Goal: Task Accomplishment & Management: Use online tool/utility

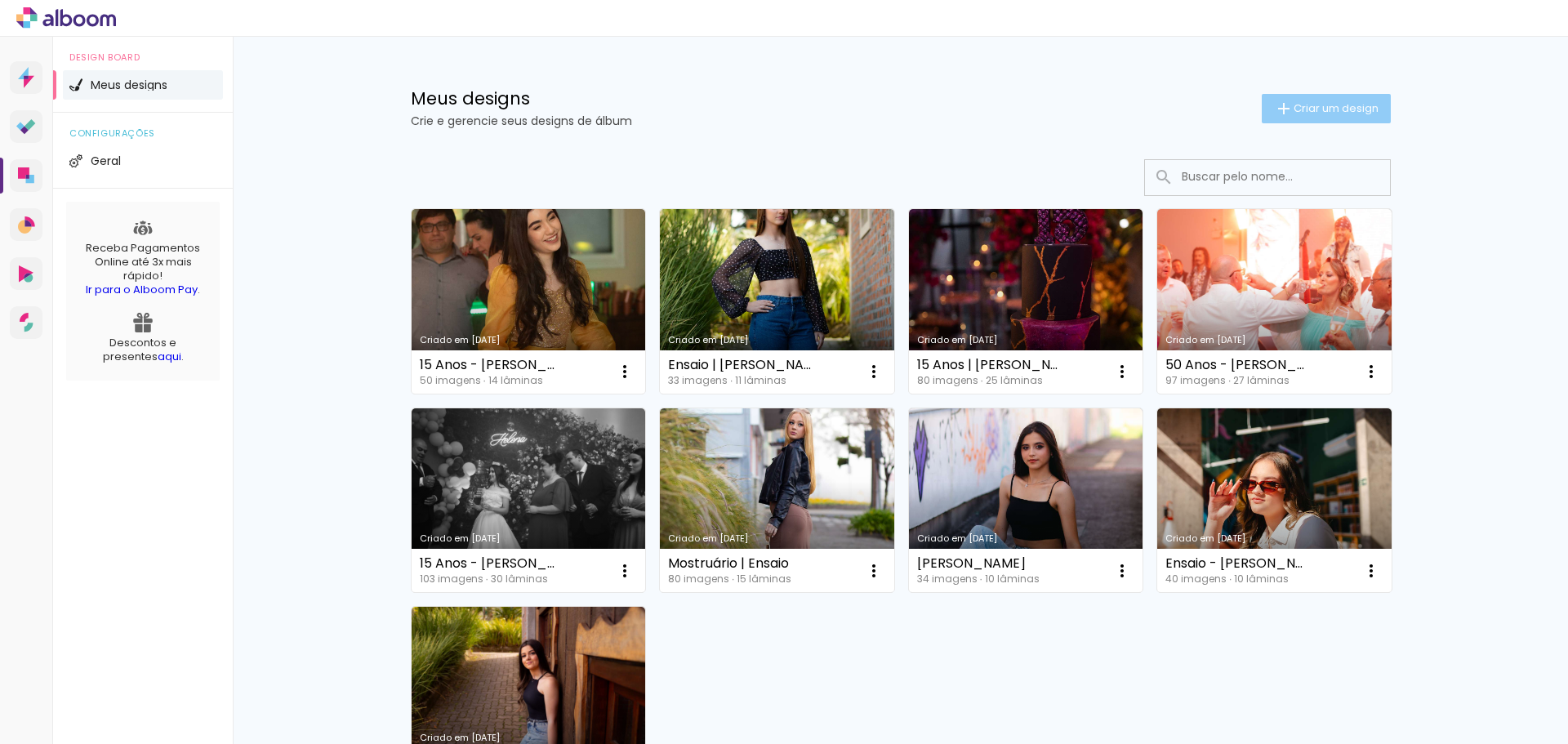
click at [1339, 96] on paper-button "Criar um design" at bounding box center [1326, 108] width 129 height 29
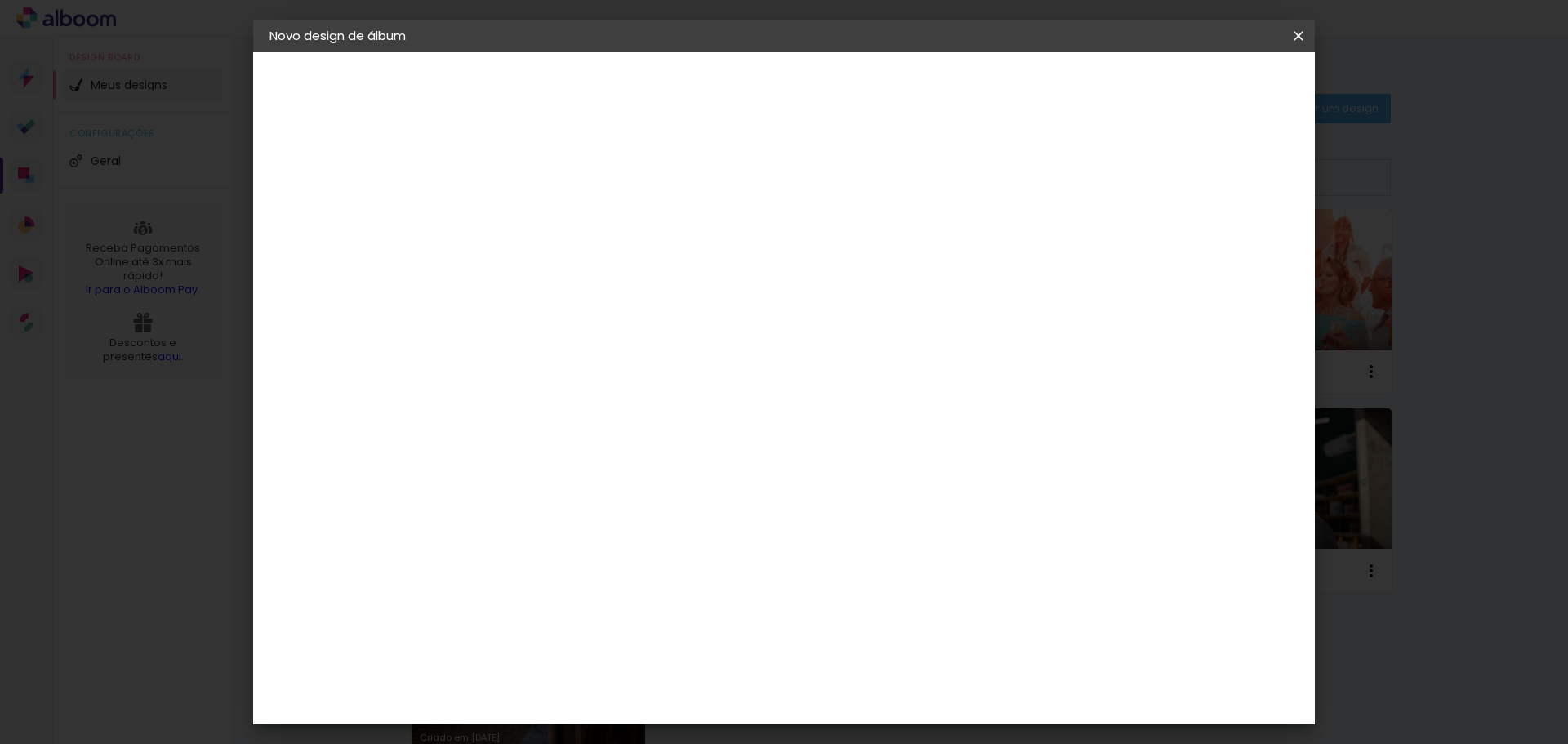
click at [536, 217] on input at bounding box center [536, 219] width 0 height 26
type input "15 Anos - [PERSON_NAME]"
type paper-input "15 Anos - [PERSON_NAME]"
click at [0, 0] on slot "Avançar" at bounding box center [0, 0] width 0 height 0
click at [625, 280] on paper-input-container at bounding box center [578, 262] width 177 height 37
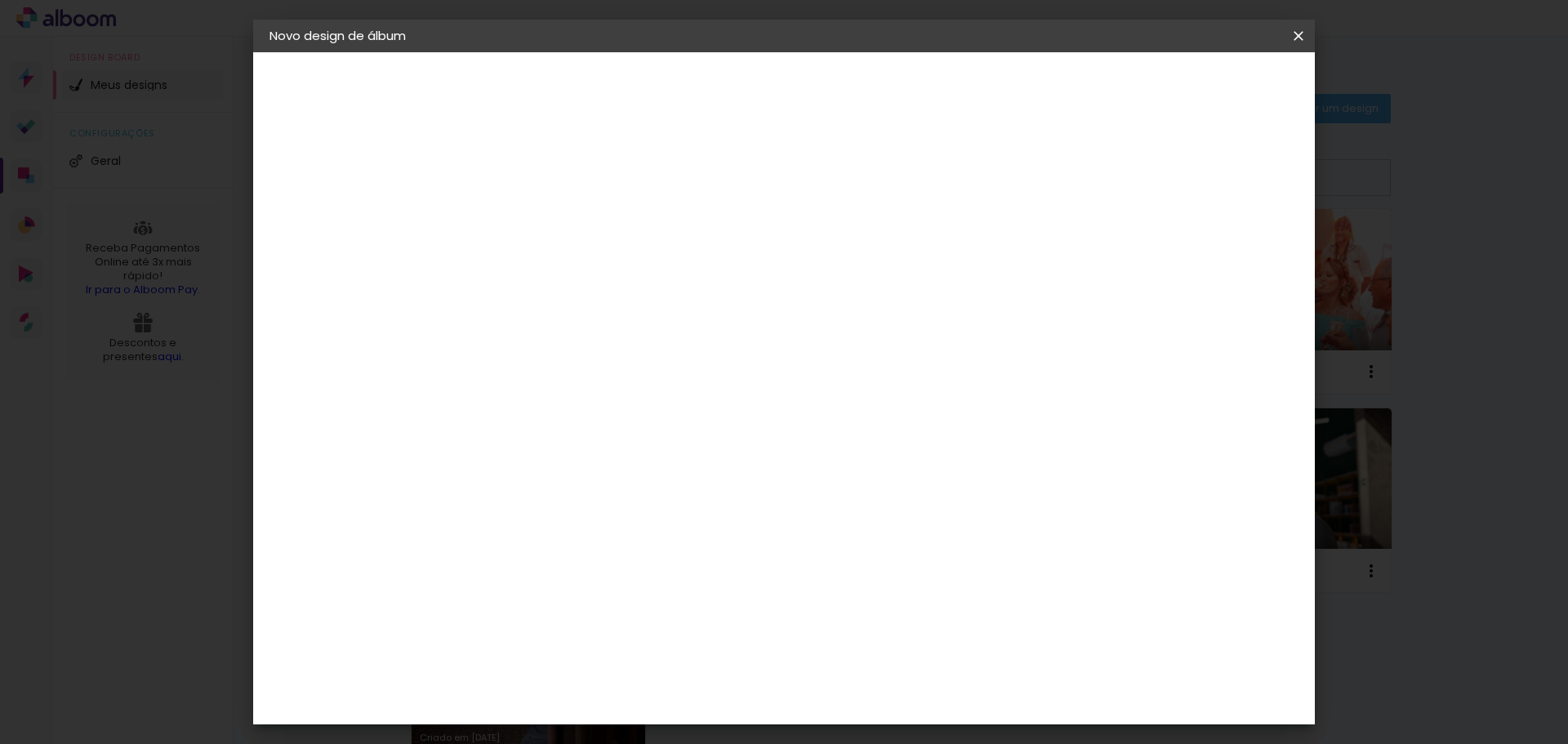
type input "go"
type paper-input "go"
click at [599, 378] on paper-item "Go image" at bounding box center [561, 372] width 144 height 42
click at [0, 0] on slot "Avançar" at bounding box center [0, 0] width 0 height 0
click at [600, 274] on input "text" at bounding box center [568, 285] width 64 height 26
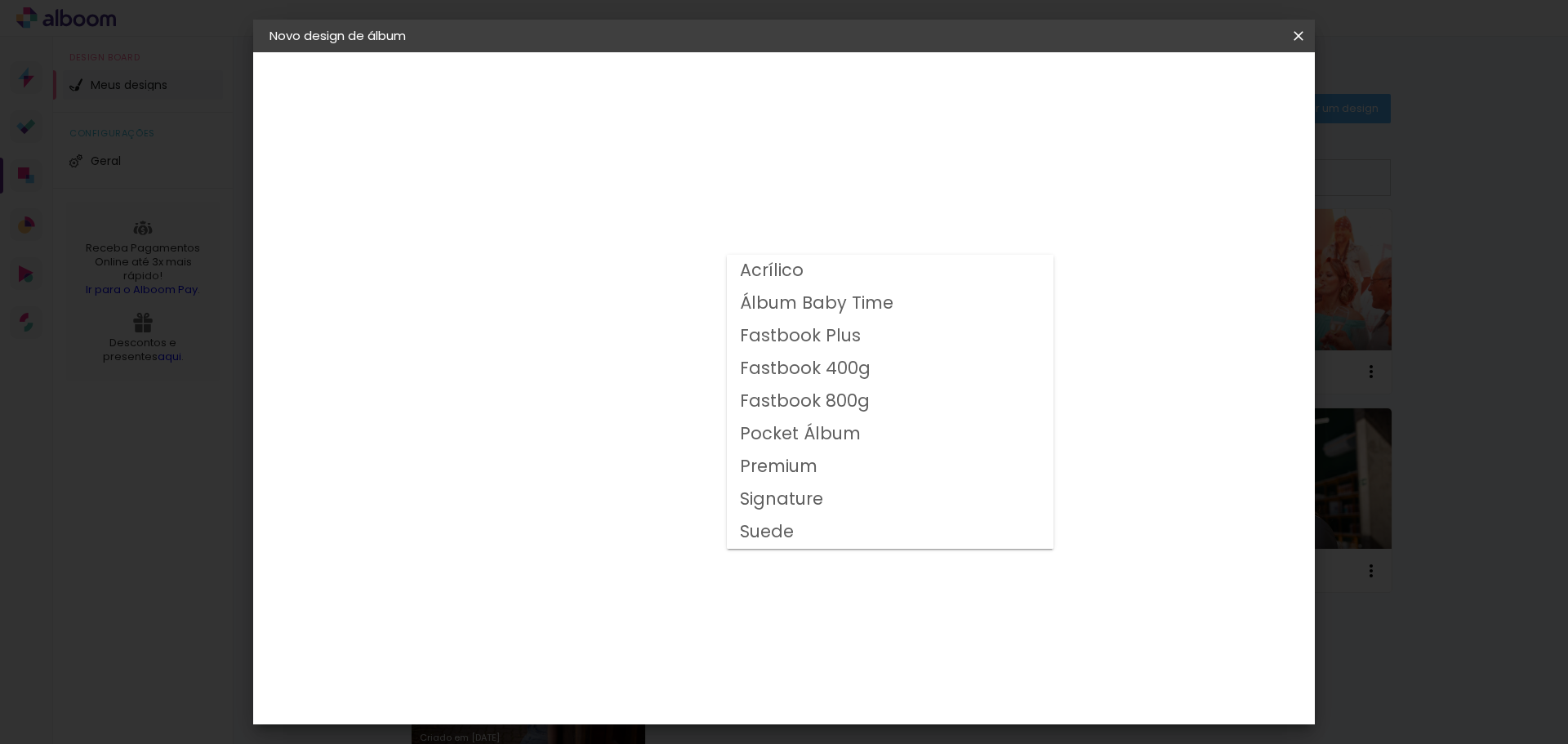
click at [0, 0] on slot "Fastbook 800g" at bounding box center [0, 0] width 0 height 0
type input "Fastbook 800g"
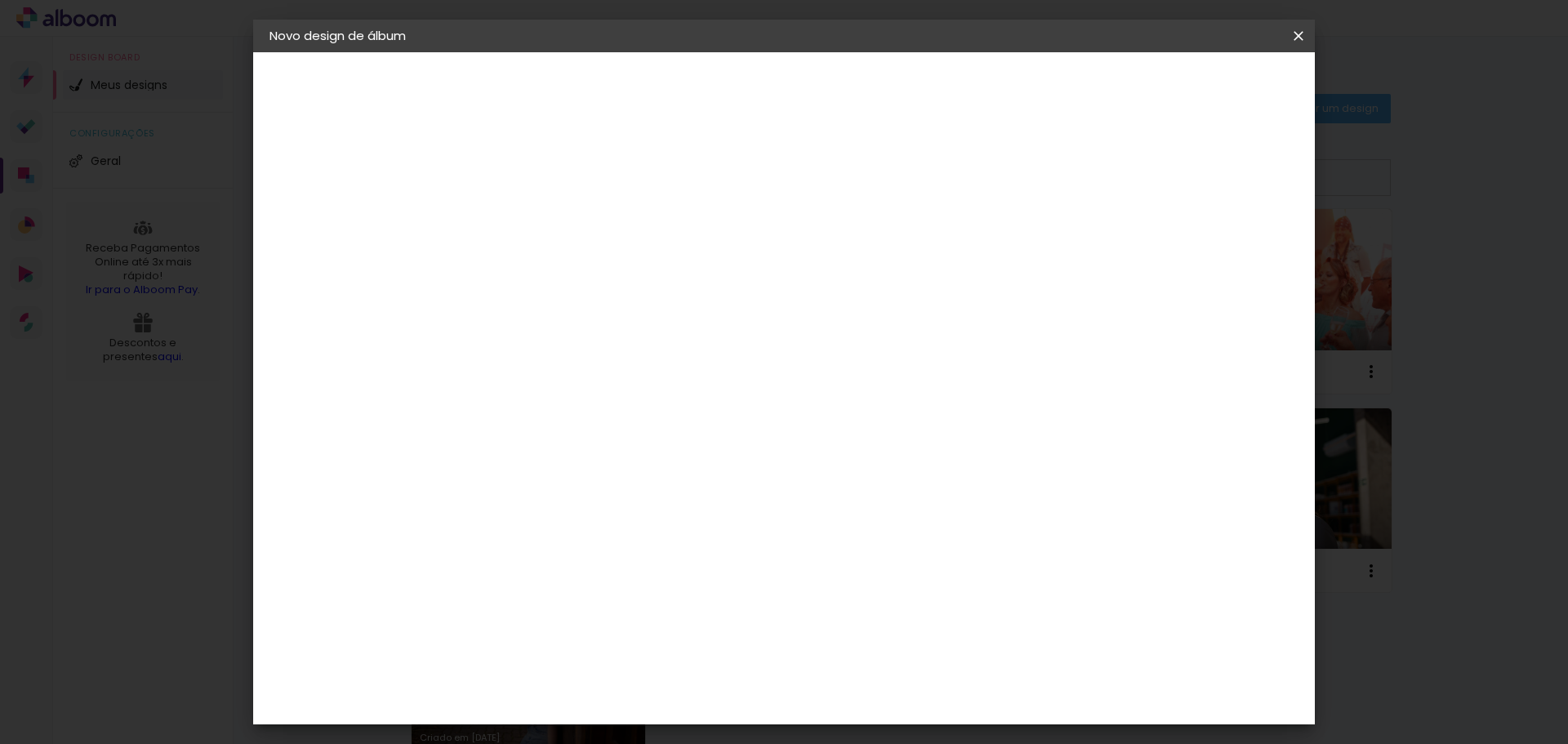
scroll to position [203, 0]
click at [647, 507] on span "20 × 20" at bounding box center [609, 533] width 76 height 53
click at [803, 95] on paper-button "Avançar" at bounding box center [763, 86] width 80 height 27
click at [515, 182] on input "2" at bounding box center [524, 176] width 56 height 21
type input "1"
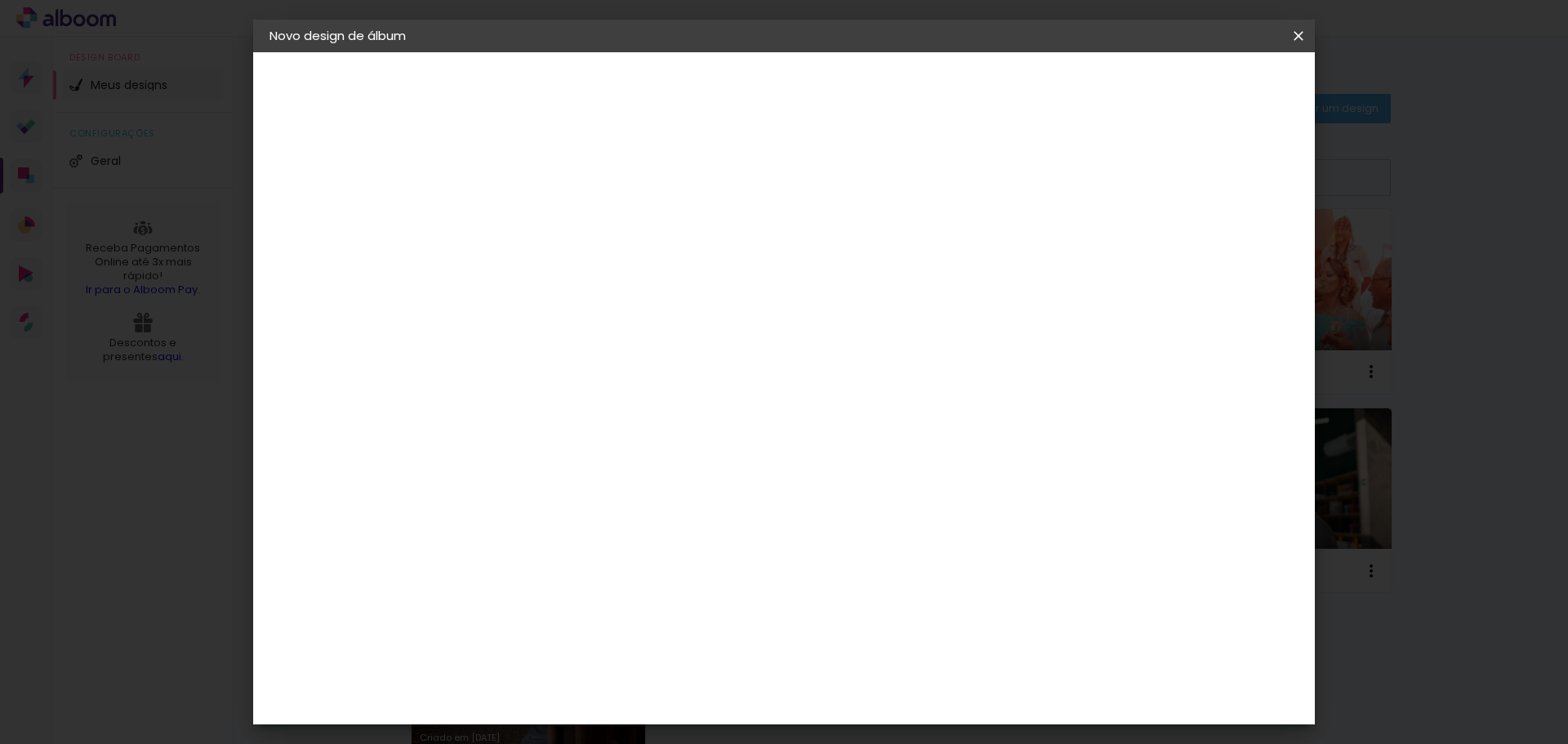
type paper-input "1"
click at [1196, 87] on span "Iniciar design" at bounding box center [1160, 86] width 75 height 12
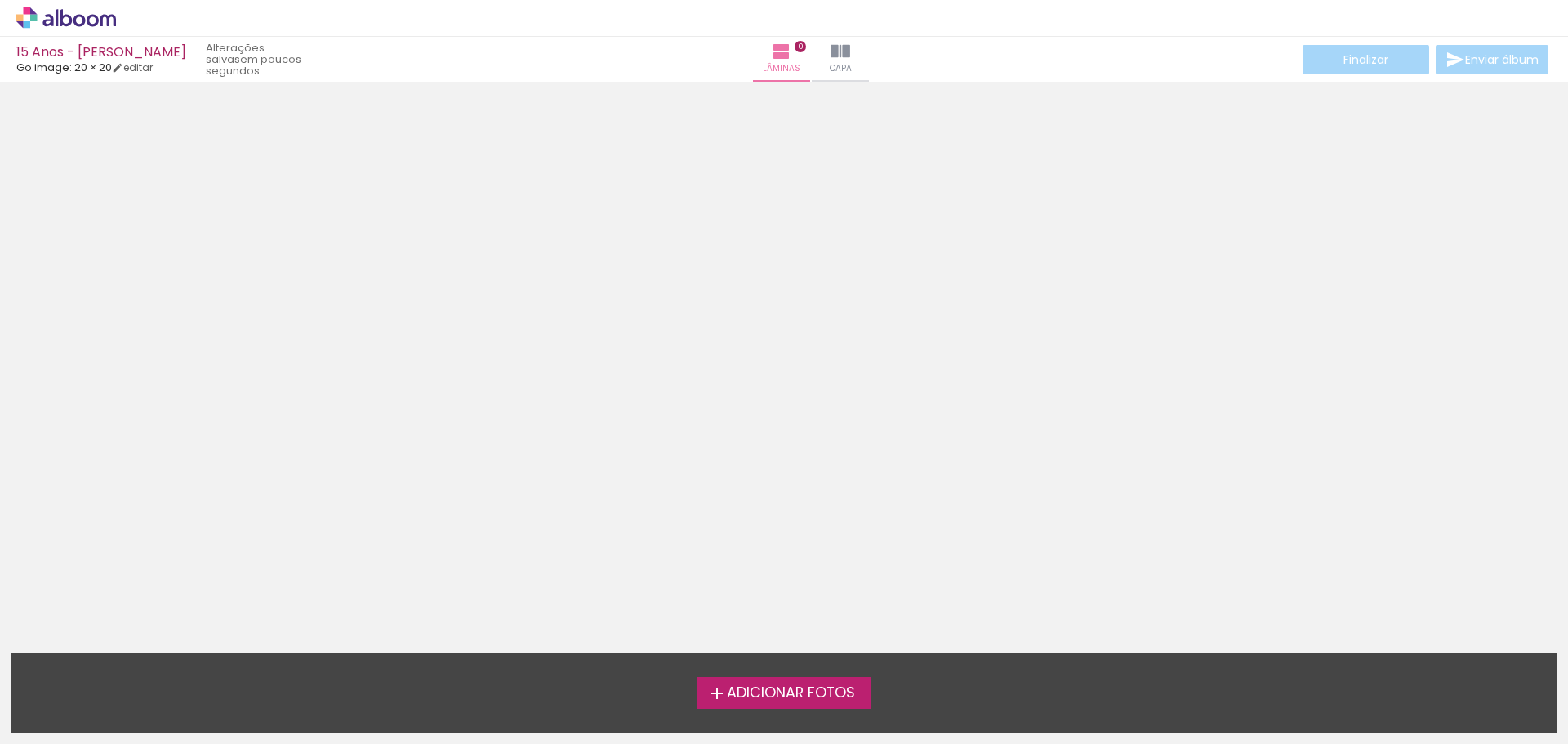
click at [749, 693] on span "Adicionar Fotos" at bounding box center [791, 694] width 128 height 15
click at [0, 0] on input "file" at bounding box center [0, 0] width 0 height 0
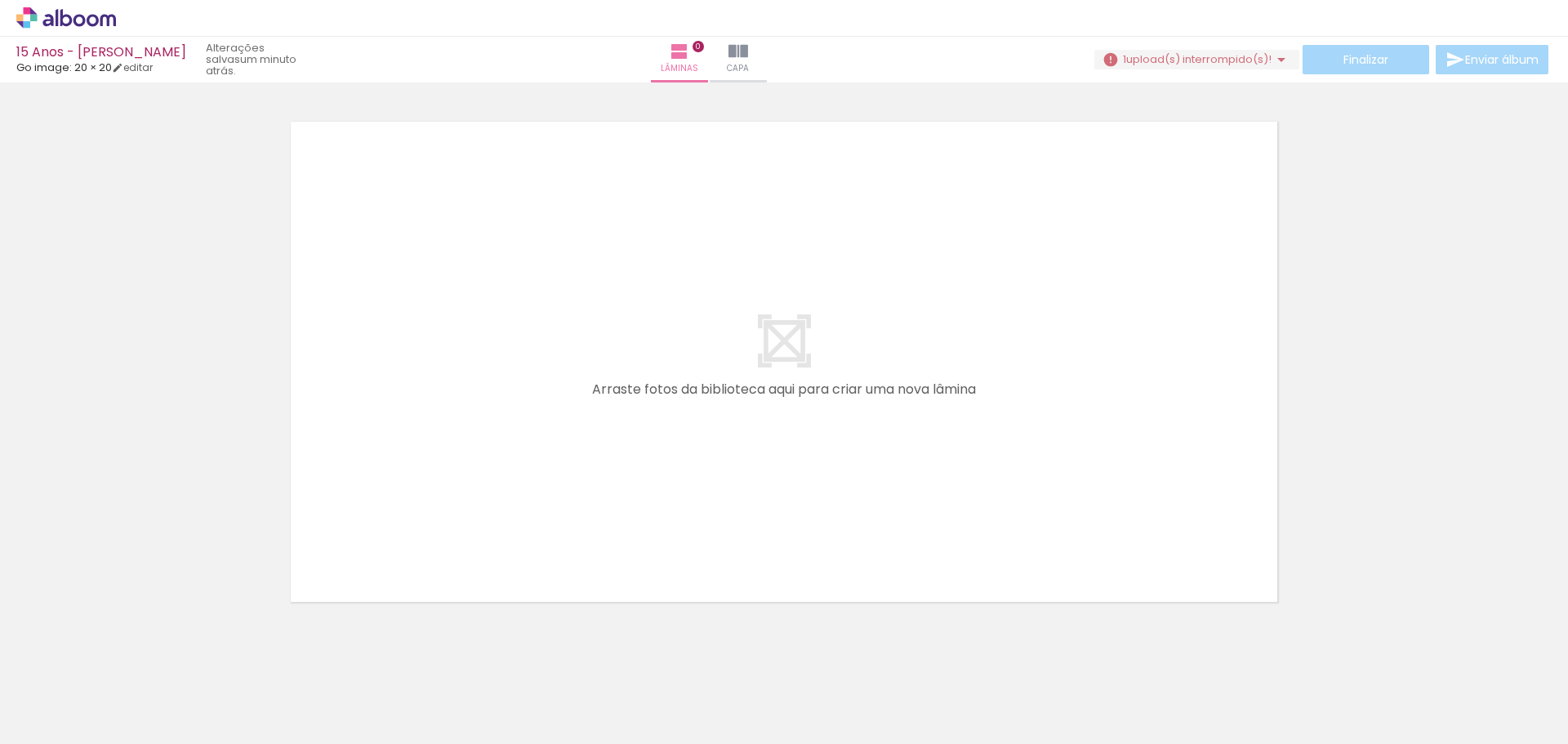
click at [1191, 59] on span "upload(s) interrompido(s)!" at bounding box center [1199, 59] width 145 height 16
click at [0, 0] on slot "Buscar arquivos interrompidos" at bounding box center [0, 0] width 0 height 0
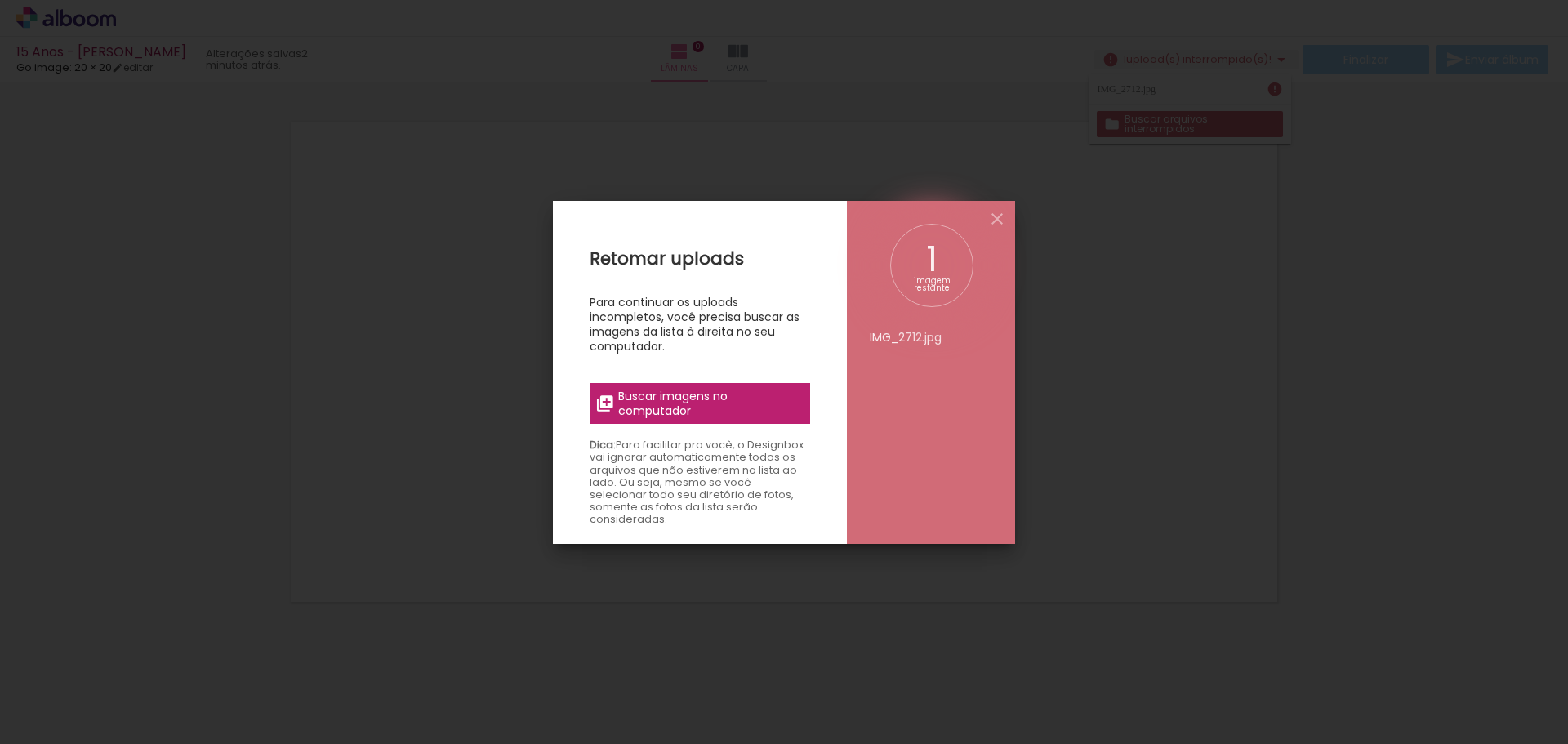
click at [711, 401] on span "Buscar imagens no computador" at bounding box center [709, 403] width 182 height 29
click at [0, 0] on input "file" at bounding box center [0, 0] width 0 height 0
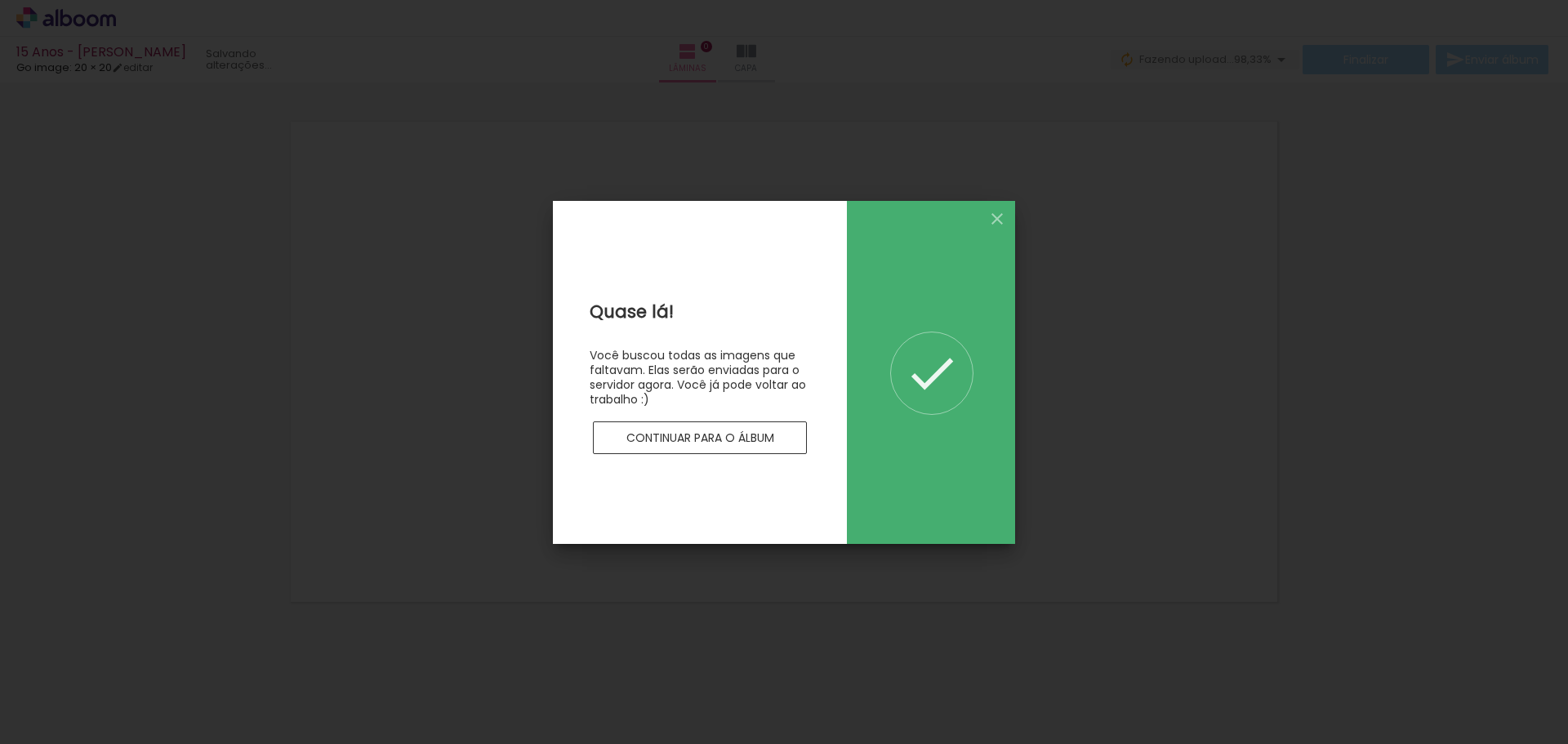
click at [706, 429] on paper-button "Continuar para o álbum" at bounding box center [700, 438] width 214 height 32
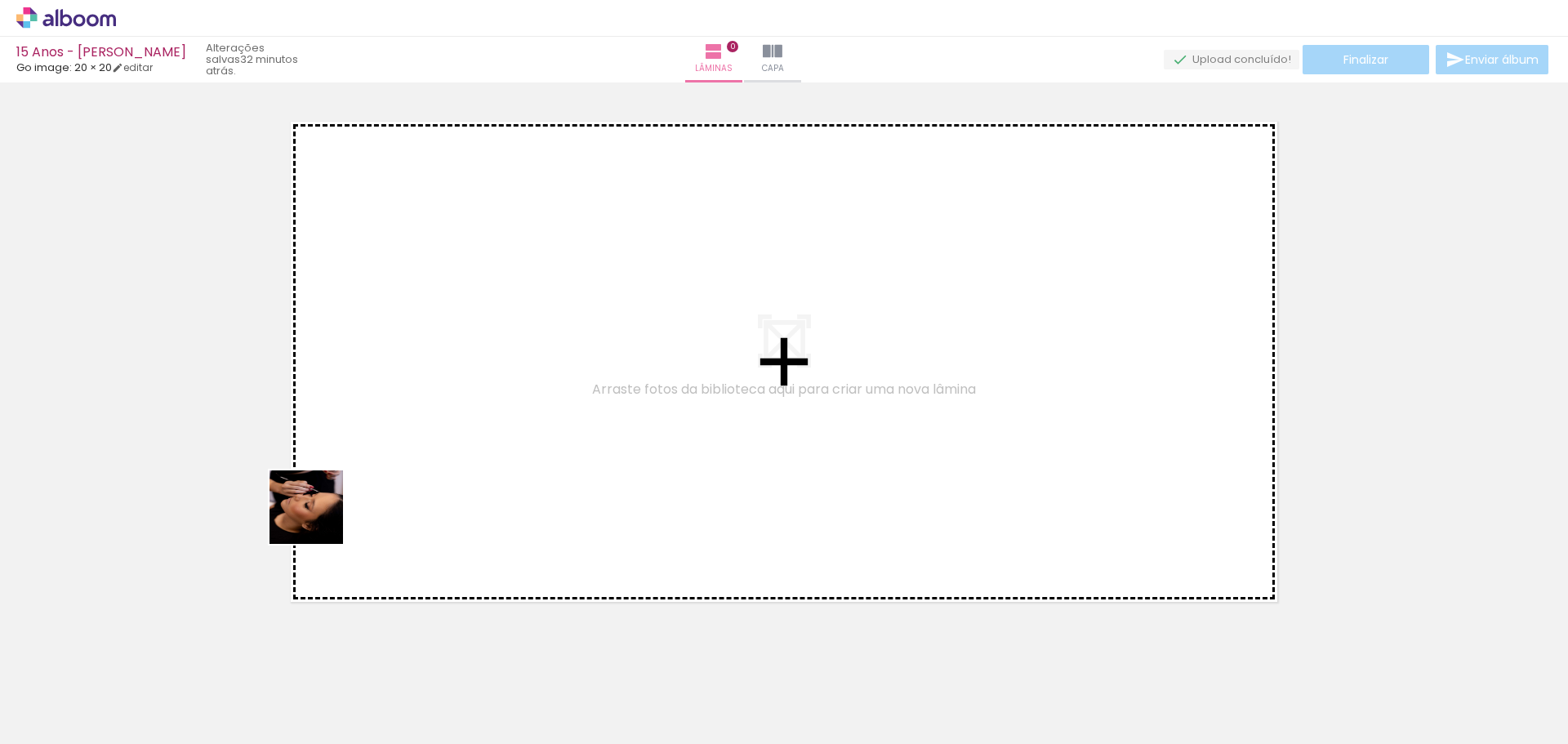
drag, startPoint x: 176, startPoint y: 682, endPoint x: 407, endPoint y: 379, distance: 381.0
click at [408, 375] on quentale-workspace at bounding box center [784, 372] width 1568 height 744
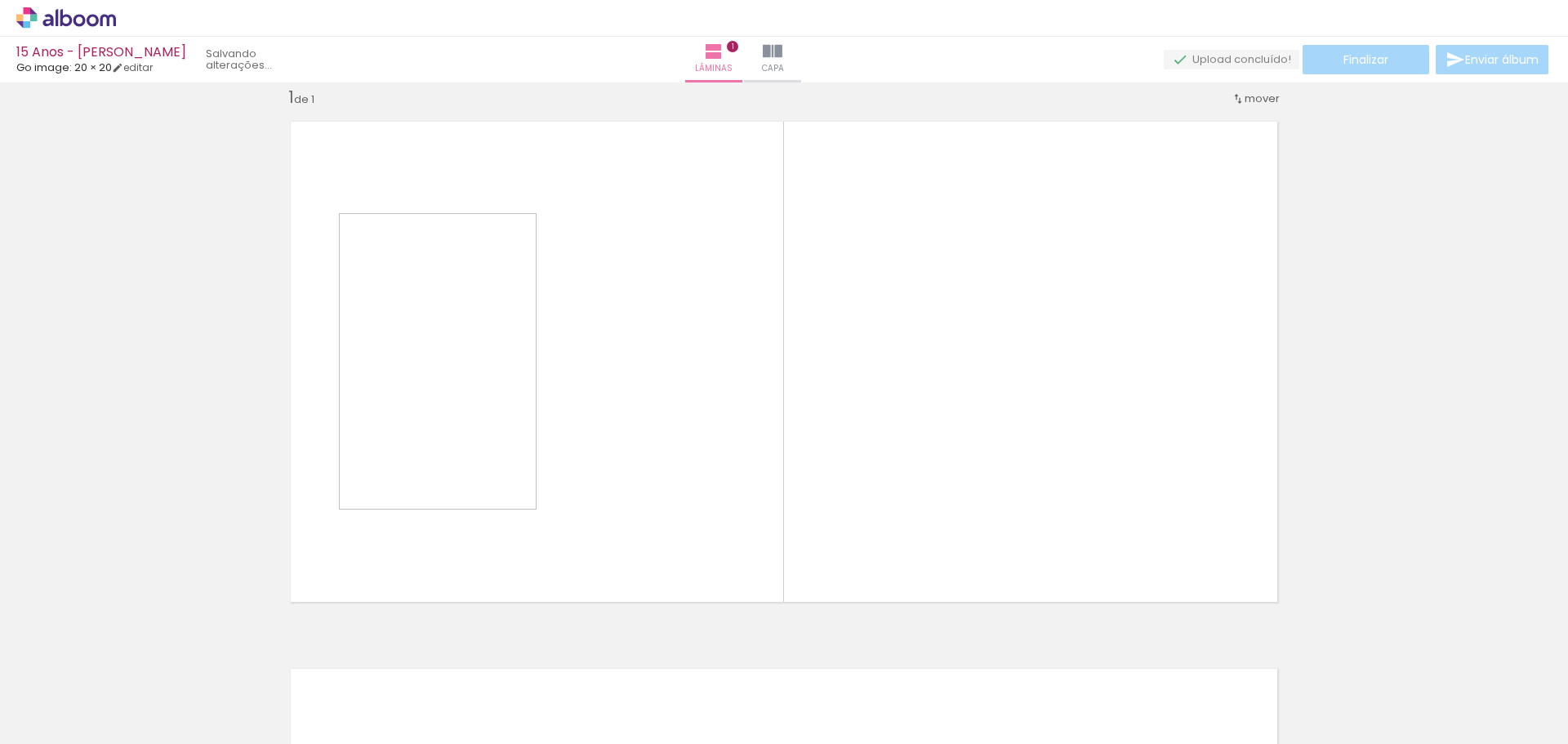
scroll to position [22, 0]
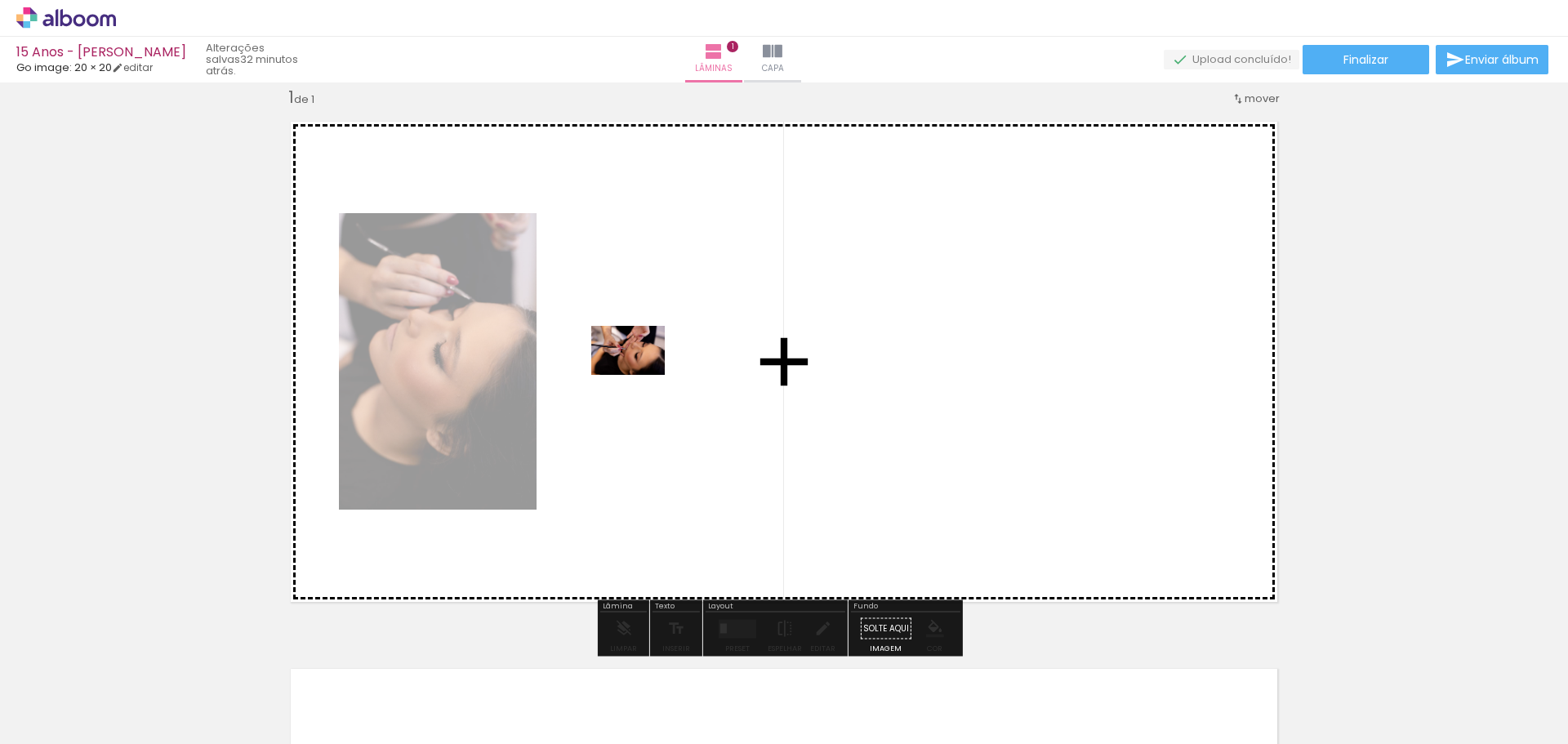
drag, startPoint x: 267, startPoint y: 699, endPoint x: 640, endPoint y: 375, distance: 494.1
click at [640, 375] on quentale-workspace at bounding box center [784, 372] width 1568 height 744
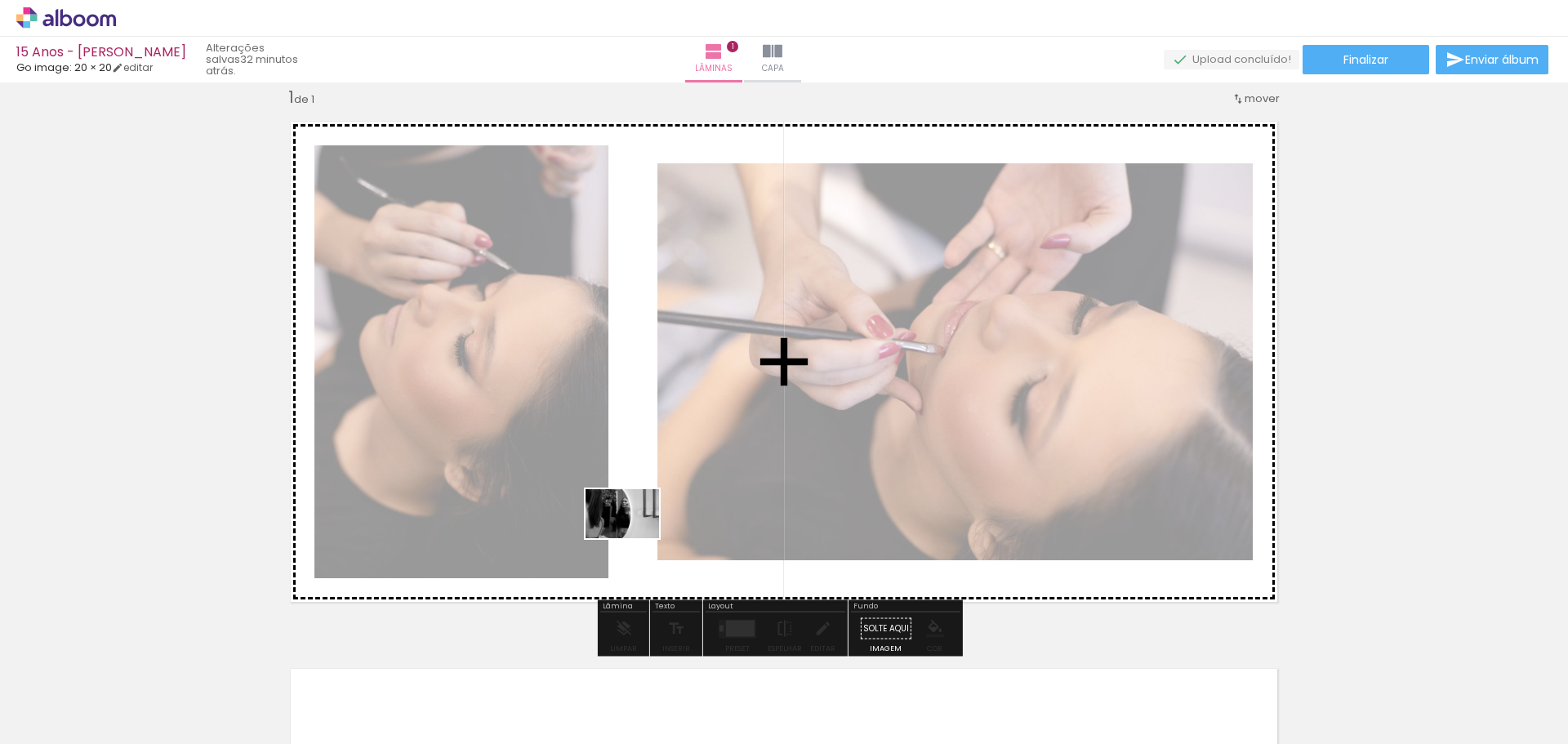
drag, startPoint x: 426, startPoint y: 600, endPoint x: 634, endPoint y: 538, distance: 217.0
click at [634, 538] on quentale-workspace at bounding box center [784, 372] width 1568 height 744
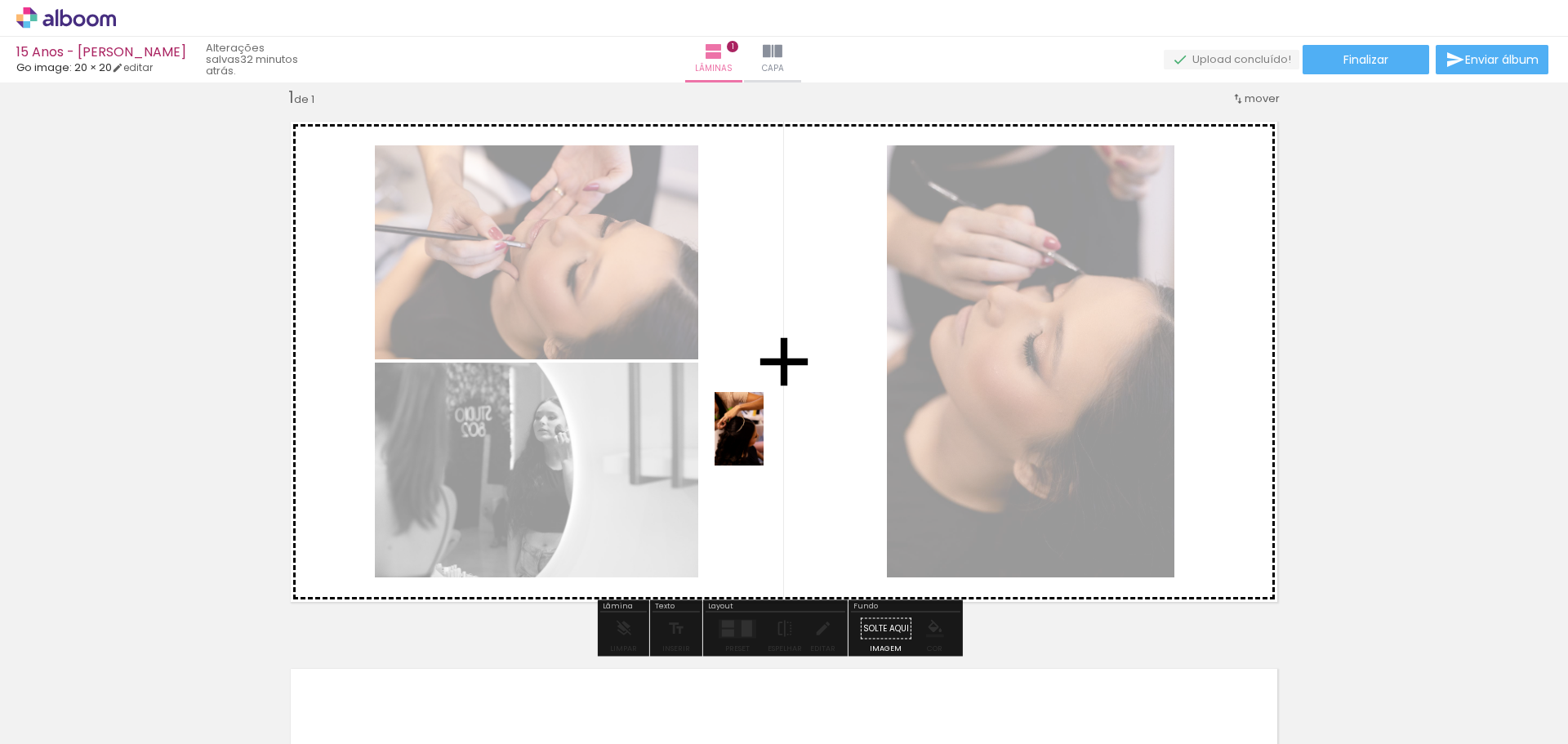
drag, startPoint x: 442, startPoint y: 688, endPoint x: 764, endPoint y: 441, distance: 405.8
click at [764, 441] on quentale-workspace at bounding box center [784, 372] width 1568 height 744
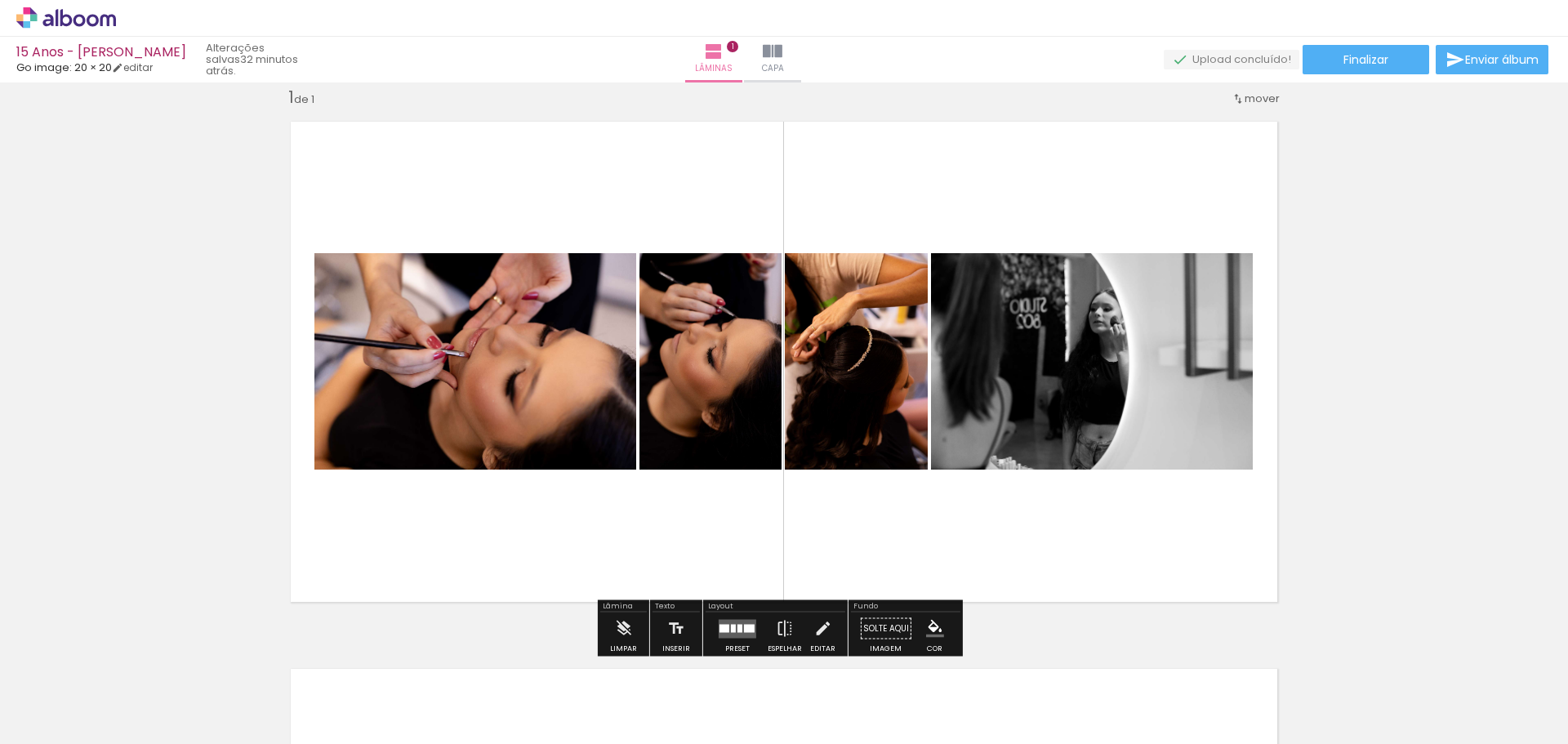
scroll to position [54, 0]
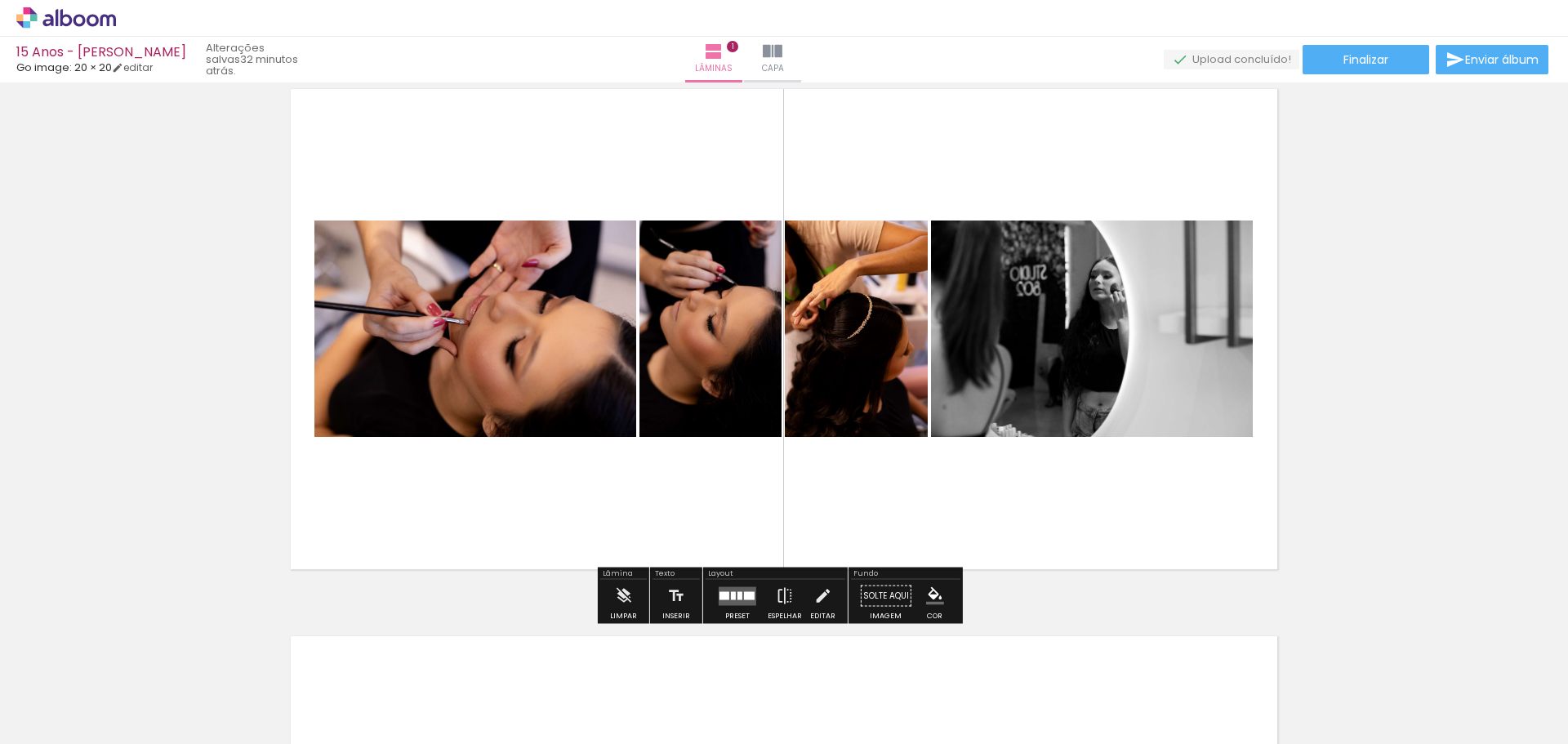
click at [720, 601] on quentale-layouter at bounding box center [737, 595] width 37 height 19
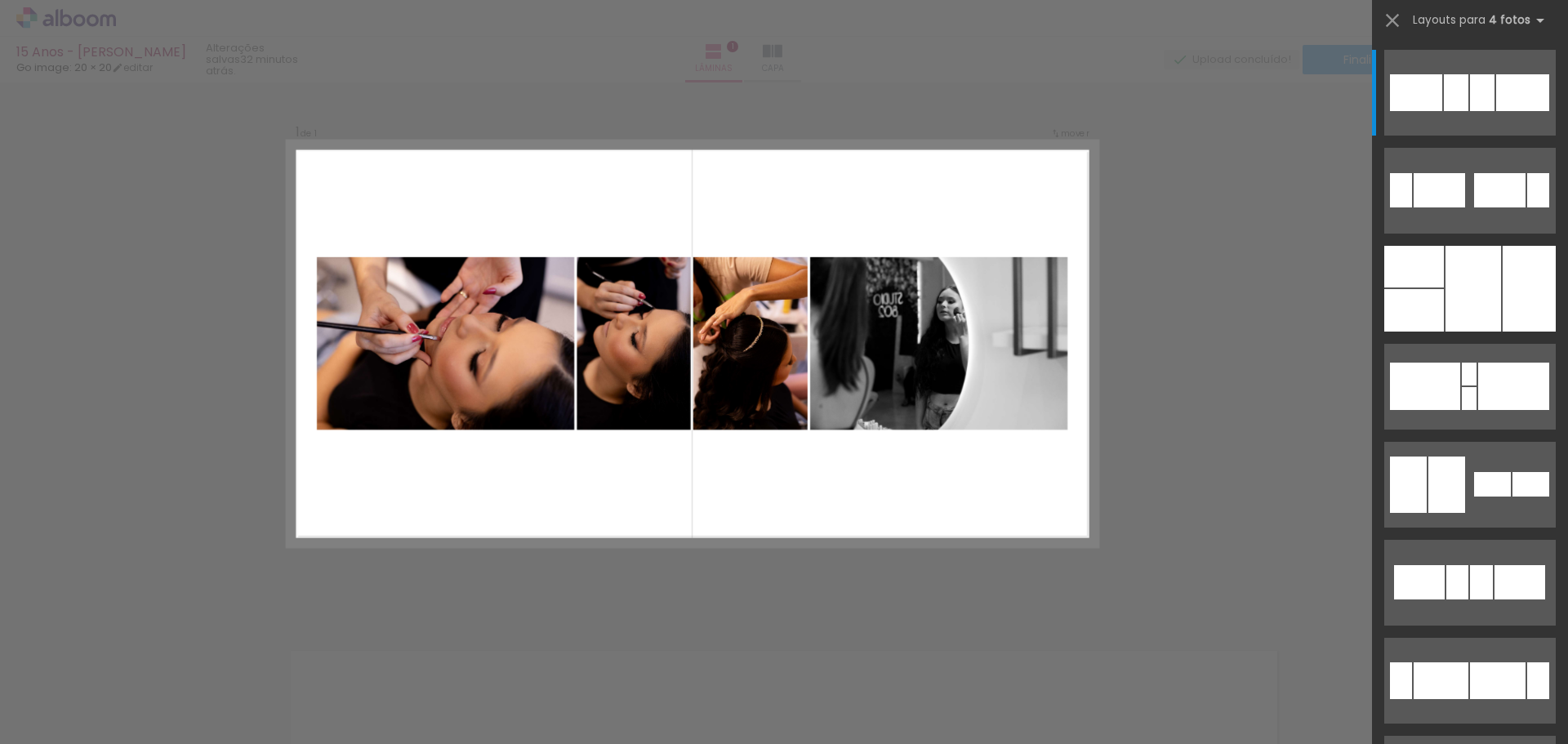
scroll to position [22, 0]
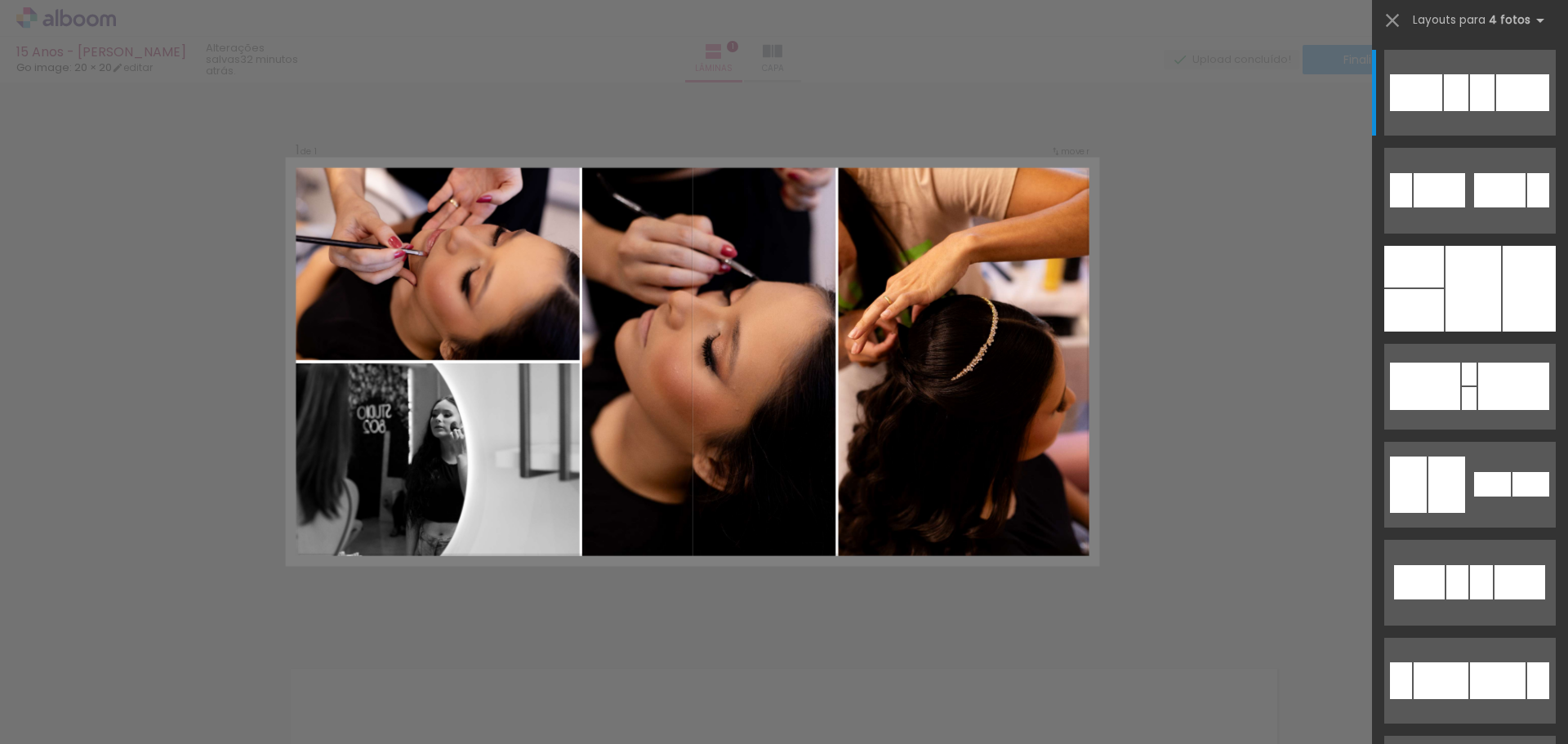
click at [178, 381] on div "Confirmar Cancelar" at bounding box center [784, 629] width 1568 height 1134
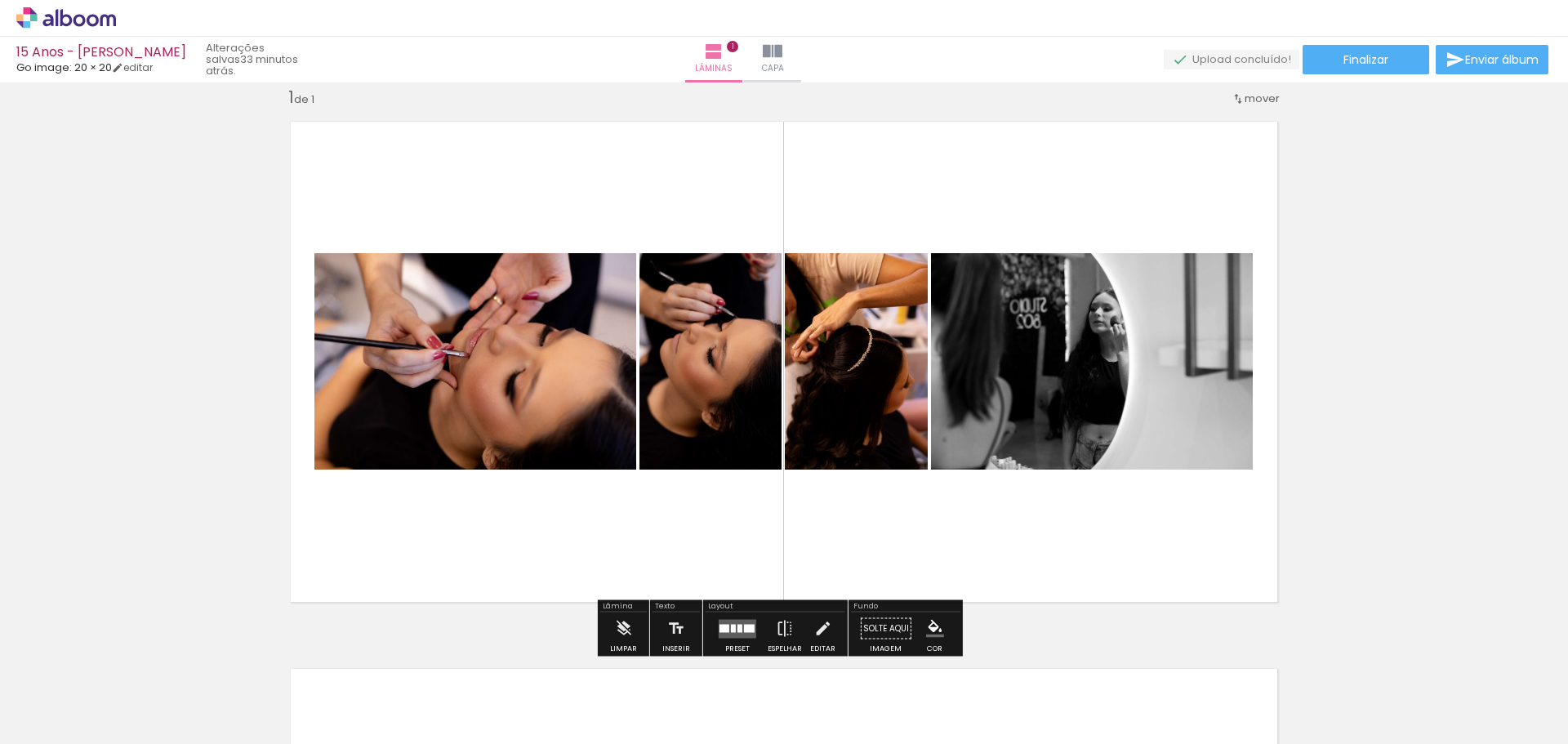
click at [731, 628] on div at bounding box center [734, 629] width 5 height 8
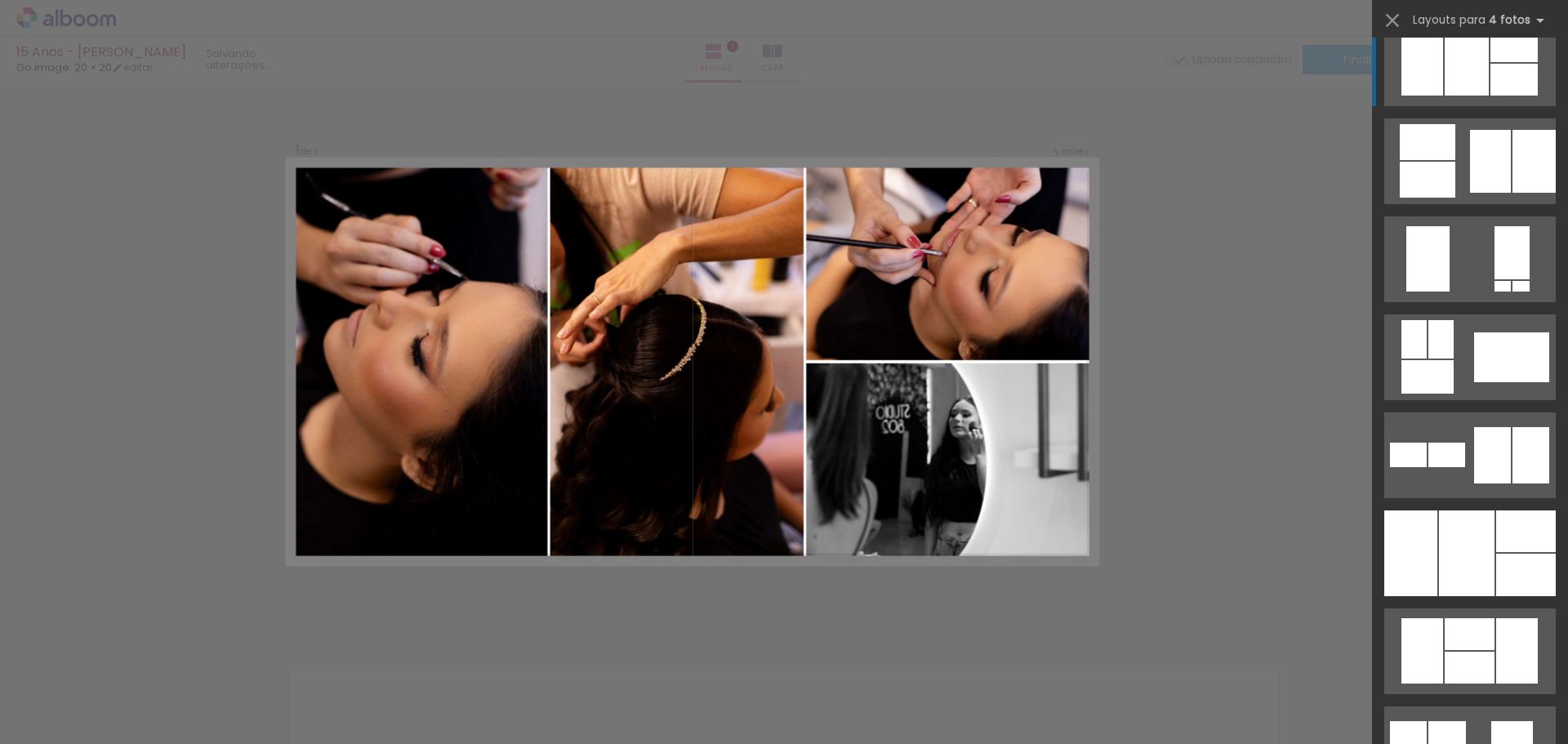
scroll to position [1062, 0]
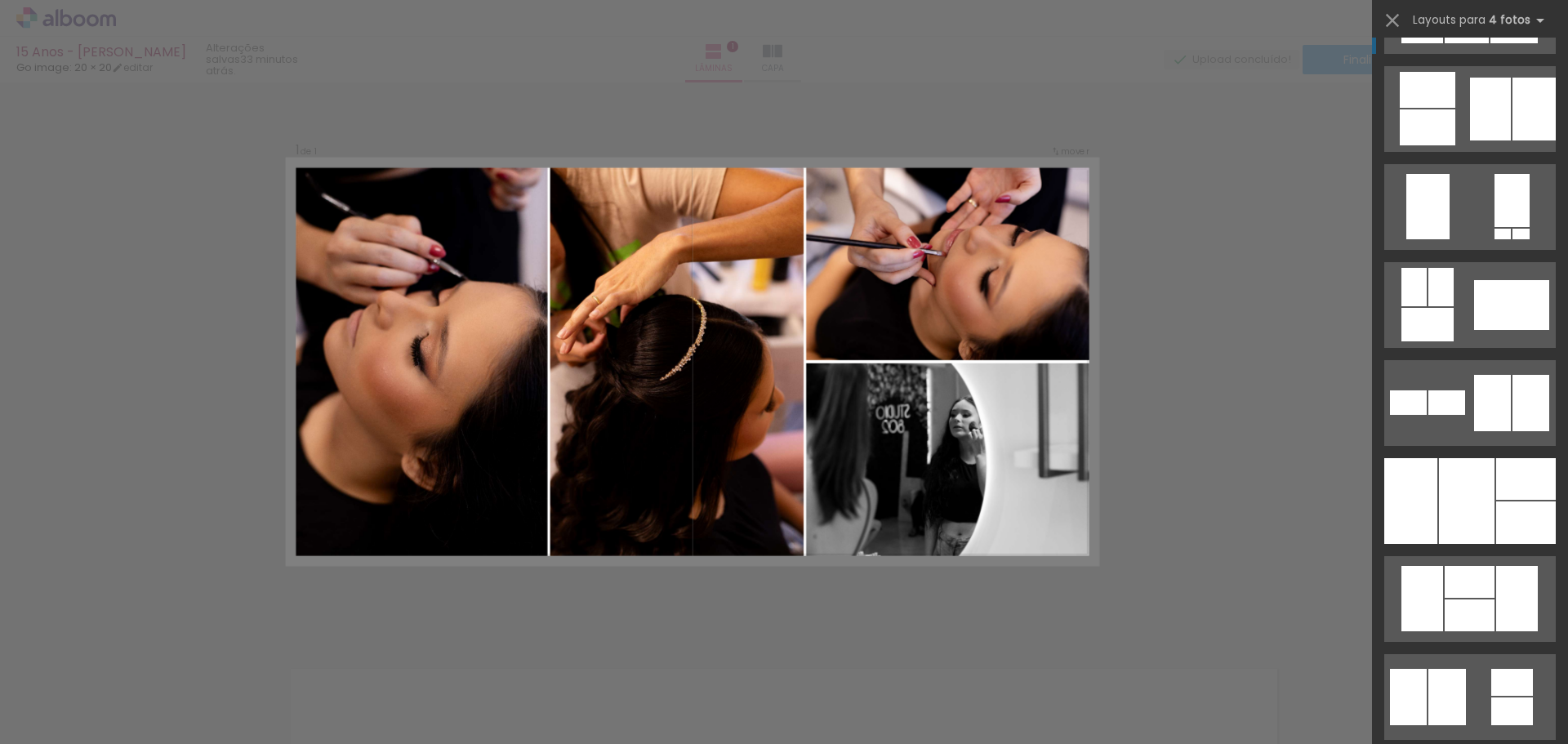
click at [1439, 508] on div at bounding box center [1467, 501] width 56 height 86
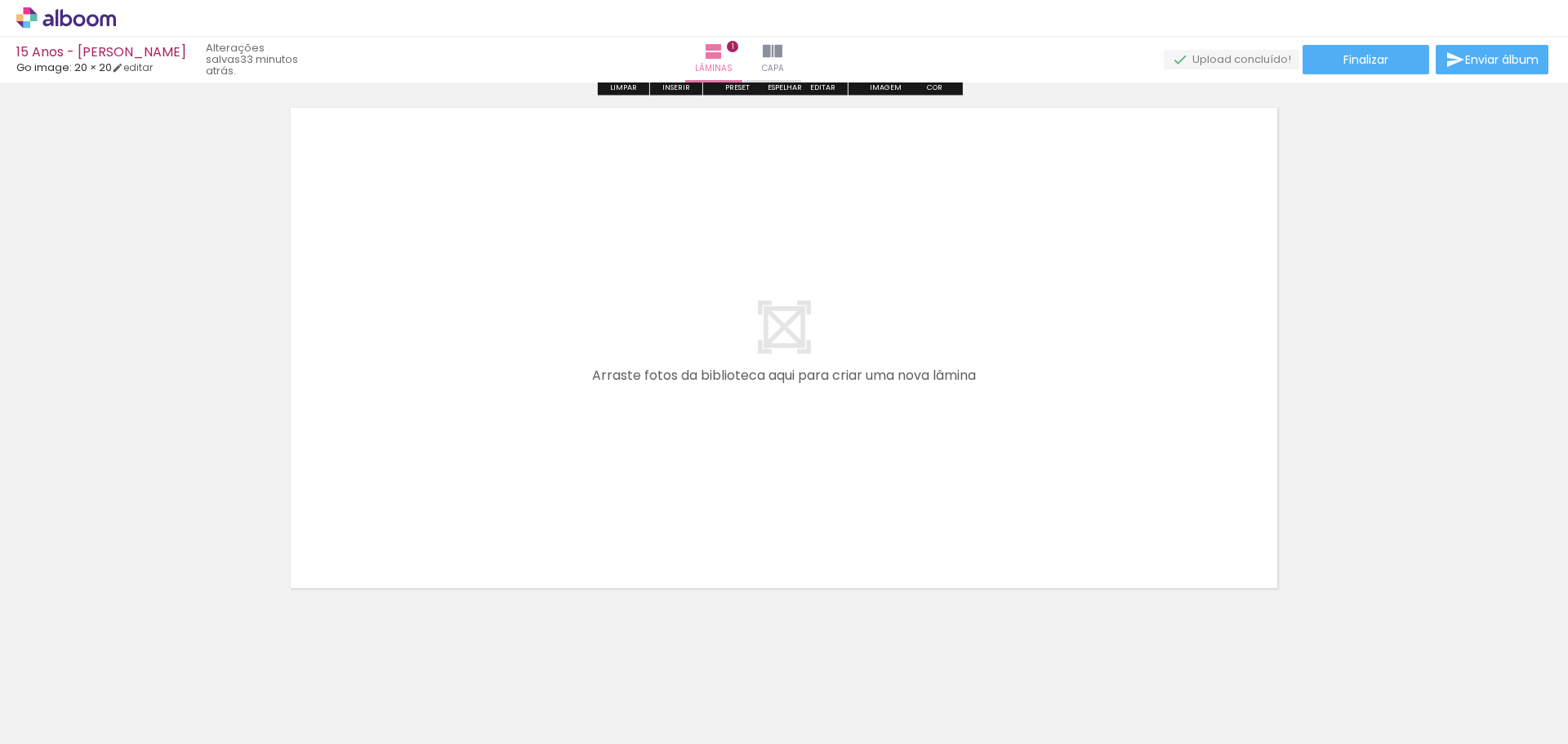
scroll to position [593, 0]
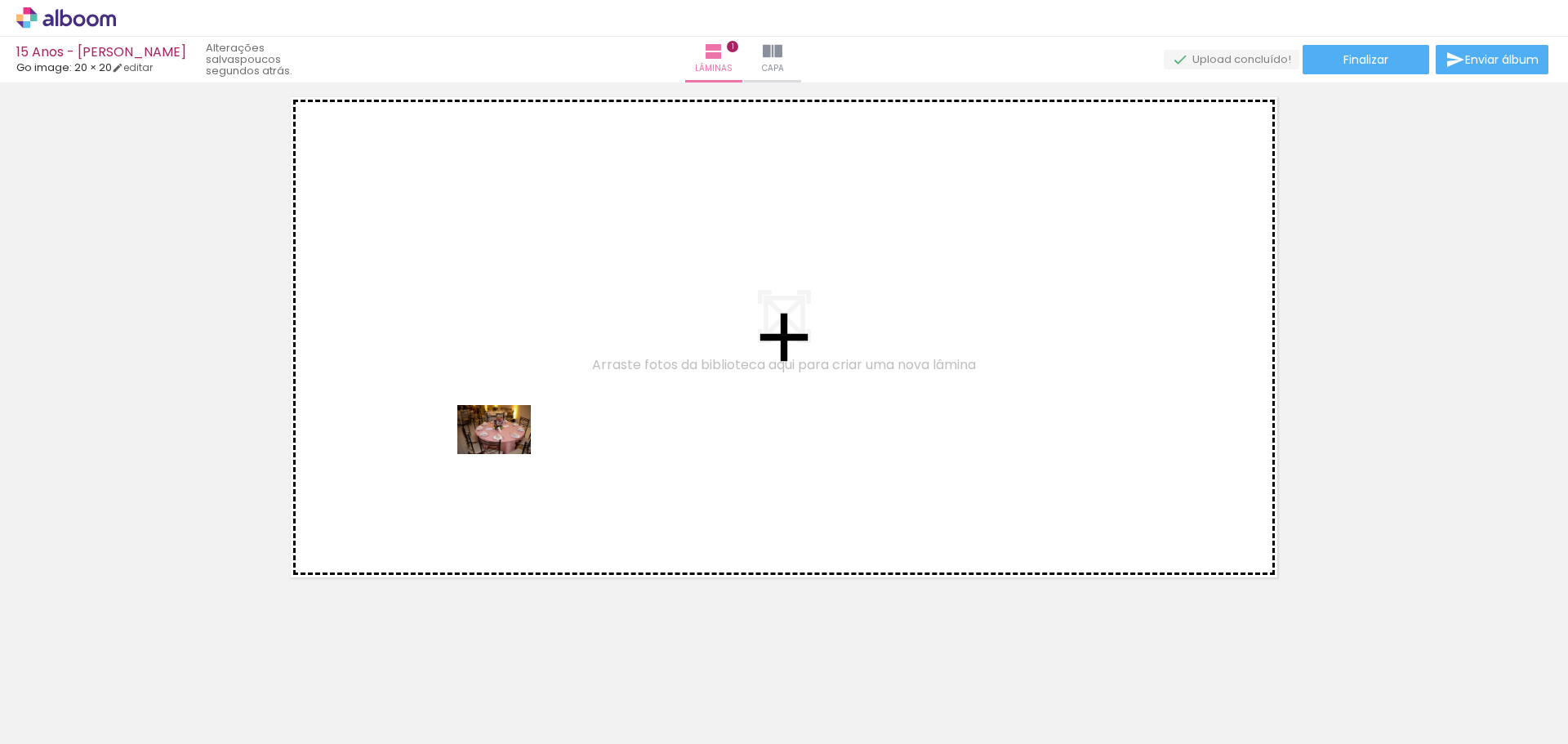
drag, startPoint x: 546, startPoint y: 694, endPoint x: 506, endPoint y: 454, distance: 243.3
click at [506, 454] on quentale-workspace at bounding box center [784, 372] width 1568 height 744
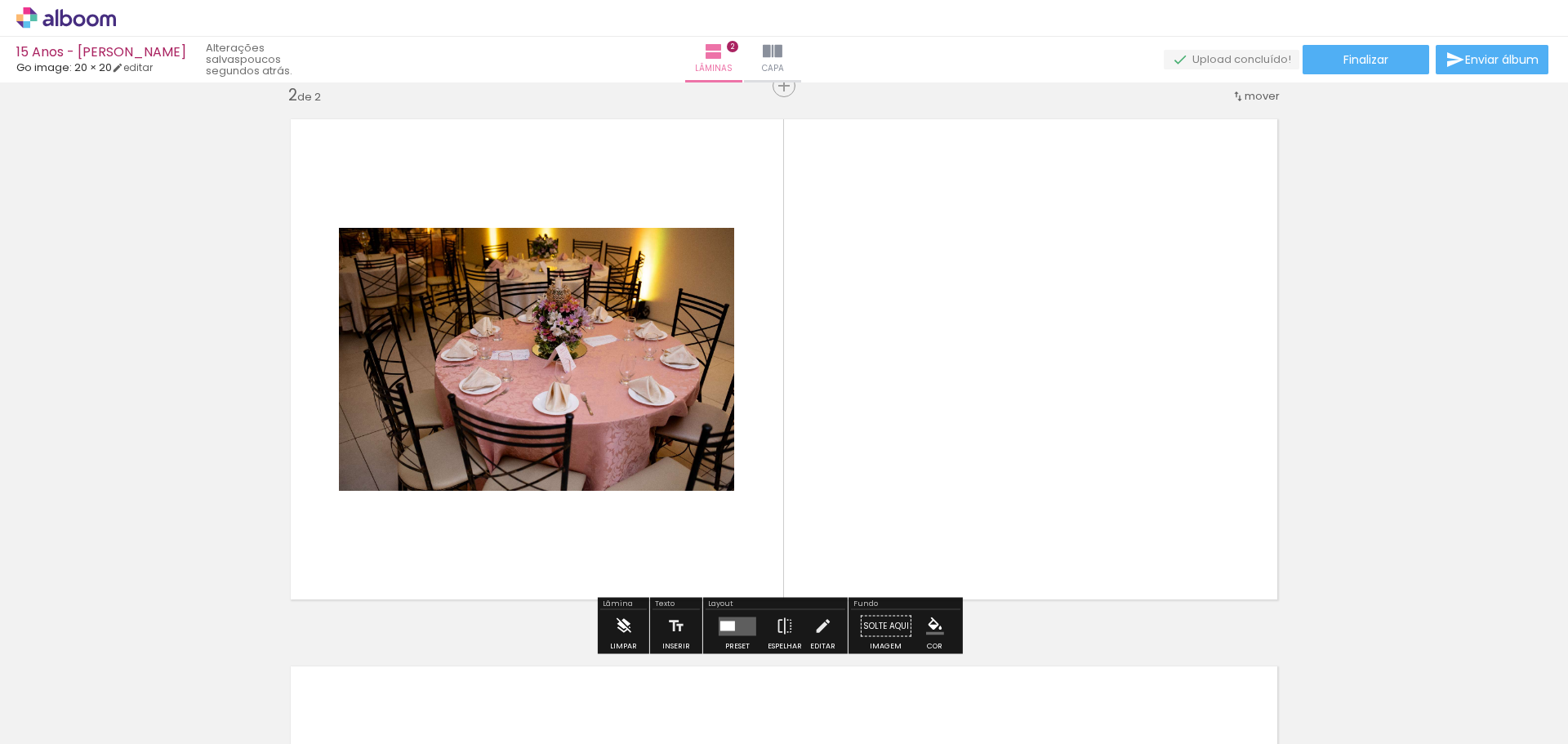
scroll to position [569, 0]
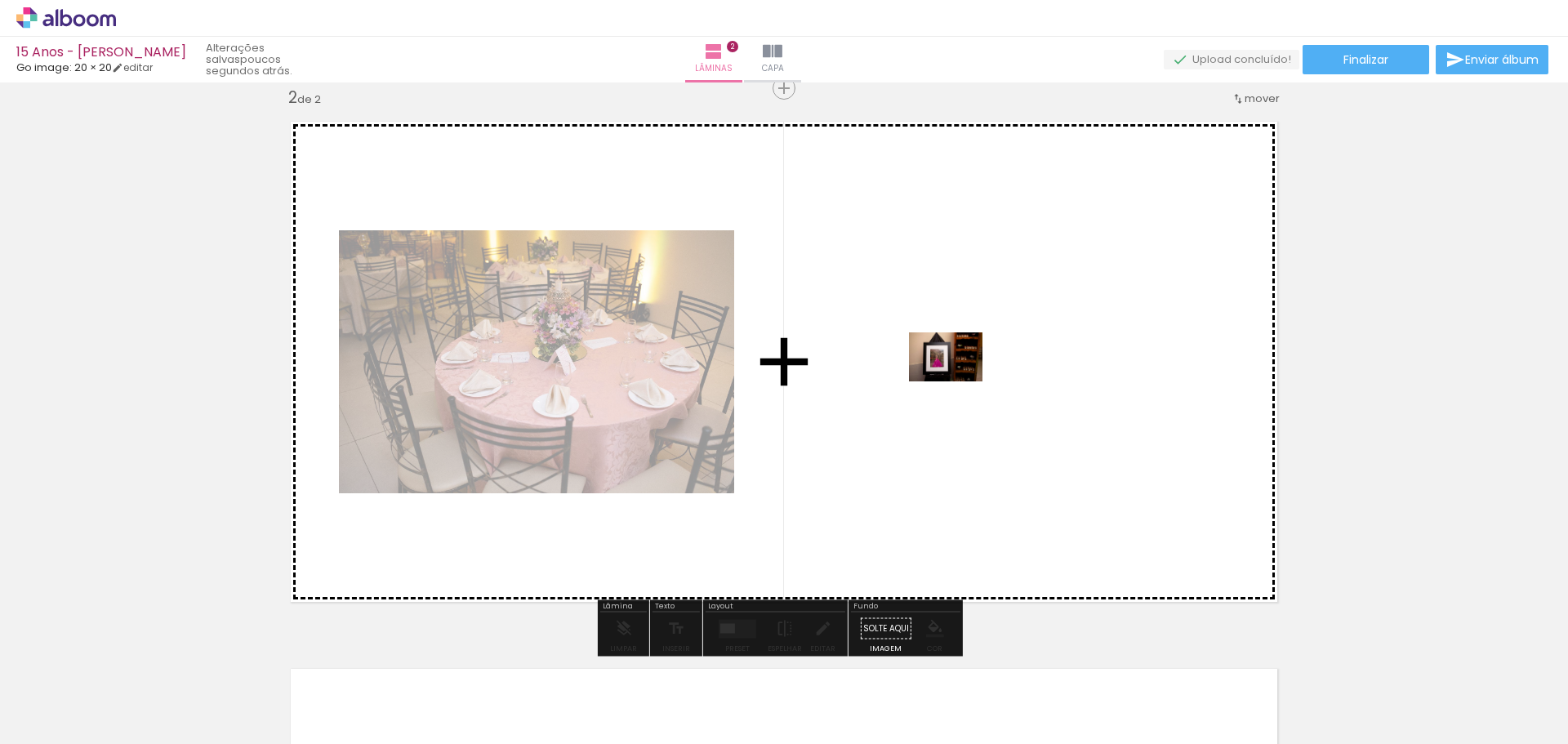
drag, startPoint x: 622, startPoint y: 701, endPoint x: 958, endPoint y: 381, distance: 464.0
click at [958, 381] on quentale-workspace at bounding box center [784, 372] width 1568 height 744
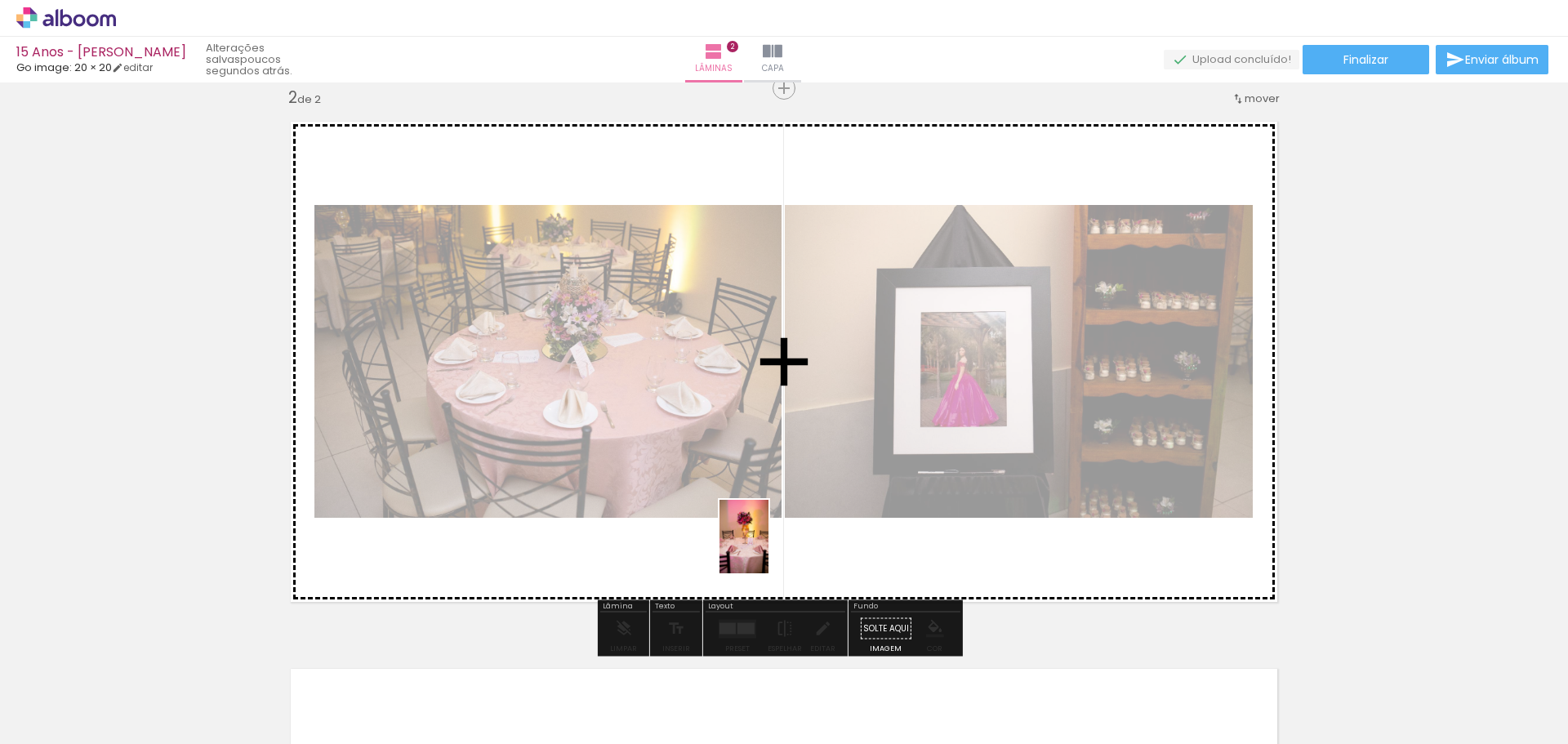
drag, startPoint x: 829, startPoint y: 708, endPoint x: 769, endPoint y: 549, distance: 169.9
click at [769, 549] on quentale-workspace at bounding box center [784, 372] width 1568 height 744
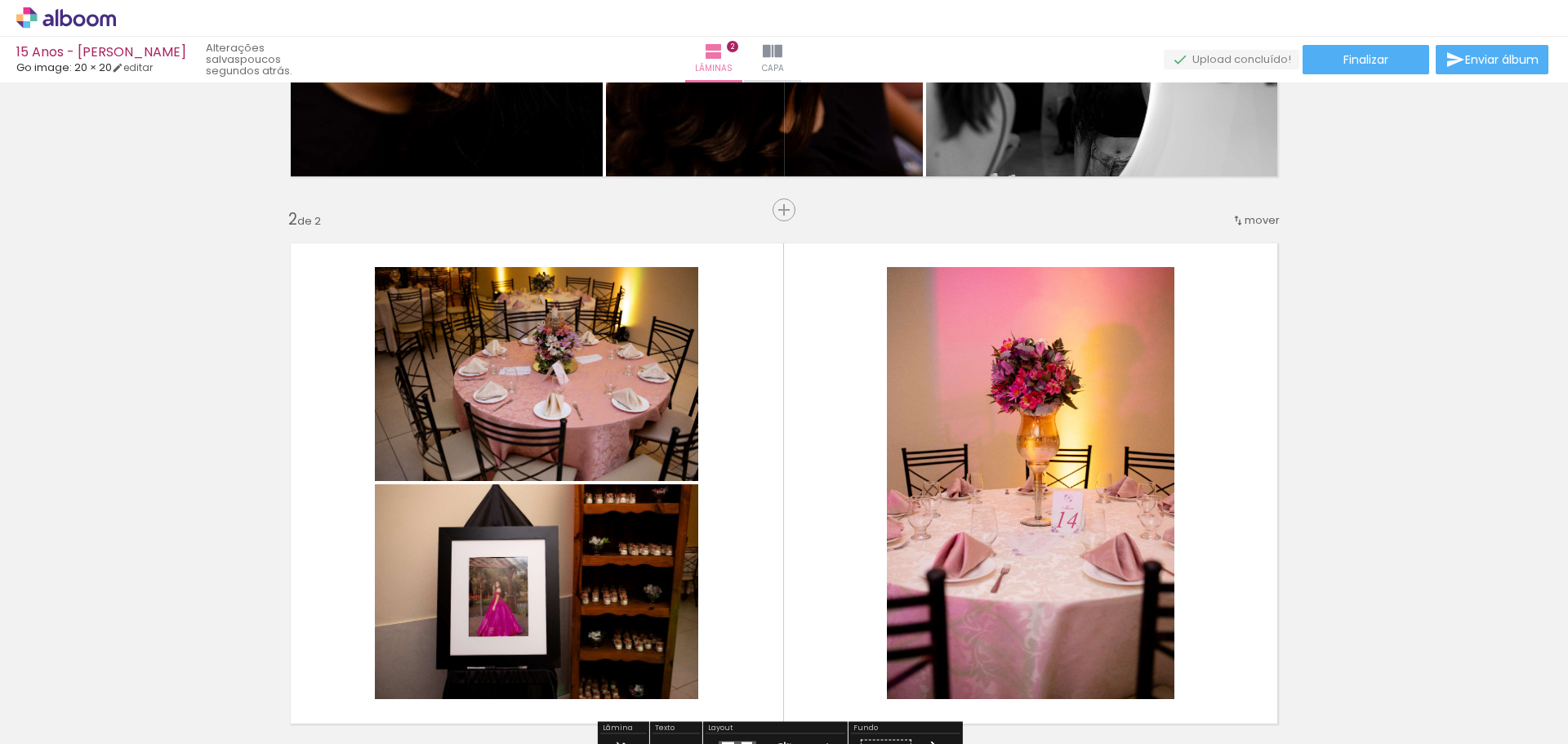
scroll to position [324, 0]
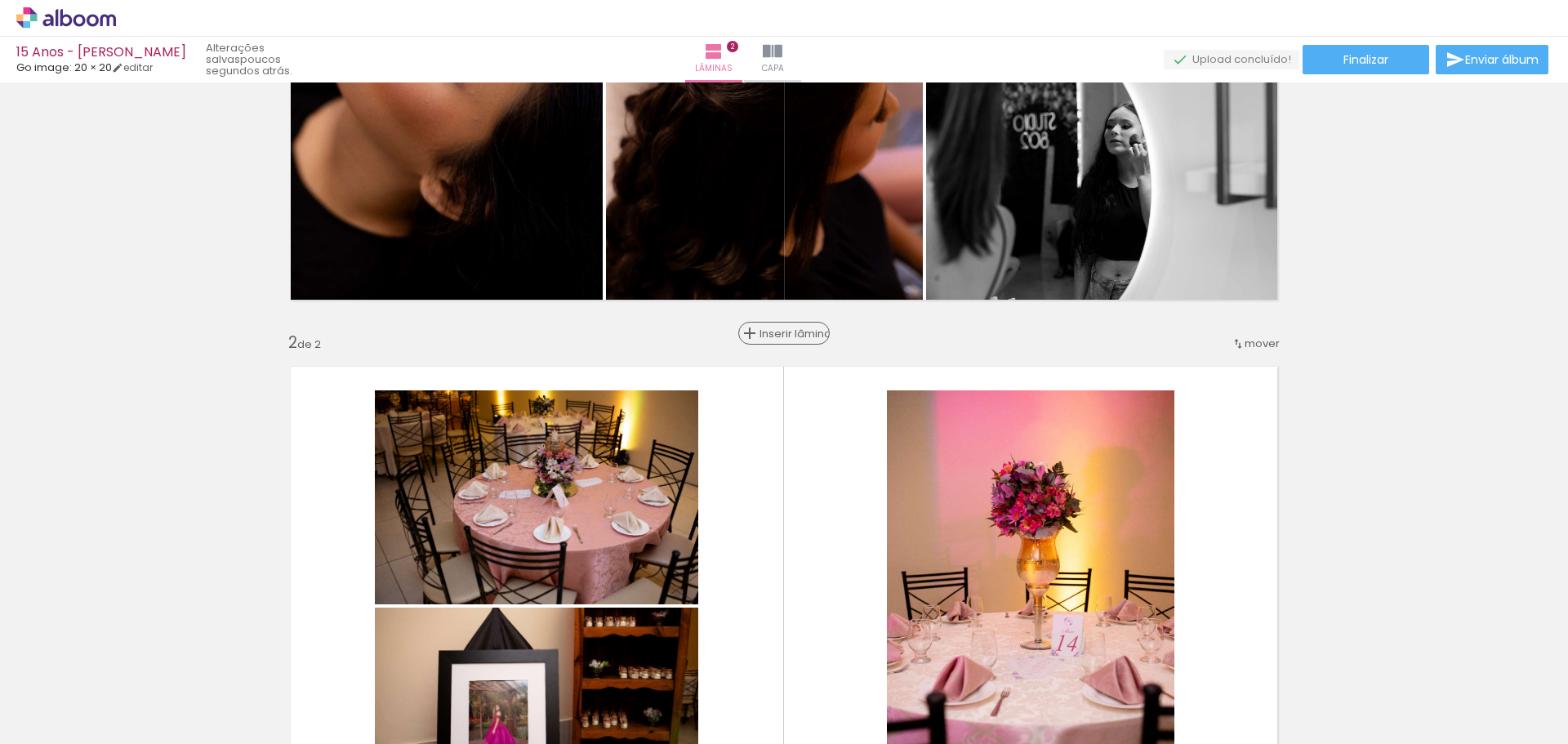
click at [774, 324] on div "Inserir lâmina" at bounding box center [784, 334] width 88 height 20
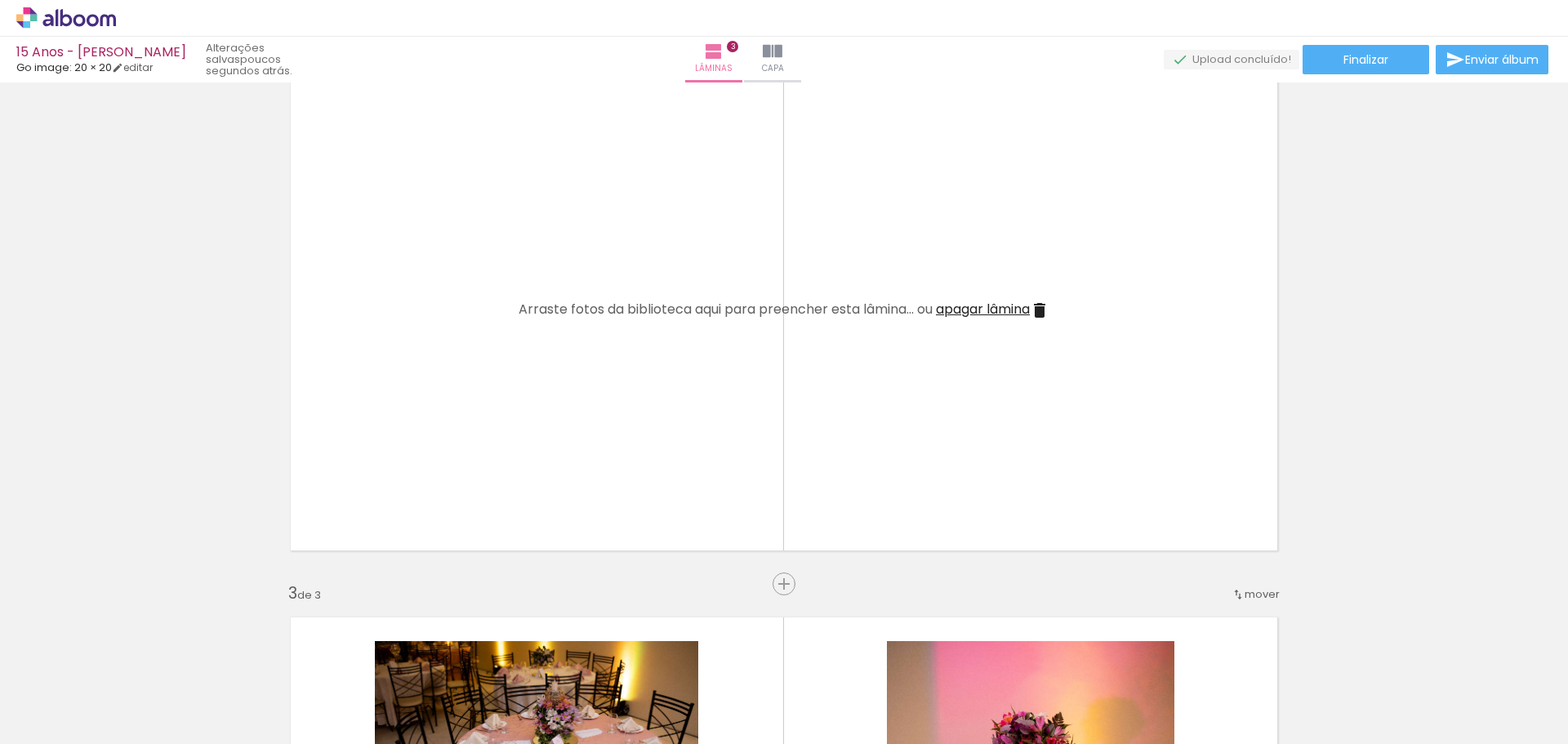
scroll to position [650, 0]
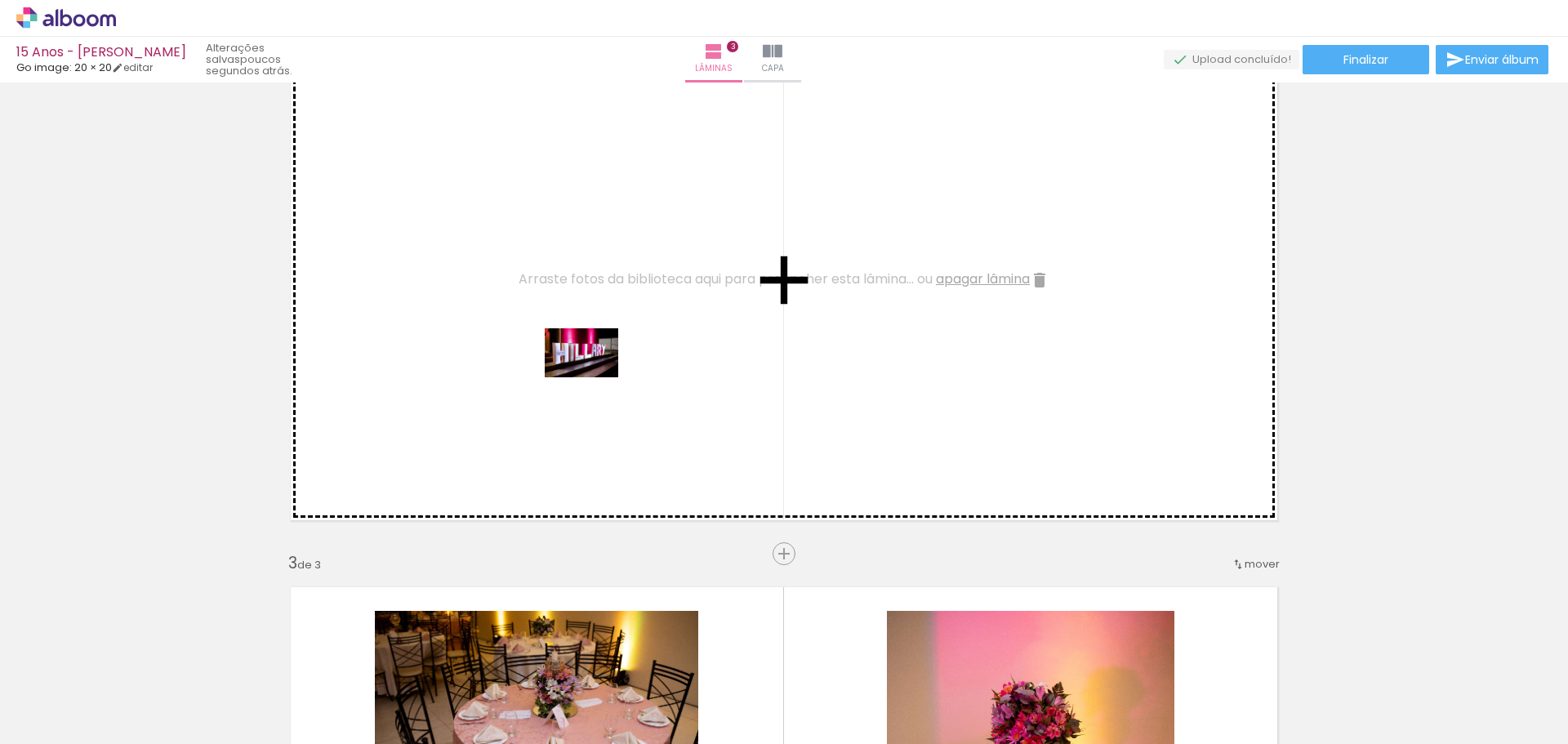
drag, startPoint x: 993, startPoint y: 722, endPoint x: 593, endPoint y: 378, distance: 527.6
click at [593, 378] on quentale-workspace at bounding box center [784, 372] width 1568 height 744
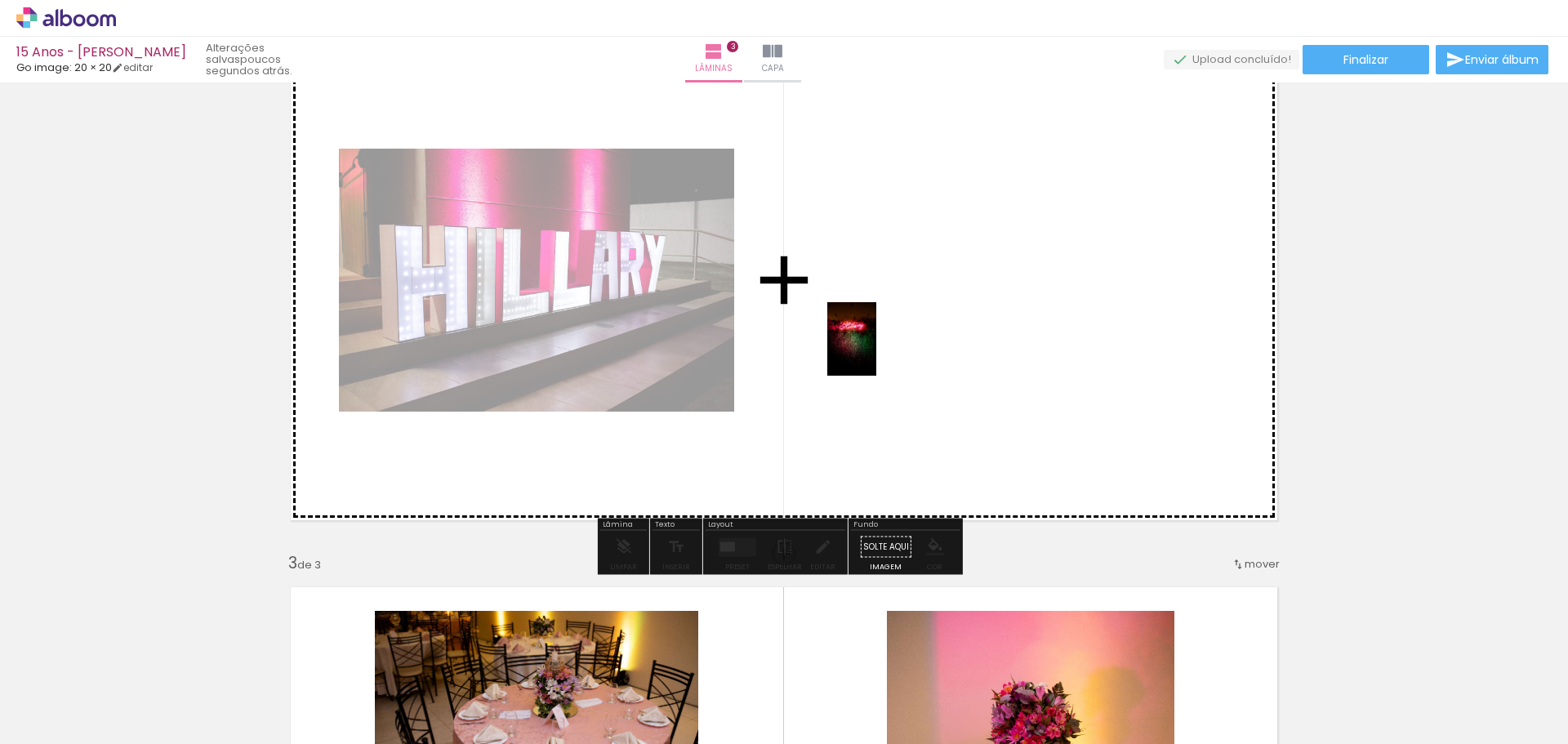
drag, startPoint x: 722, startPoint y: 702, endPoint x: 877, endPoint y: 351, distance: 383.7
click at [877, 351] on quentale-workspace at bounding box center [784, 372] width 1568 height 744
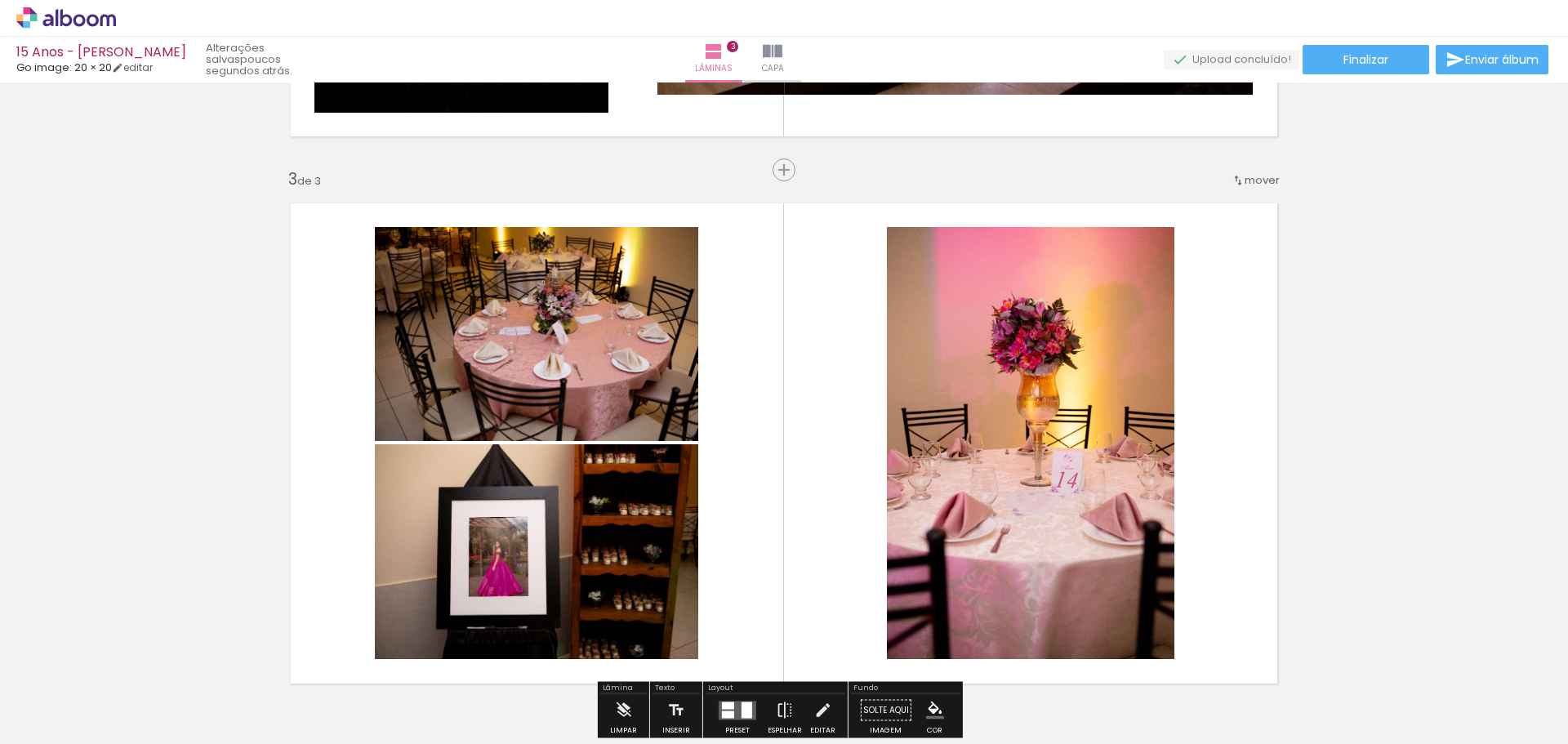
scroll to position [1141, 0]
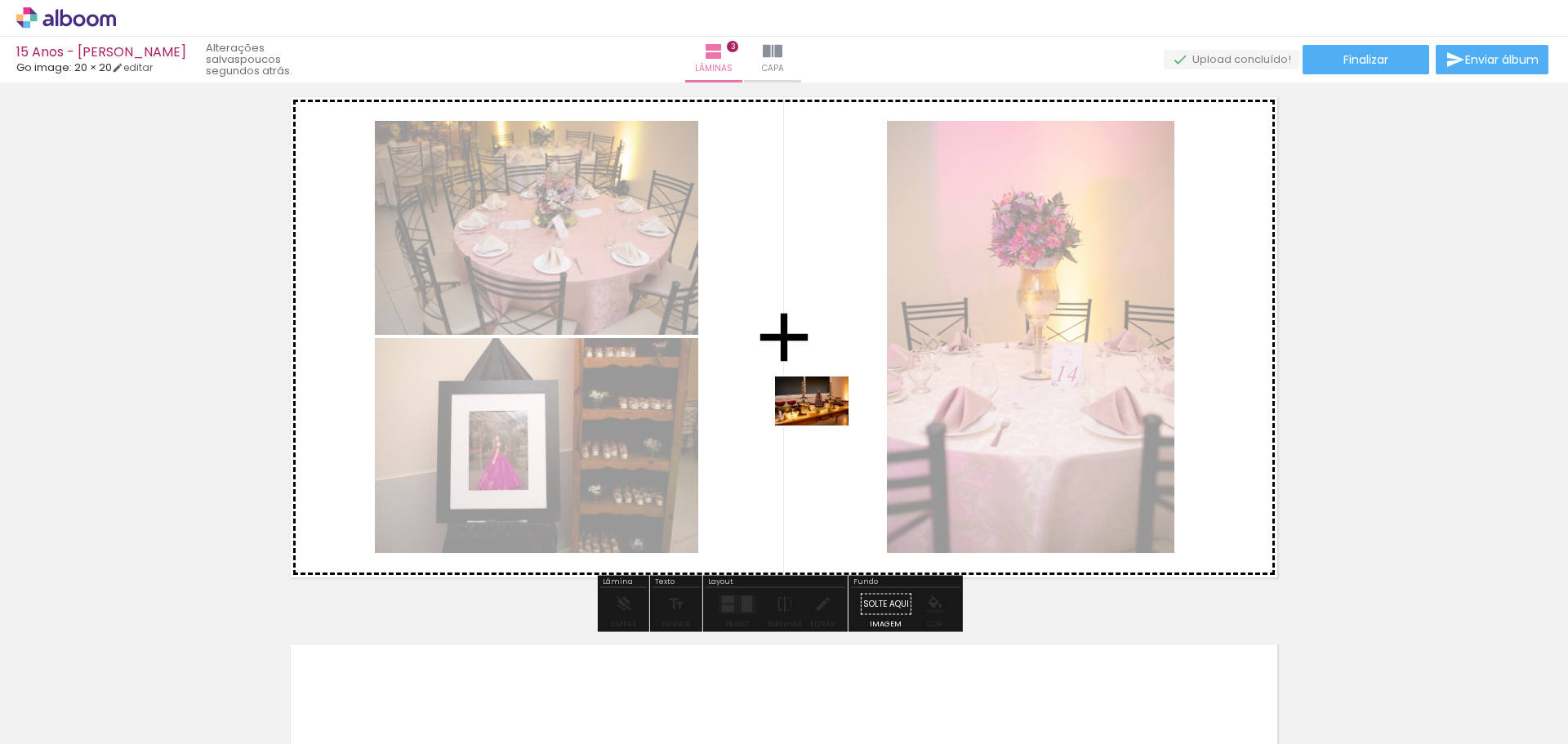
drag, startPoint x: 903, startPoint y: 710, endPoint x: 824, endPoint y: 426, distance: 294.8
click at [824, 426] on quentale-workspace at bounding box center [784, 372] width 1568 height 744
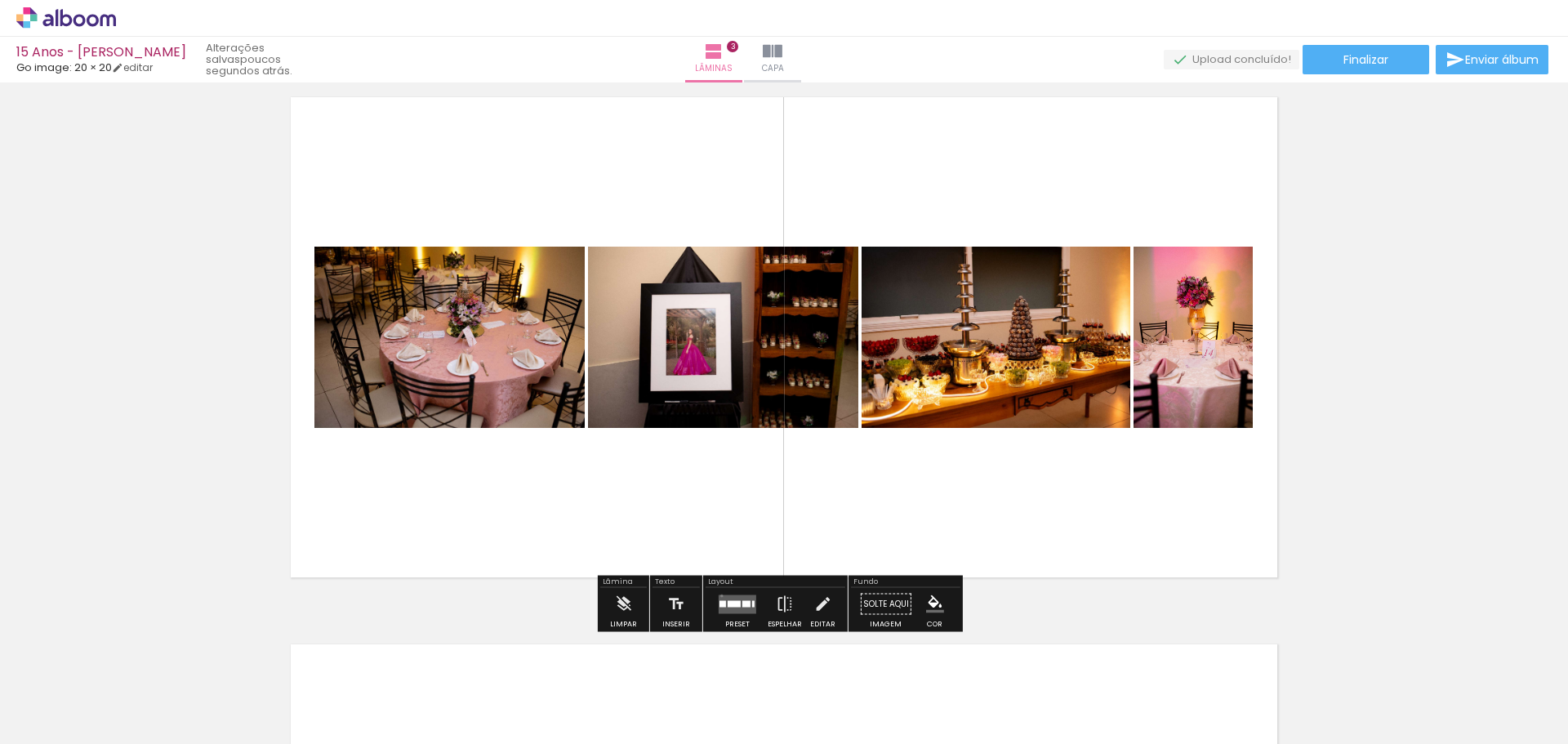
click at [719, 595] on quentale-layouter at bounding box center [737, 604] width 37 height 19
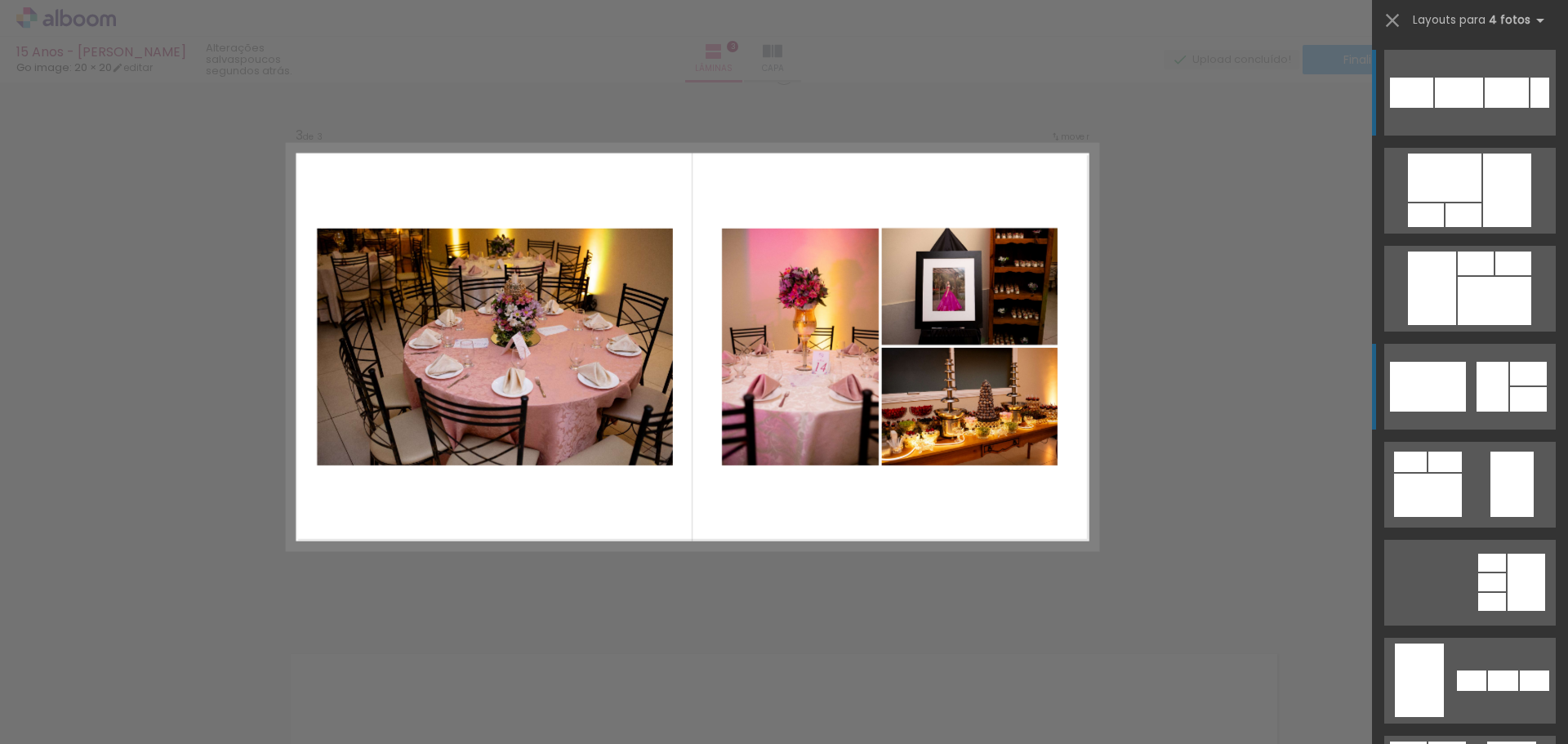
scroll to position [1116, 0]
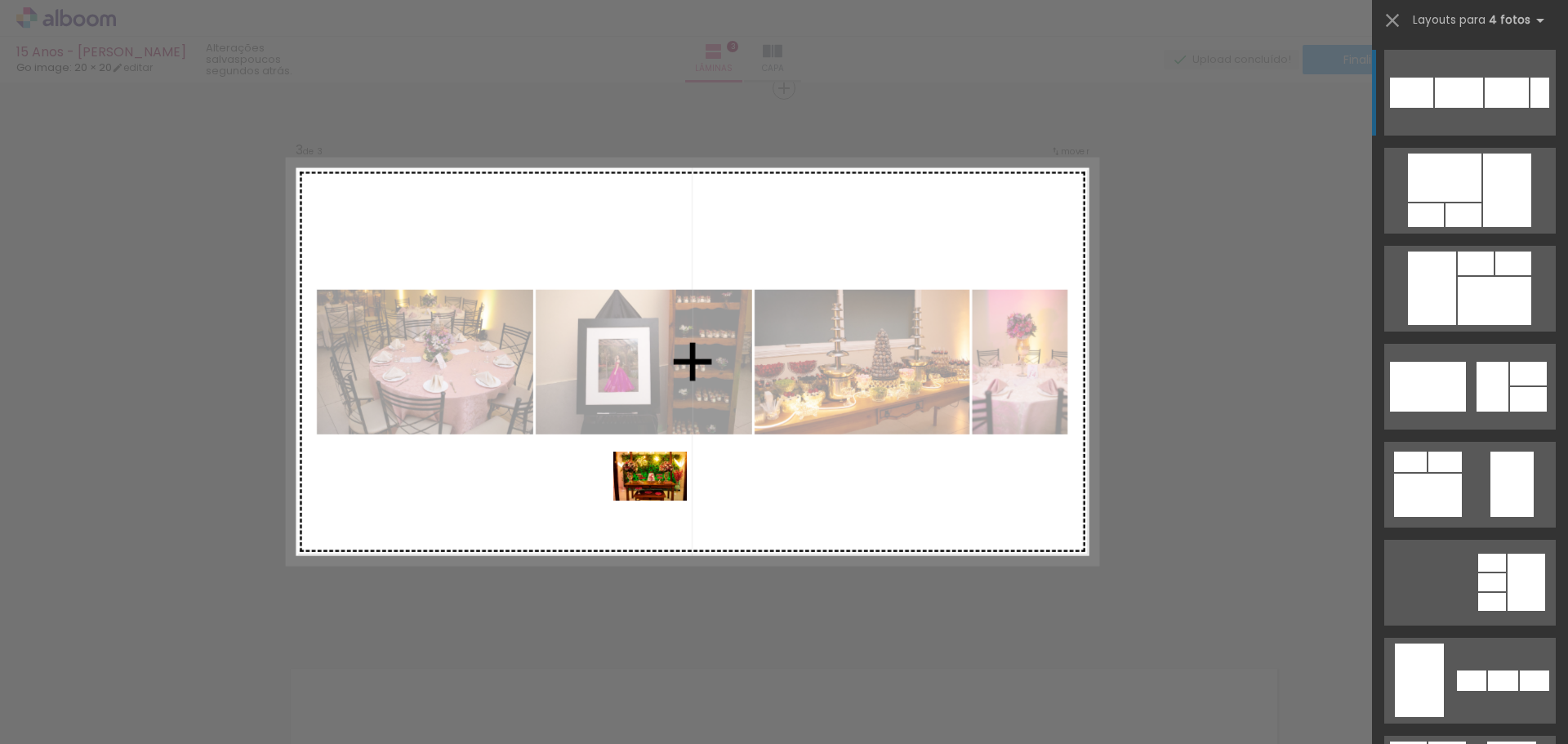
drag, startPoint x: 1059, startPoint y: 681, endPoint x: 647, endPoint y: 500, distance: 450.0
click at [647, 500] on quentale-workspace at bounding box center [784, 372] width 1568 height 744
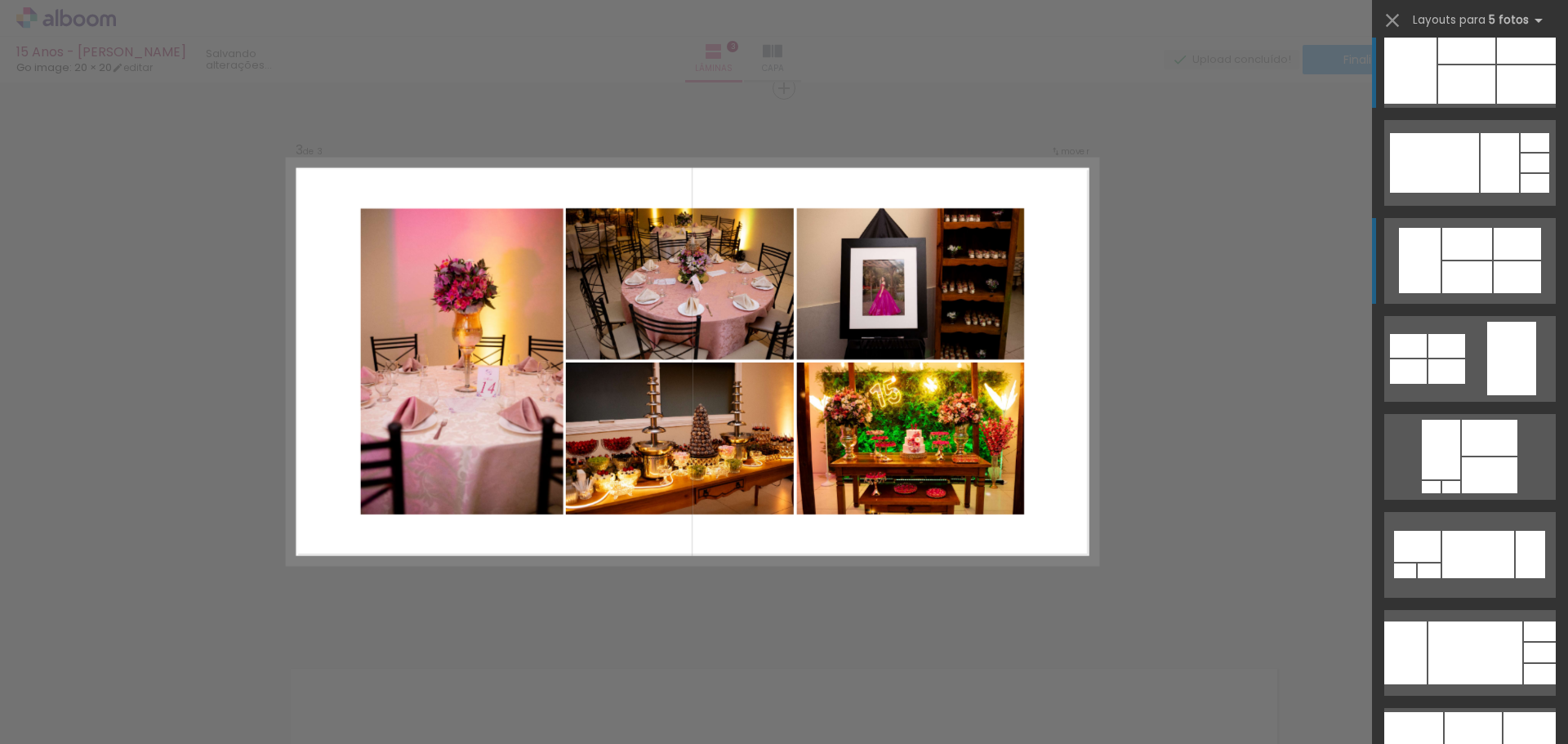
scroll to position [164, 0]
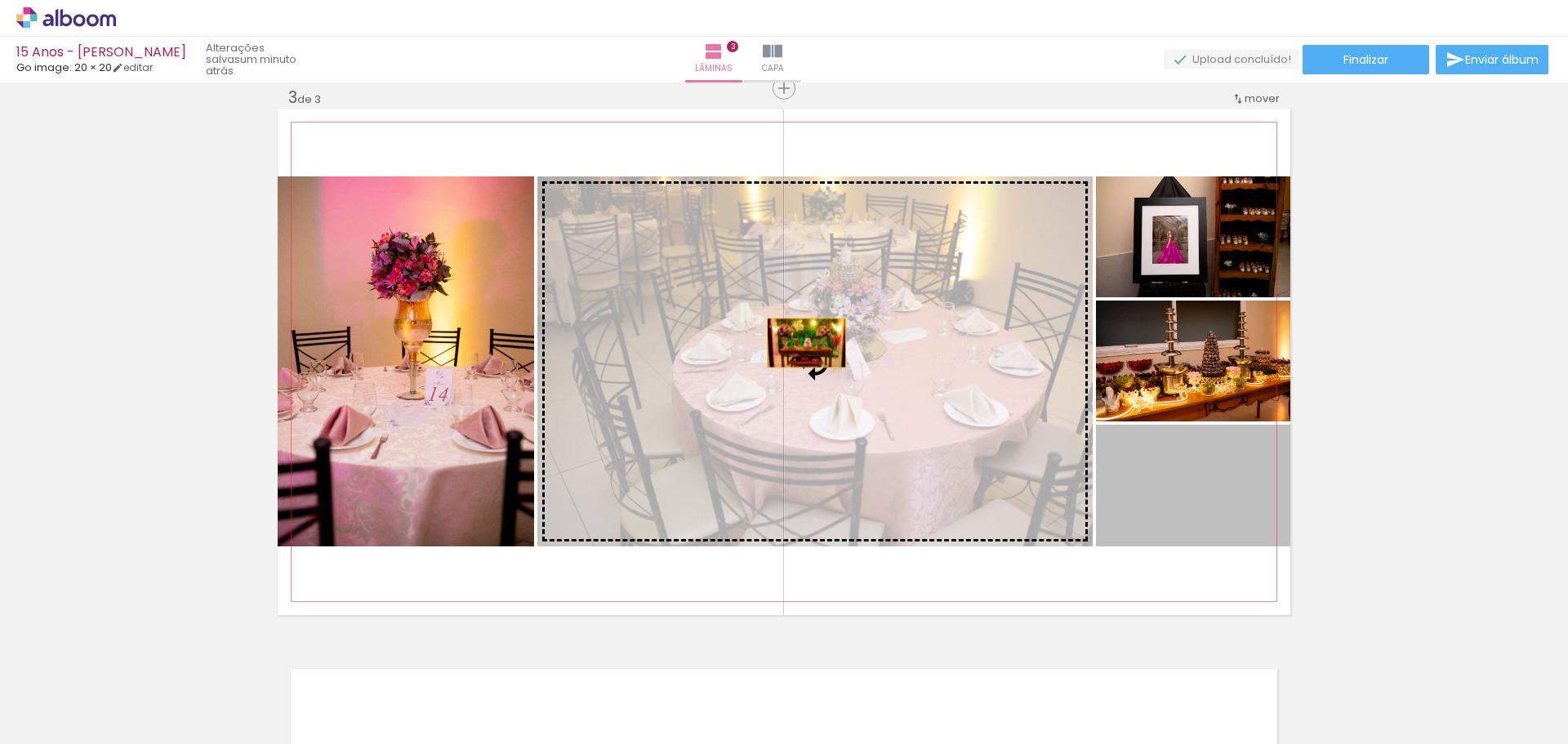
drag, startPoint x: 1189, startPoint y: 516, endPoint x: 800, endPoint y: 343, distance: 425.7
click at [0, 0] on slot at bounding box center [0, 0] width 0 height 0
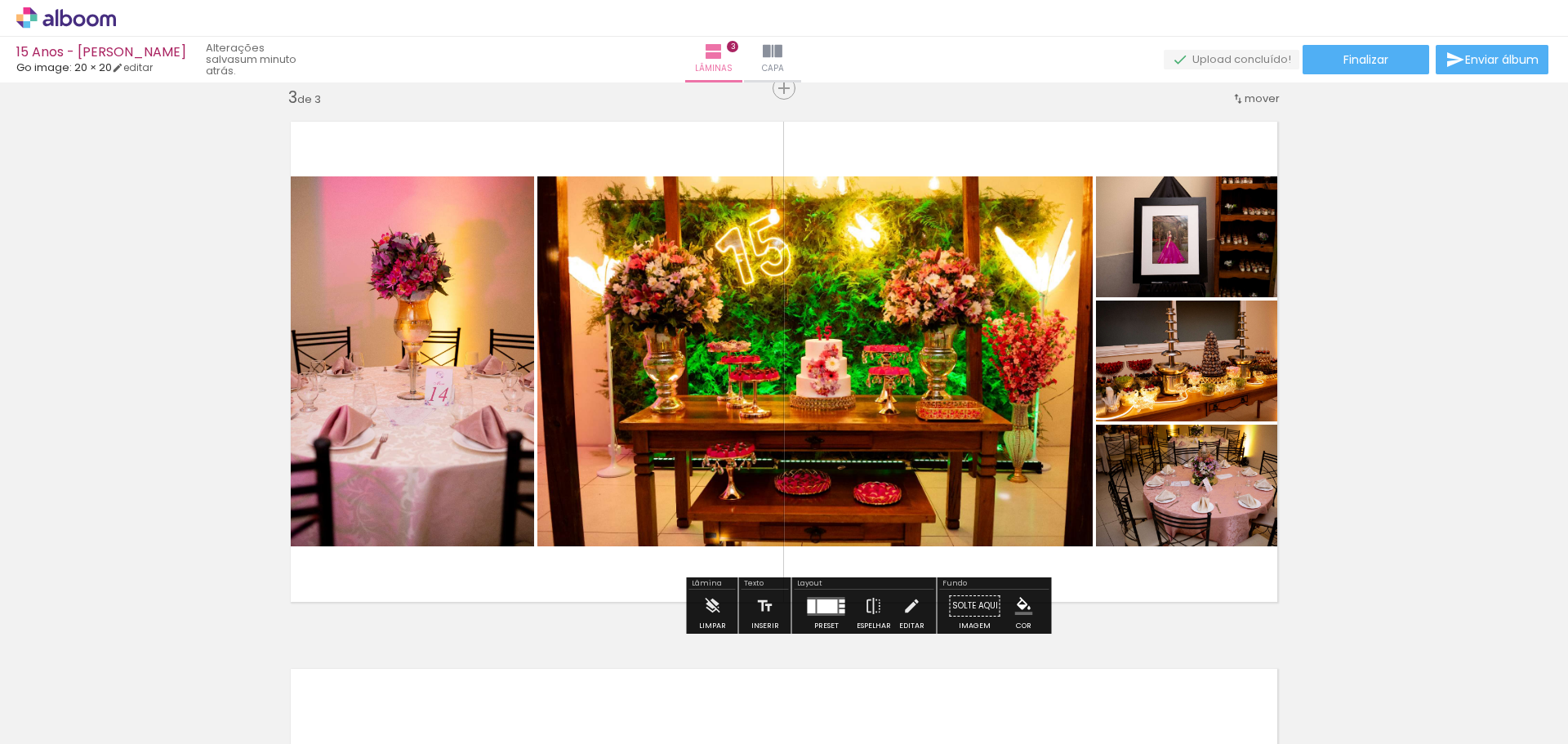
click at [1415, 378] on div "Inserir lâmina 1 de 3 Inserir lâmina 2 de 3 Inserir lâmina 3 de 3" at bounding box center [784, 67] width 1568 height 2190
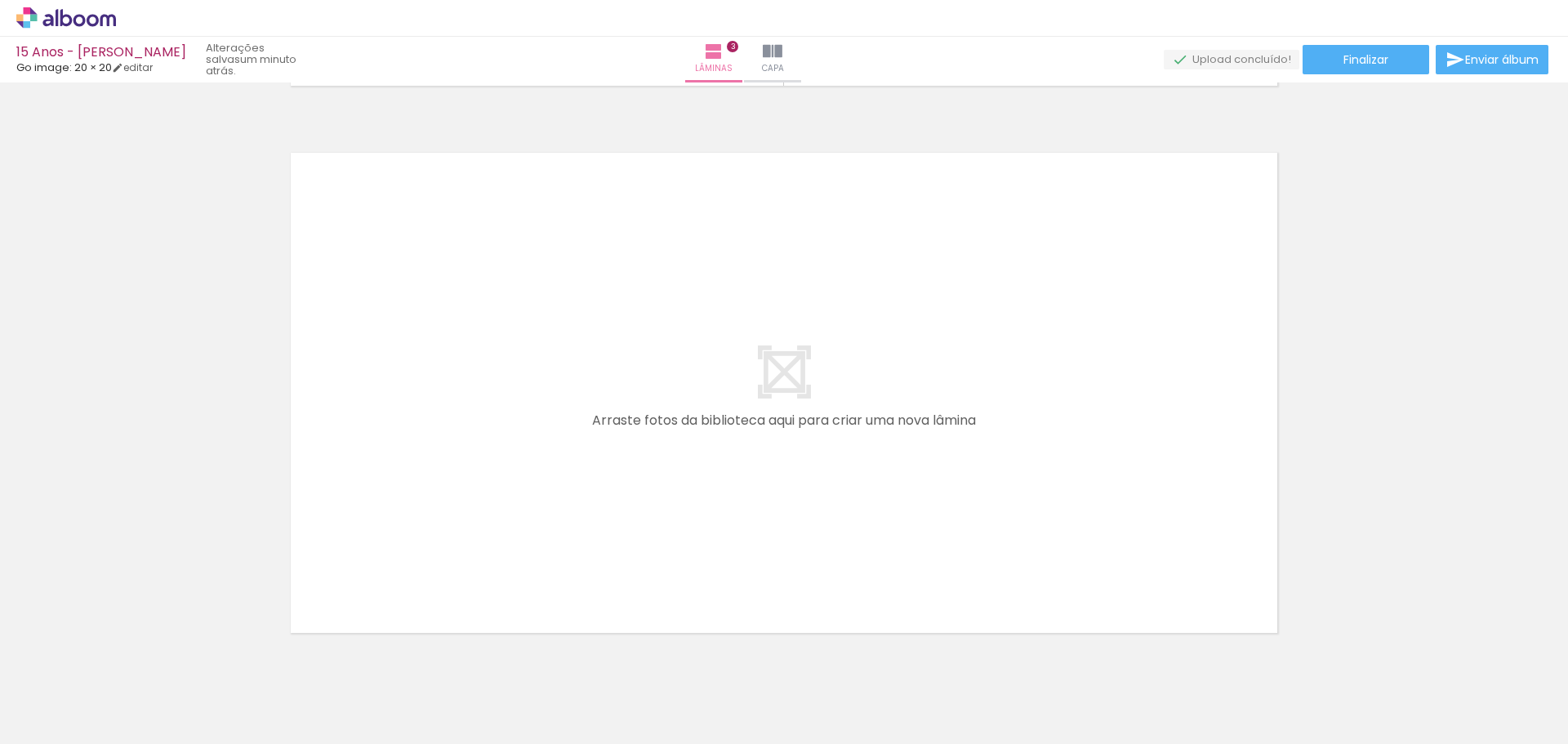
scroll to position [1688, 0]
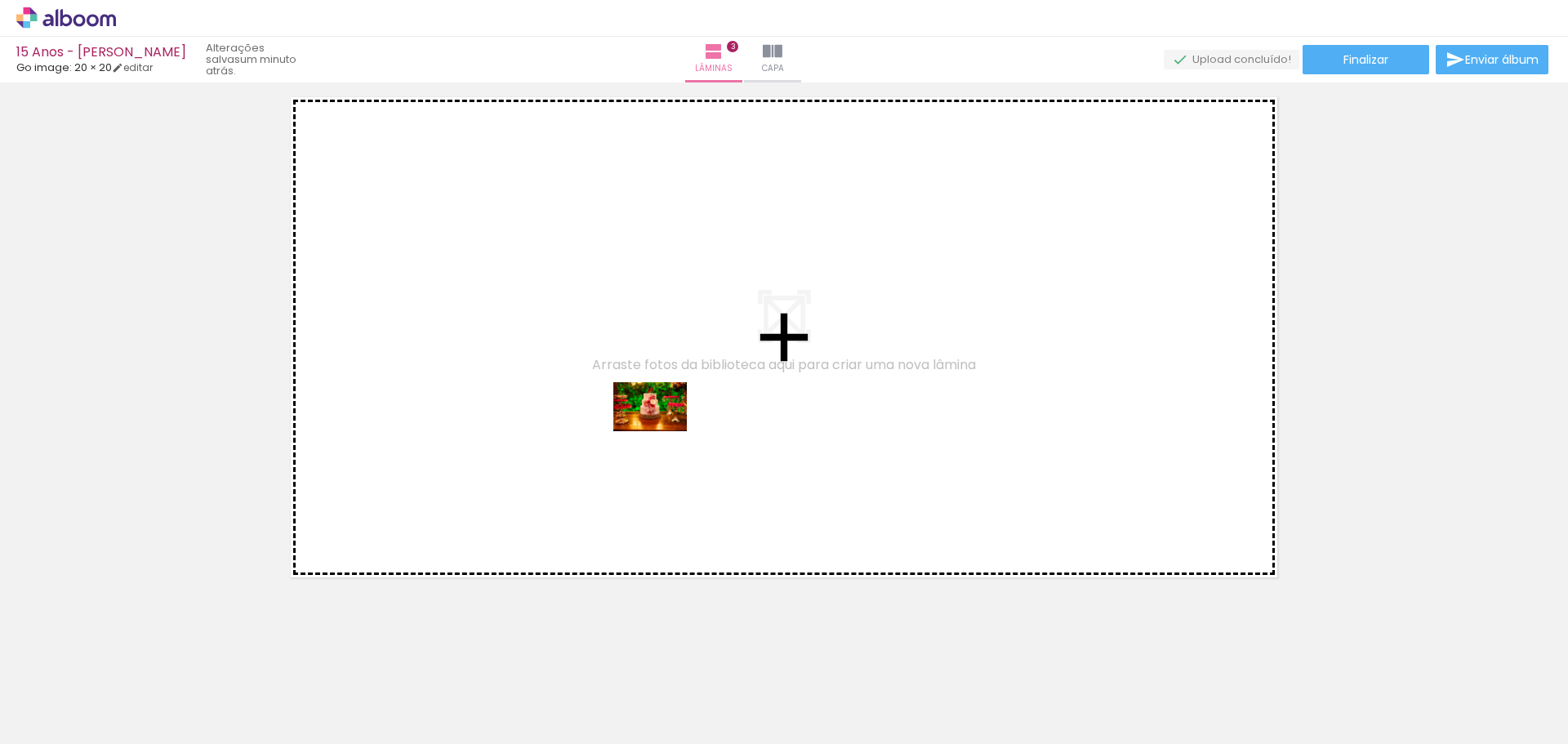
drag, startPoint x: 1038, startPoint y: 595, endPoint x: 662, endPoint y: 432, distance: 409.8
click at [662, 432] on quentale-workspace at bounding box center [784, 372] width 1568 height 744
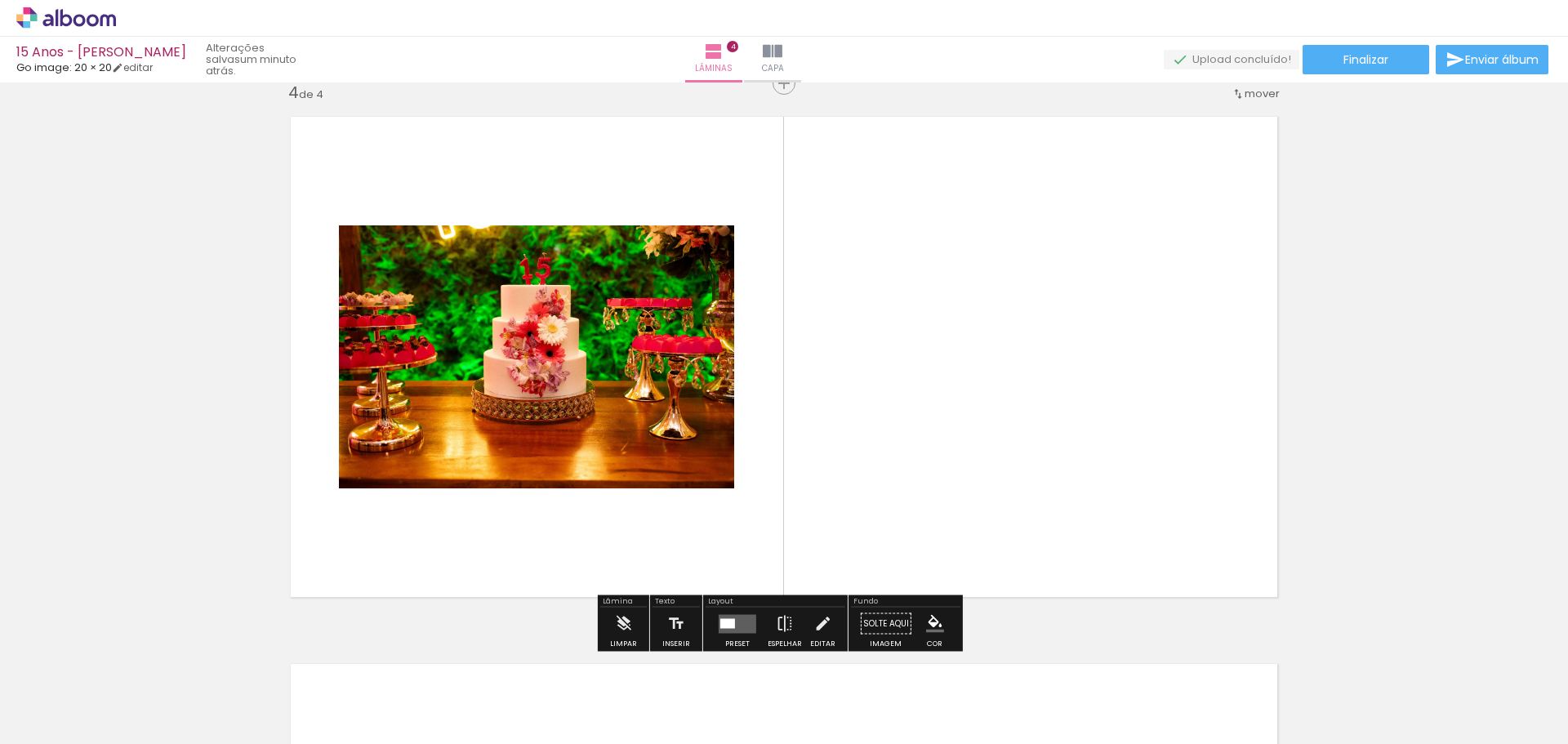
scroll to position [1663, 0]
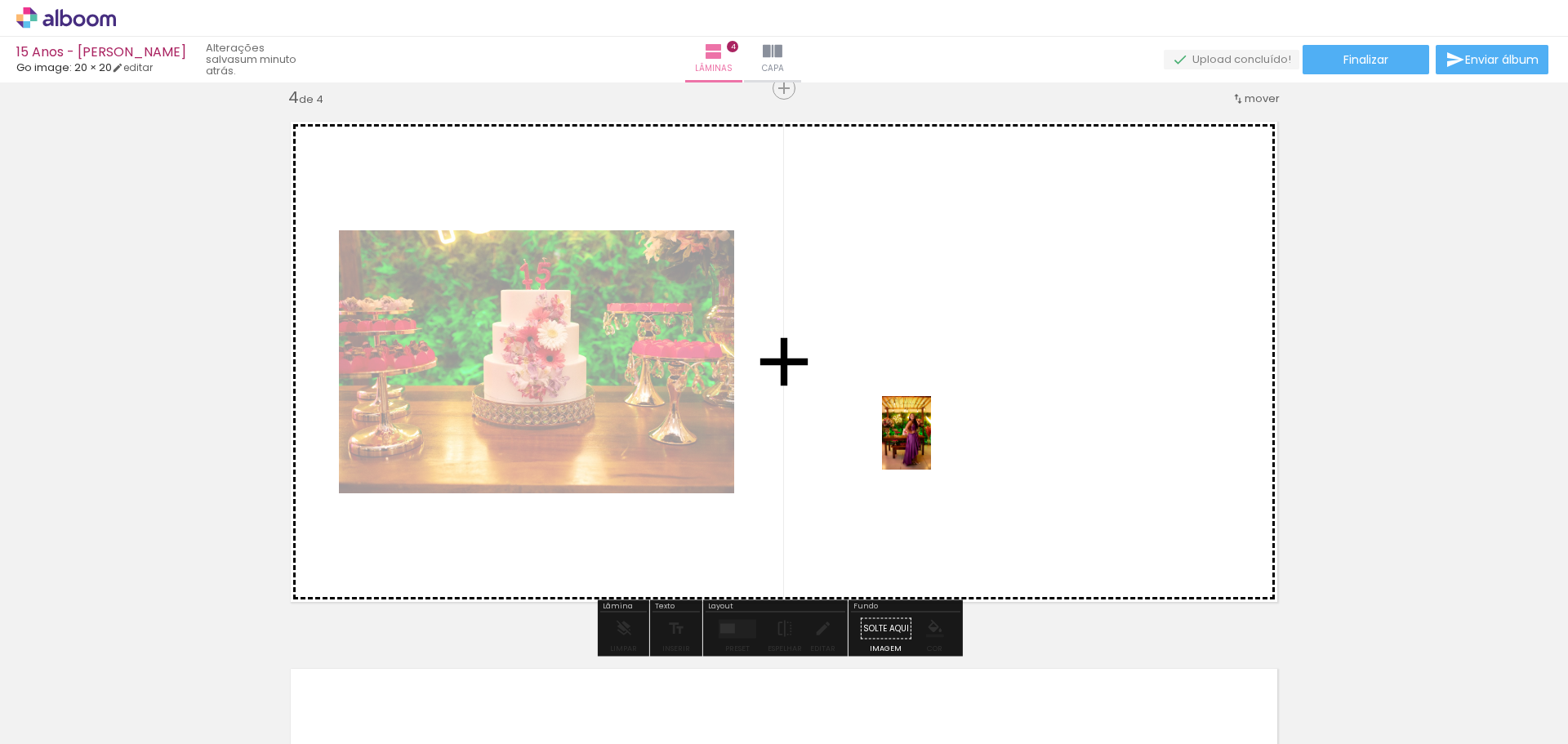
drag, startPoint x: 1247, startPoint y: 675, endPoint x: 931, endPoint y: 445, distance: 390.8
click at [931, 445] on quentale-workspace at bounding box center [784, 372] width 1568 height 744
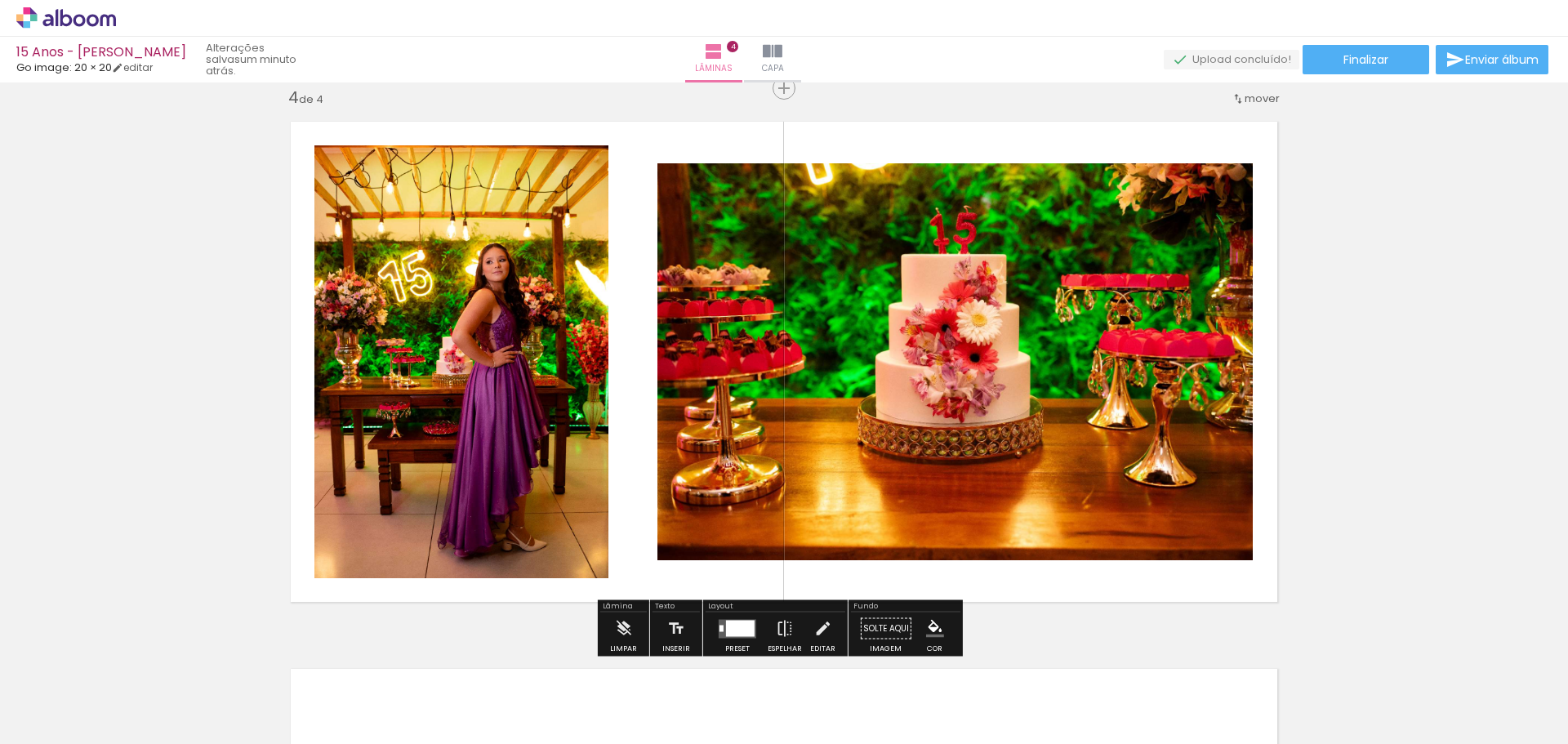
click at [737, 631] on div at bounding box center [740, 629] width 28 height 17
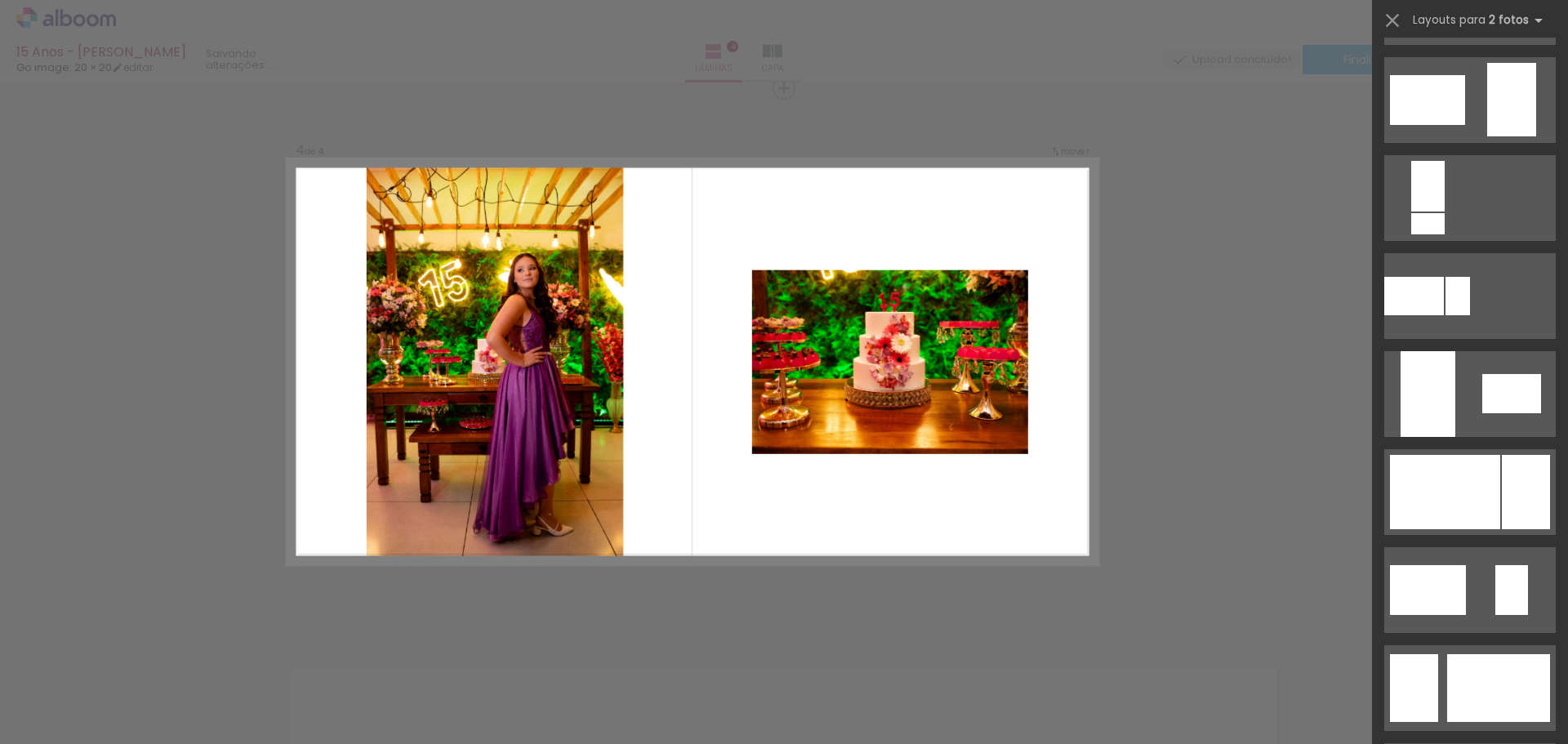
scroll to position [490, 0]
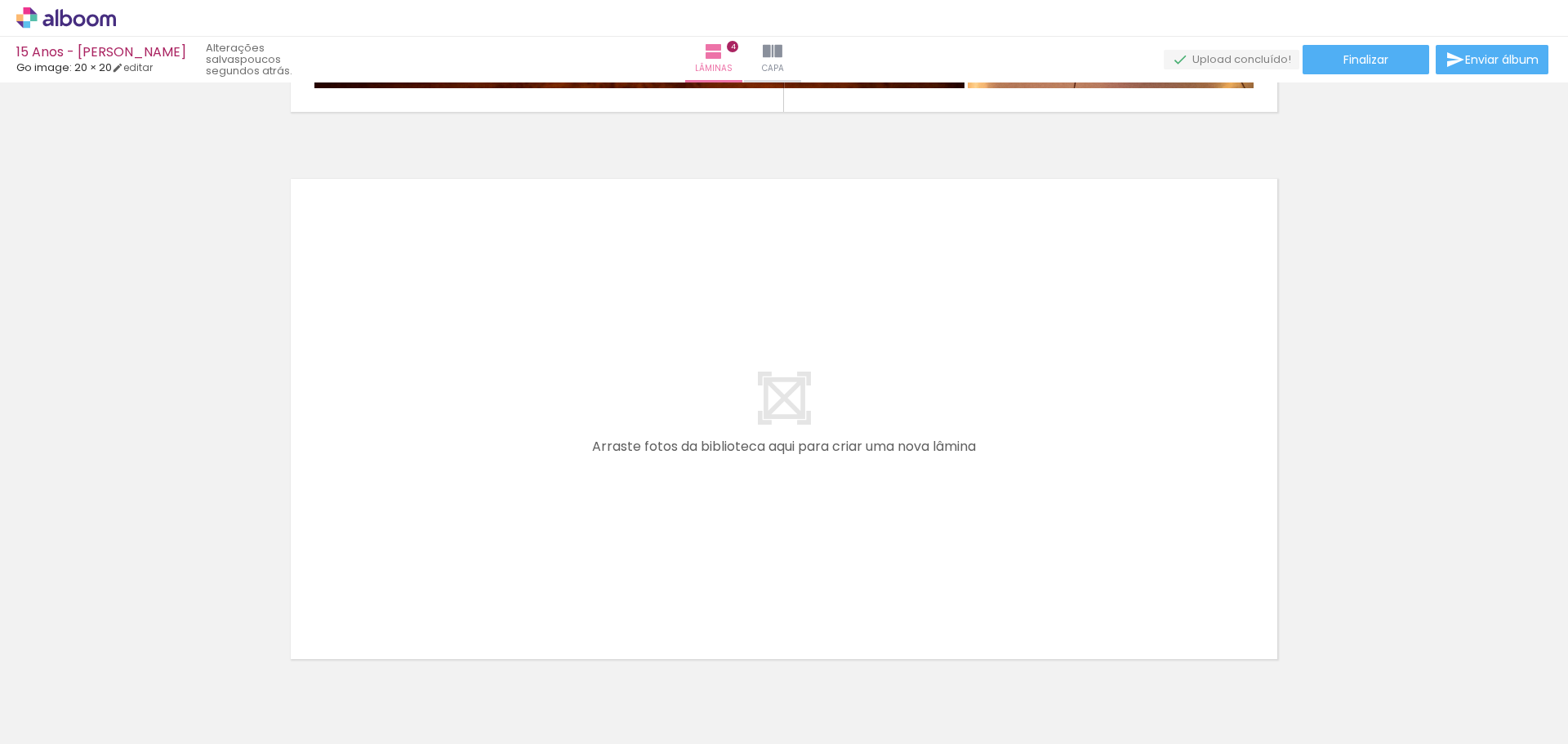
scroll to position [0, 1010]
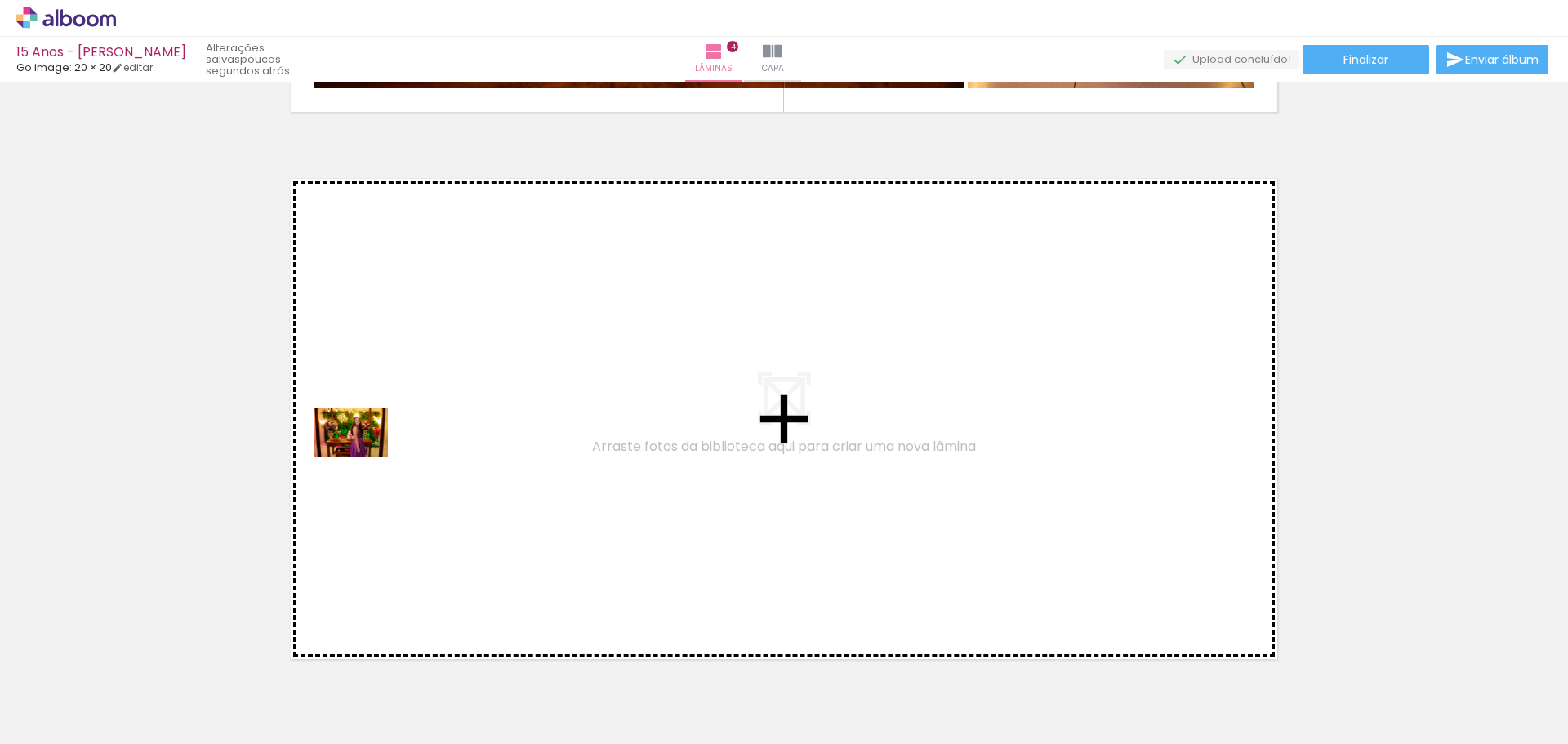
drag, startPoint x: 334, startPoint y: 714, endPoint x: 364, endPoint y: 455, distance: 260.7
click at [364, 455] on quentale-workspace at bounding box center [784, 372] width 1568 height 744
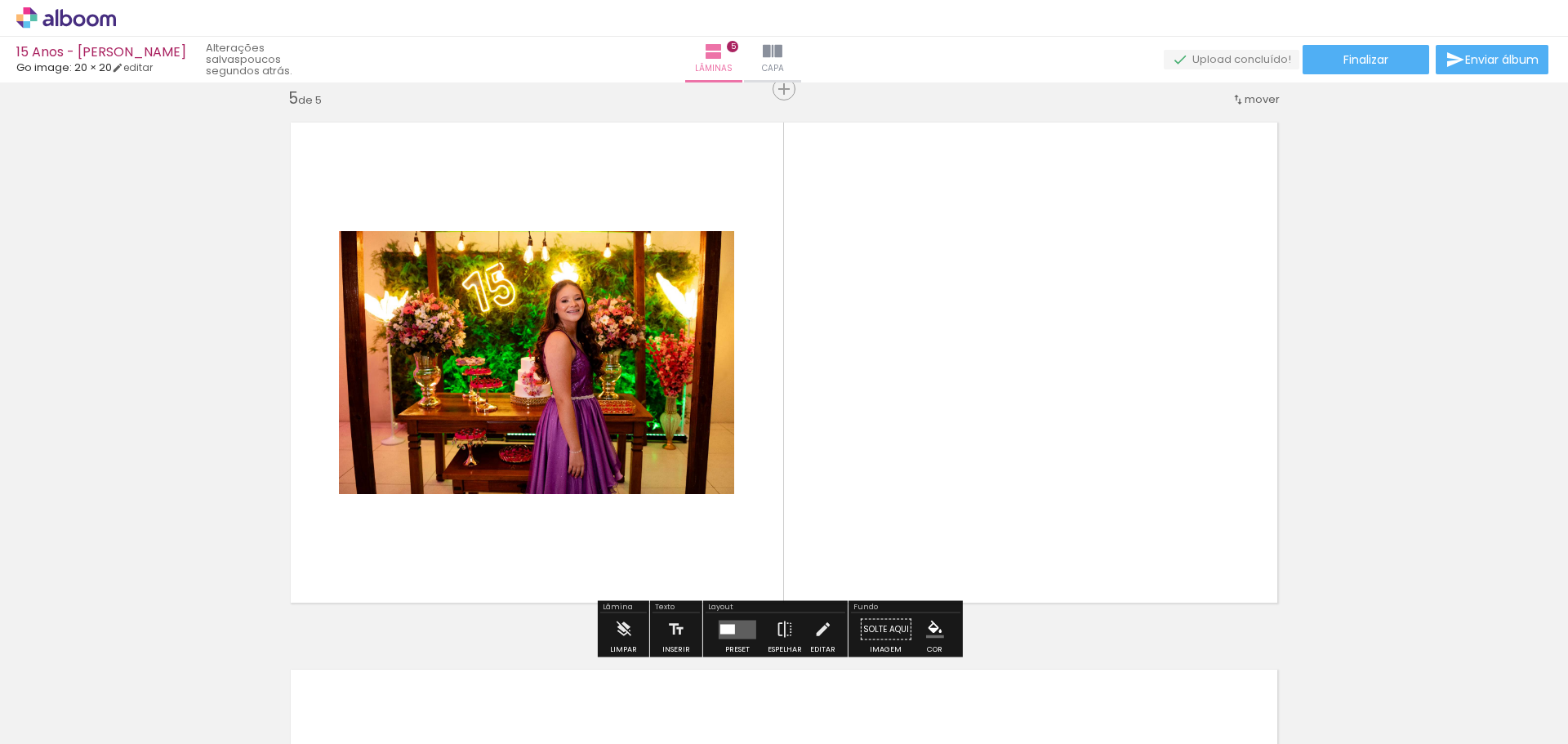
scroll to position [2211, 0]
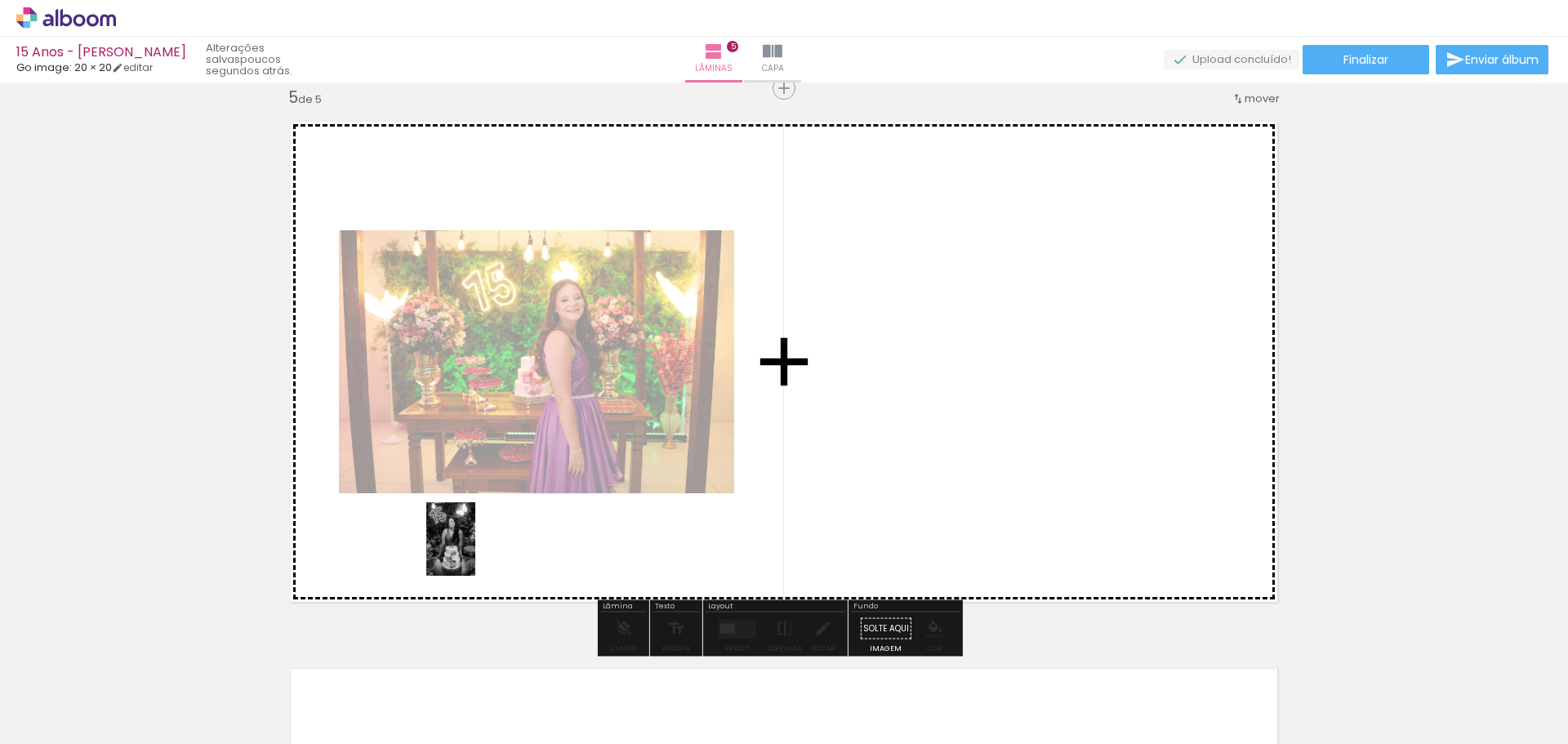
drag, startPoint x: 463, startPoint y: 605, endPoint x: 476, endPoint y: 551, distance: 55.5
click at [476, 551] on quentale-workspace at bounding box center [784, 372] width 1568 height 744
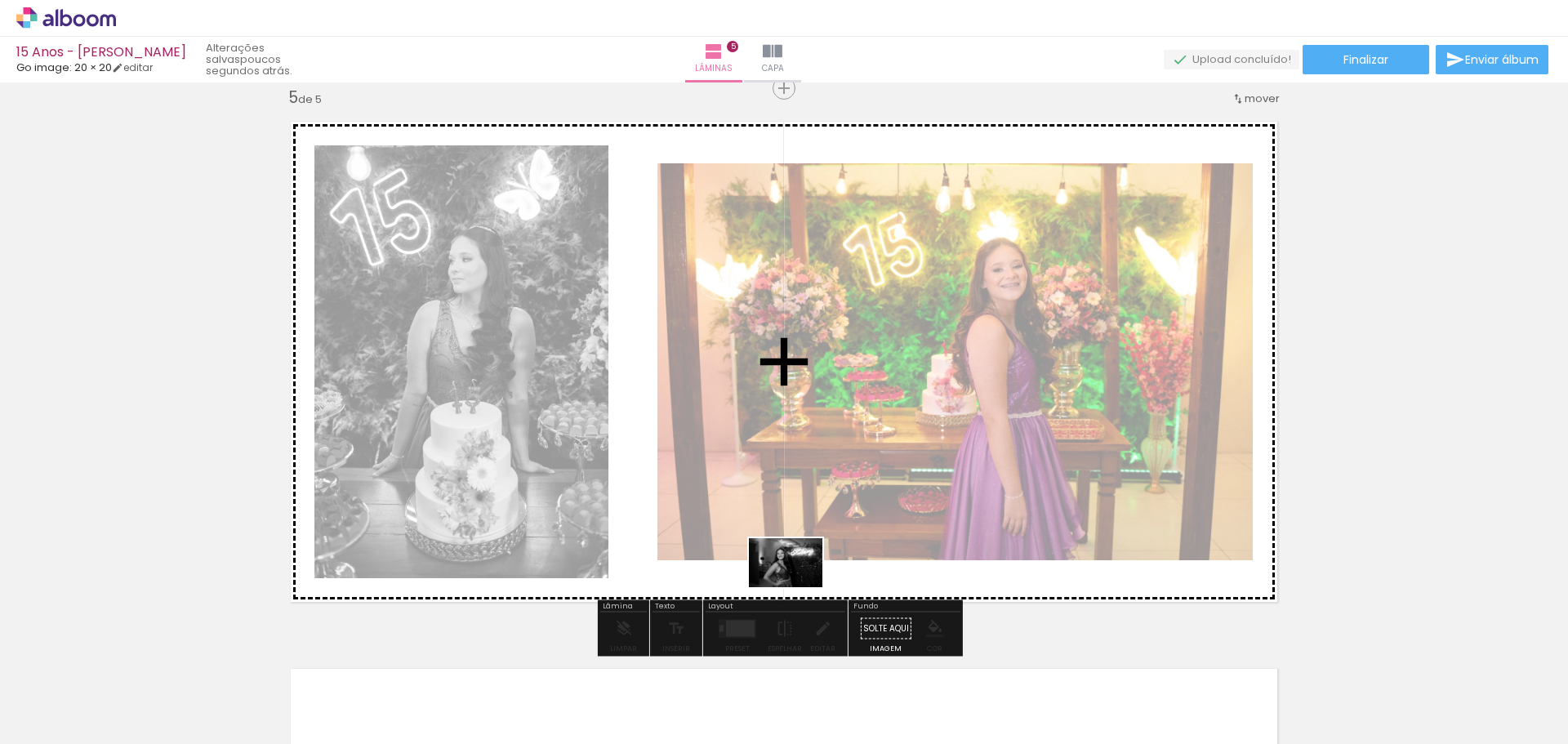
drag, startPoint x: 1264, startPoint y: 689, endPoint x: 798, endPoint y: 587, distance: 477.0
click at [798, 587] on quentale-workspace at bounding box center [784, 372] width 1568 height 744
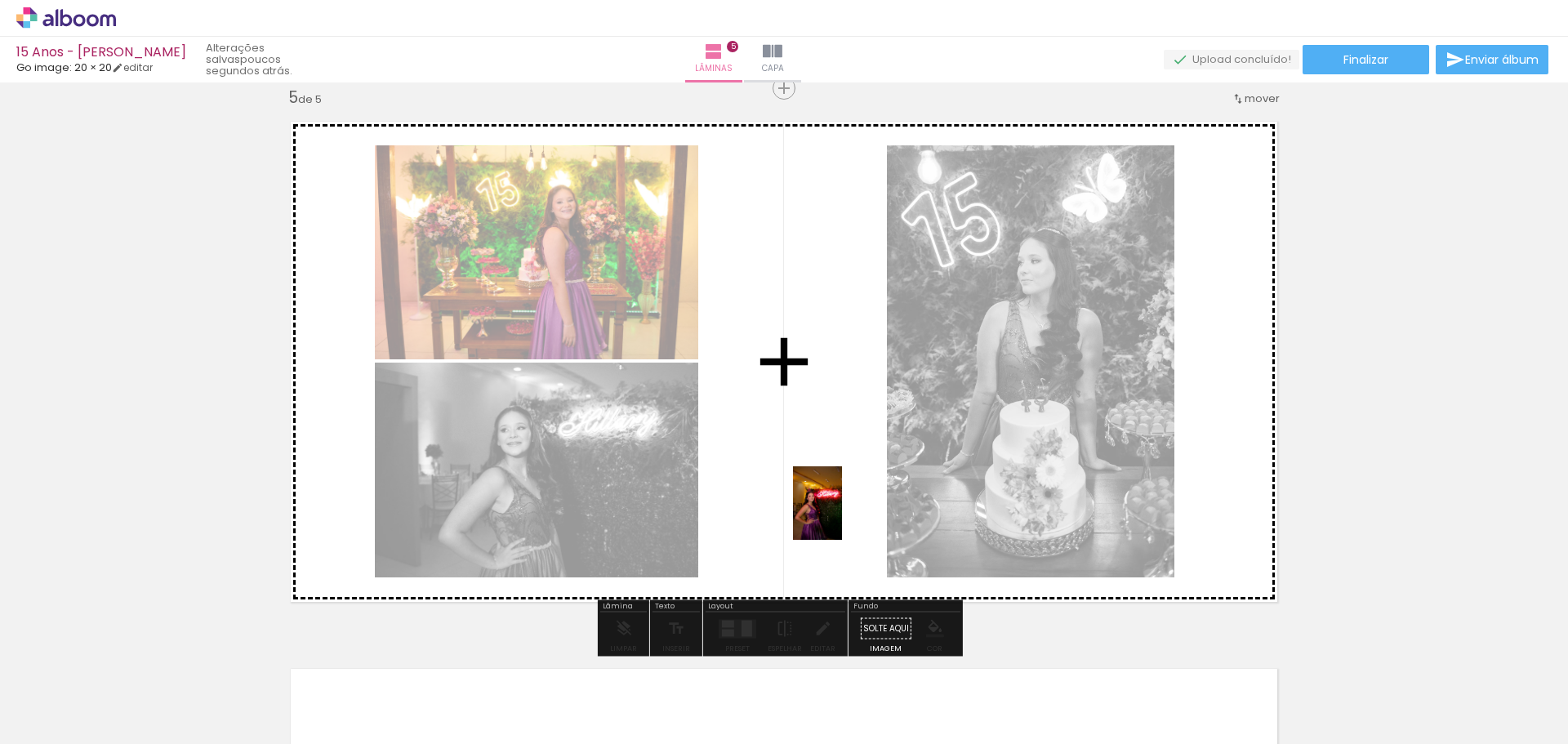
drag, startPoint x: 1160, startPoint y: 680, endPoint x: 836, endPoint y: 509, distance: 366.4
click at [837, 509] on quentale-workspace at bounding box center [784, 372] width 1568 height 744
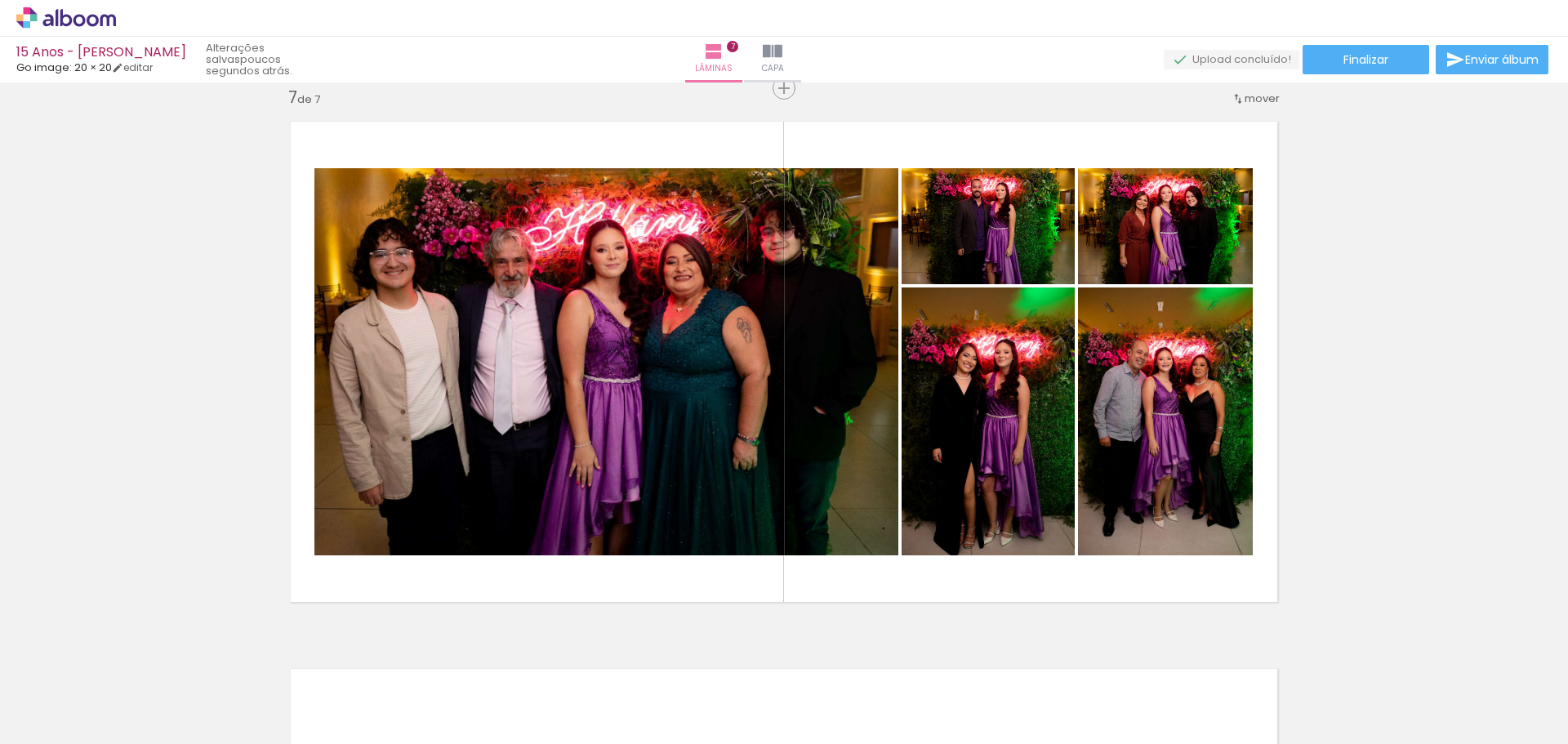
scroll to position [0, 1646]
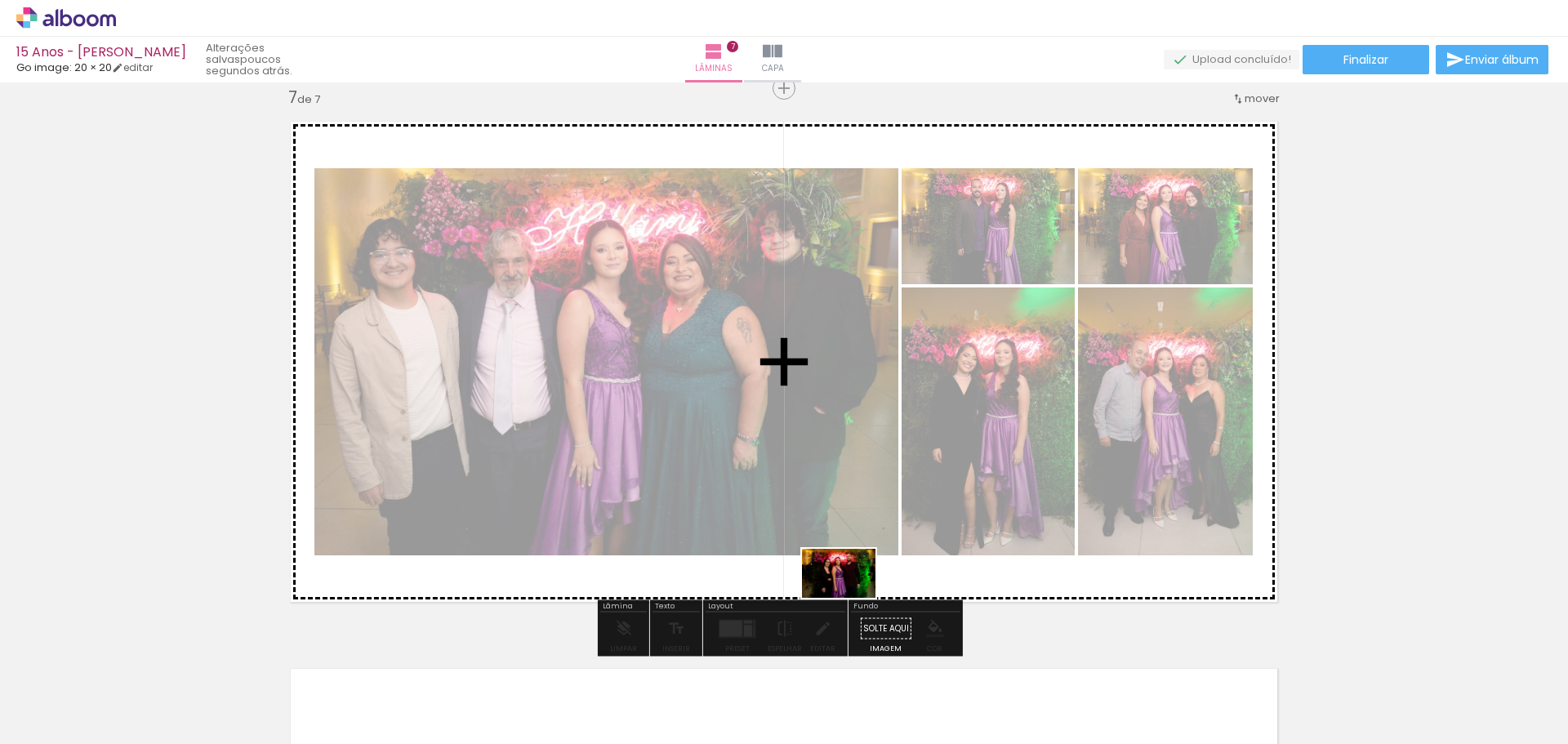
drag, startPoint x: 1075, startPoint y: 689, endPoint x: 851, endPoint y: 593, distance: 243.7
click at [851, 594] on quentale-workspace at bounding box center [784, 372] width 1568 height 744
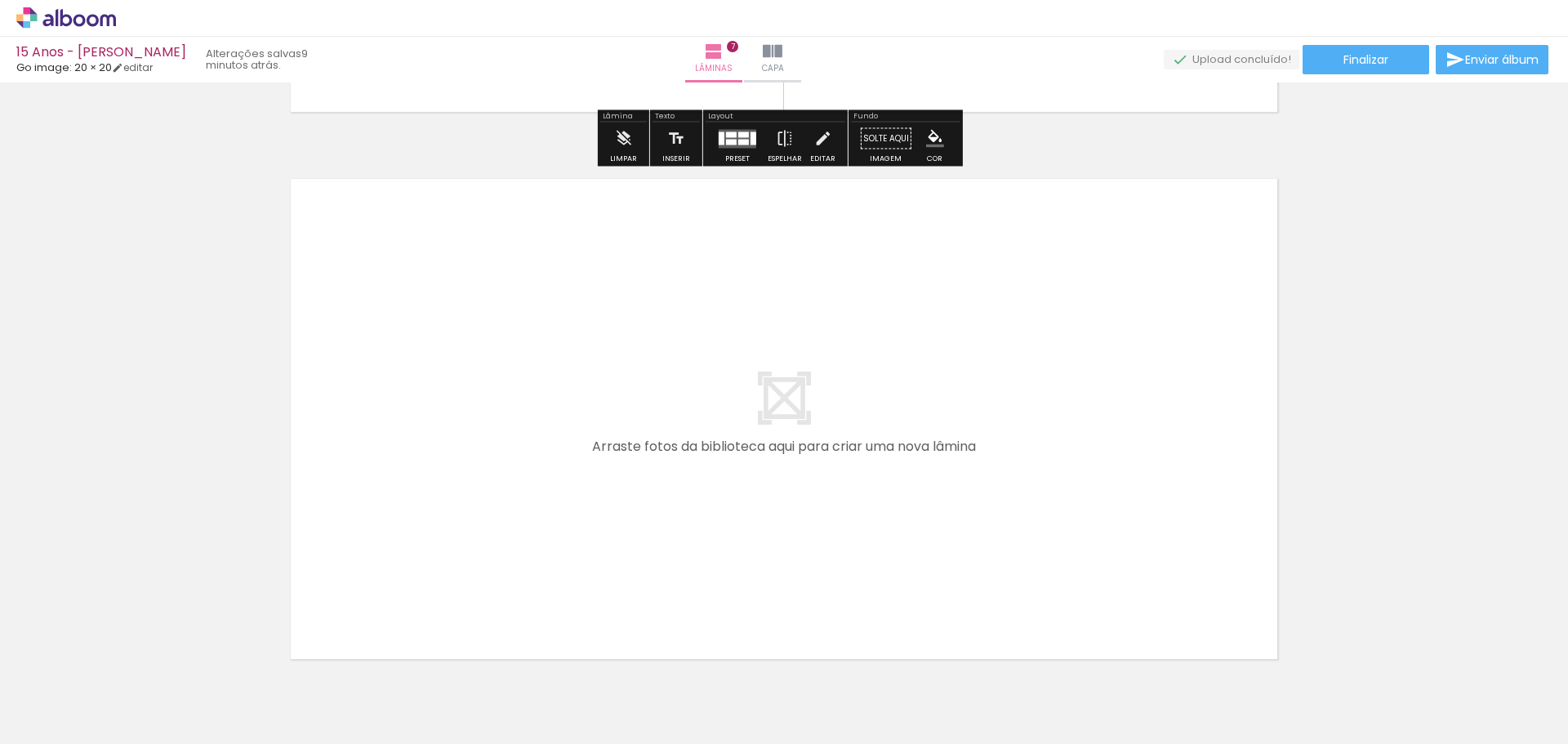
scroll to position [3878, 0]
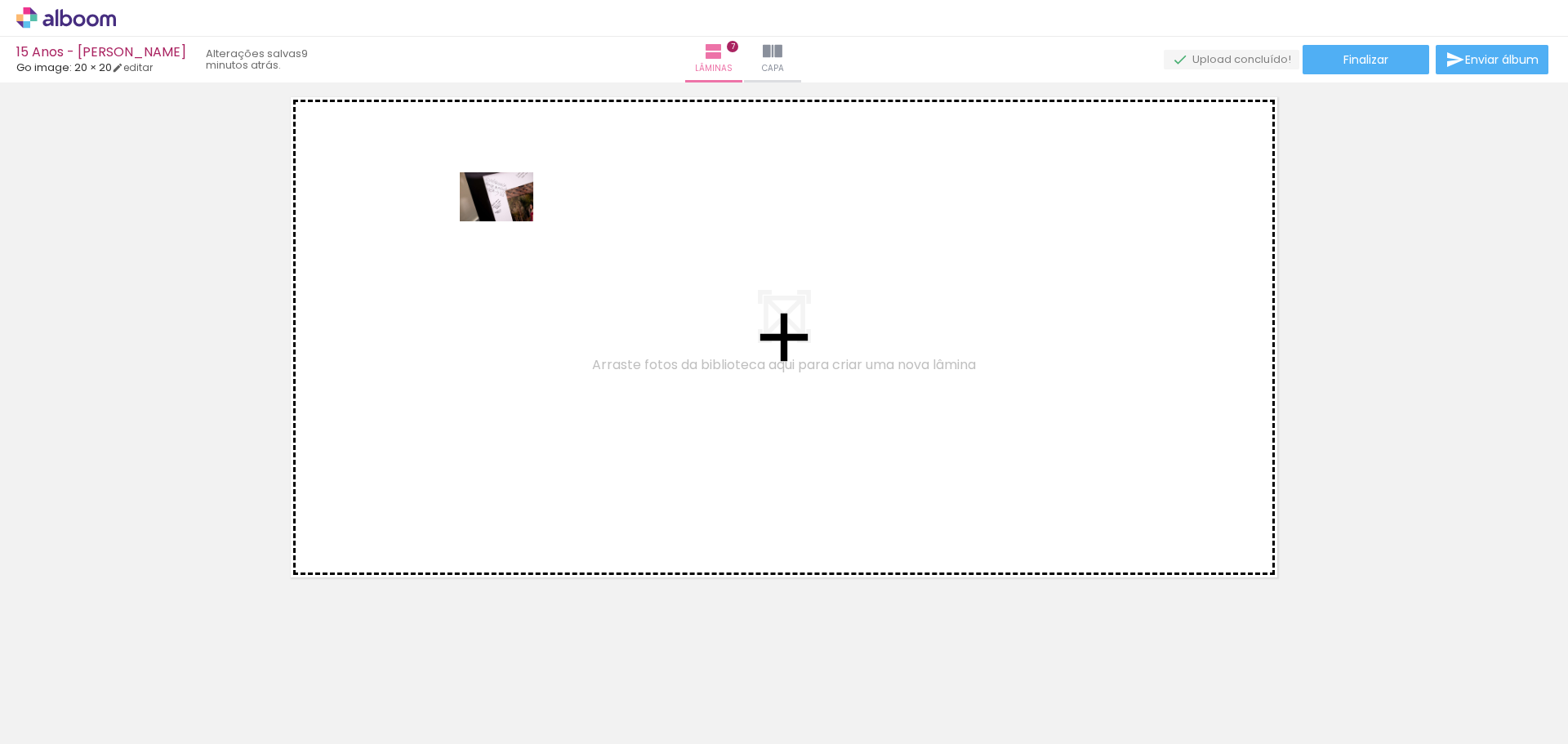
drag, startPoint x: 823, startPoint y: 697, endPoint x: 510, endPoint y: 223, distance: 568.0
click at [509, 223] on quentale-workspace at bounding box center [784, 372] width 1568 height 744
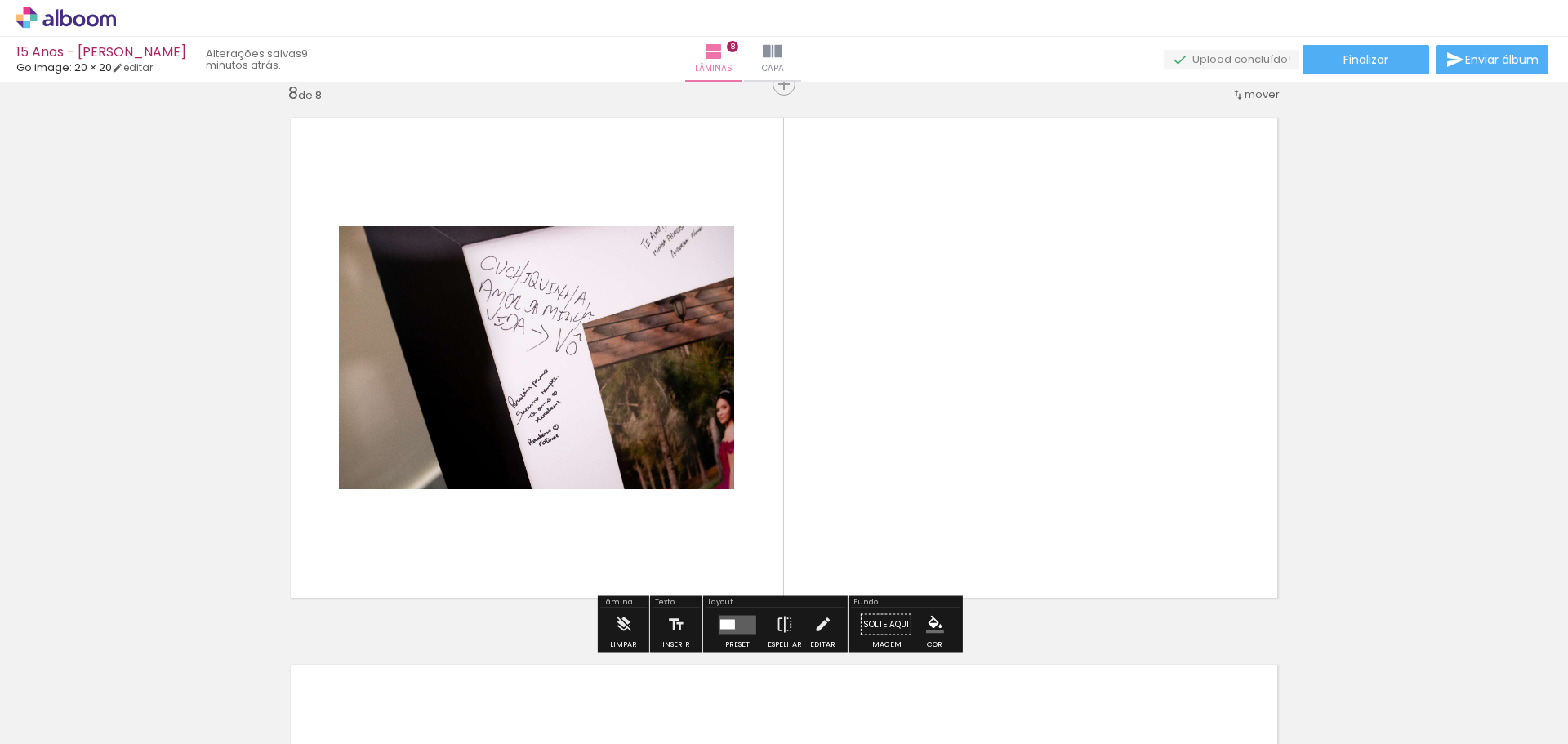
scroll to position [3853, 0]
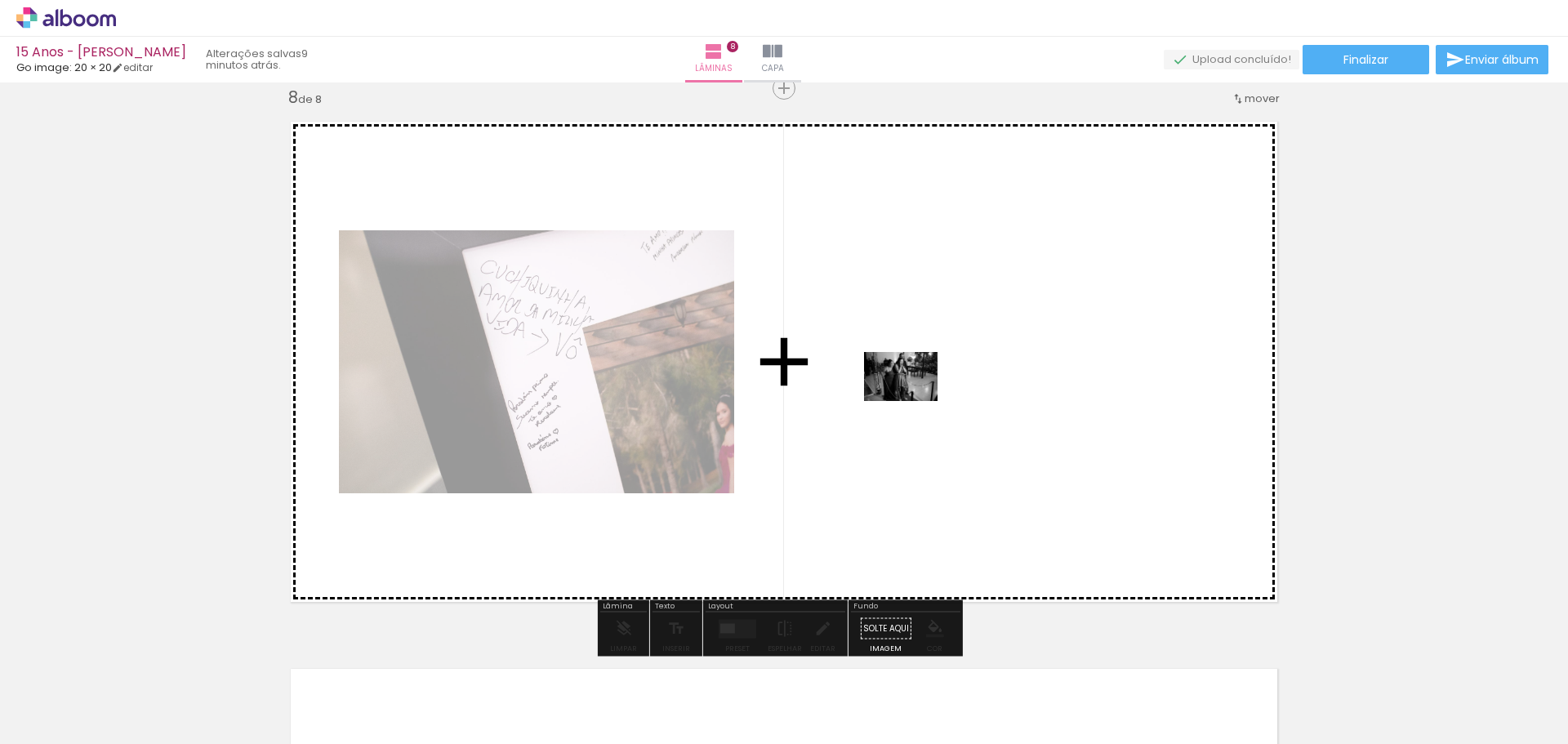
drag, startPoint x: 913, startPoint y: 708, endPoint x: 913, endPoint y: 400, distance: 308.0
click at [913, 400] on quentale-workspace at bounding box center [784, 372] width 1568 height 744
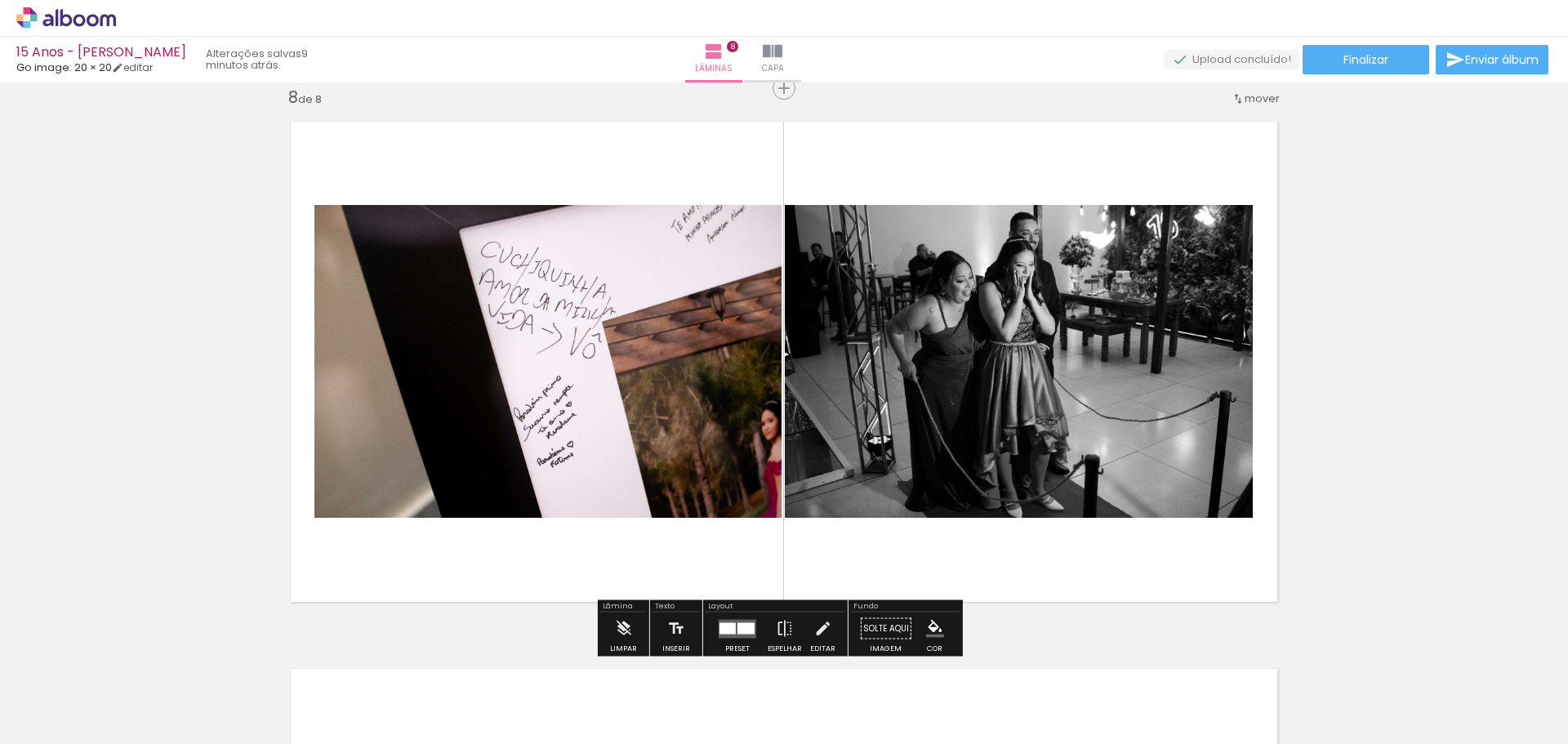
scroll to position [0, 1646]
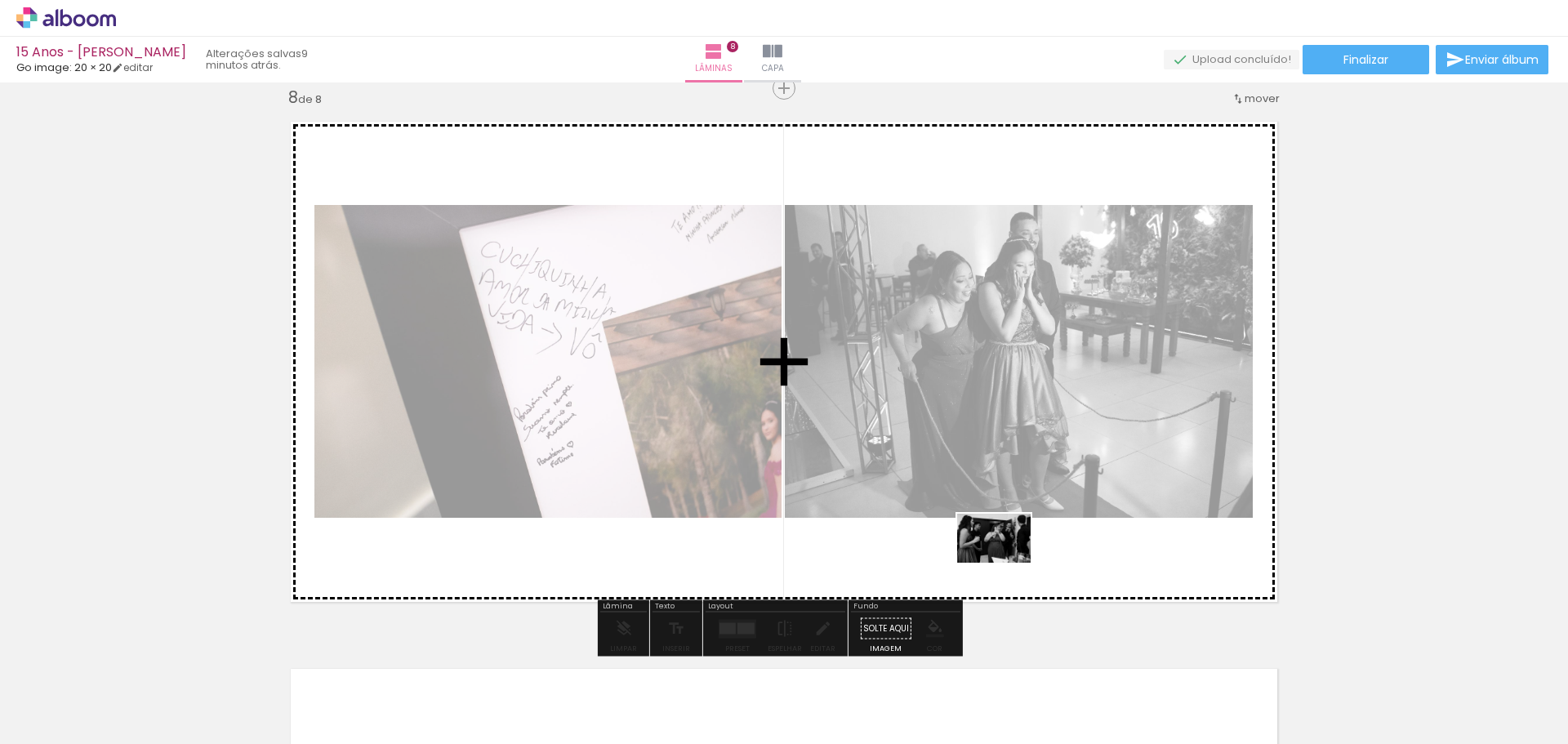
drag, startPoint x: 983, startPoint y: 526, endPoint x: 1007, endPoint y: 565, distance: 45.8
click at [1007, 565] on quentale-workspace at bounding box center [784, 372] width 1568 height 744
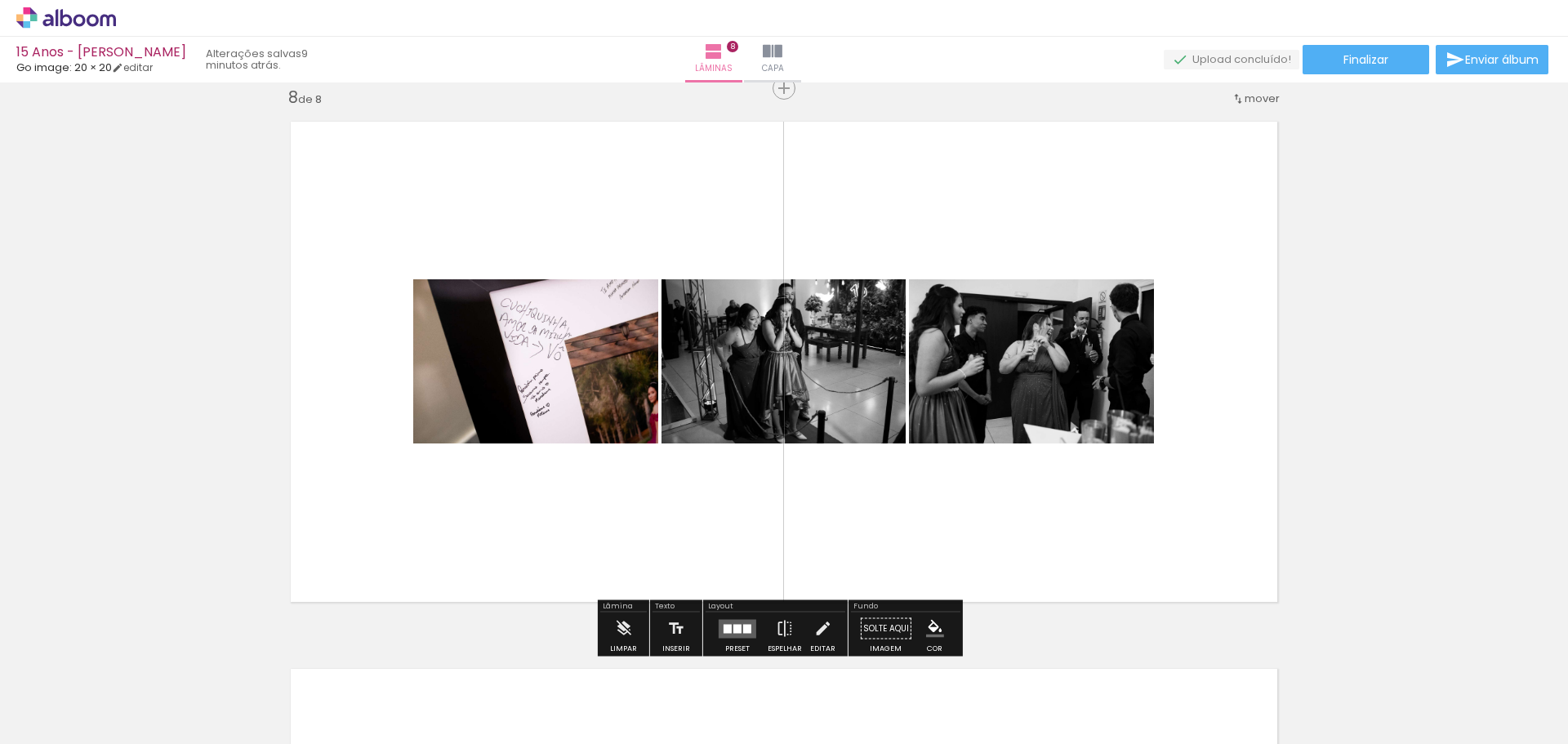
click at [725, 634] on quentale-layouter at bounding box center [737, 629] width 37 height 19
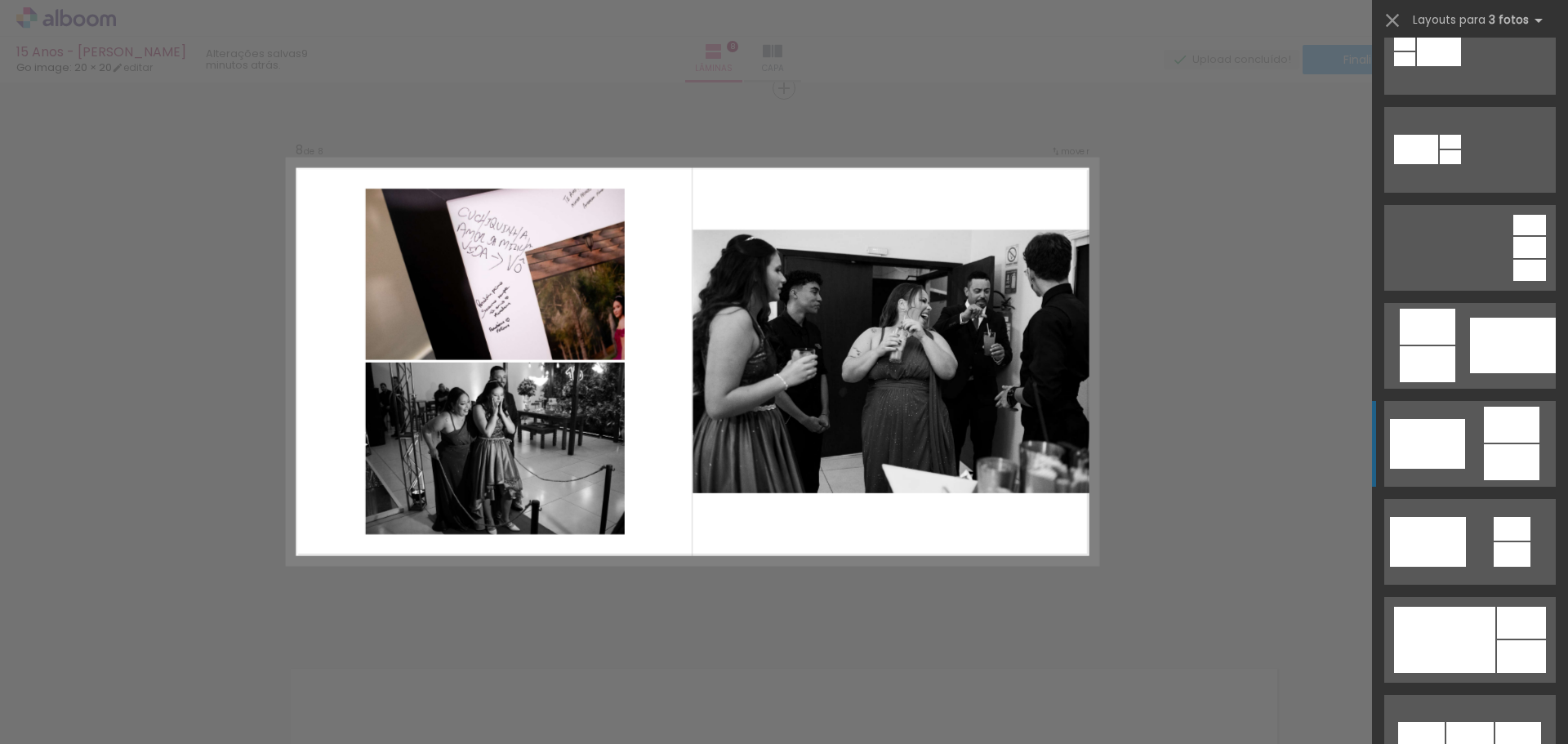
scroll to position [245, 0]
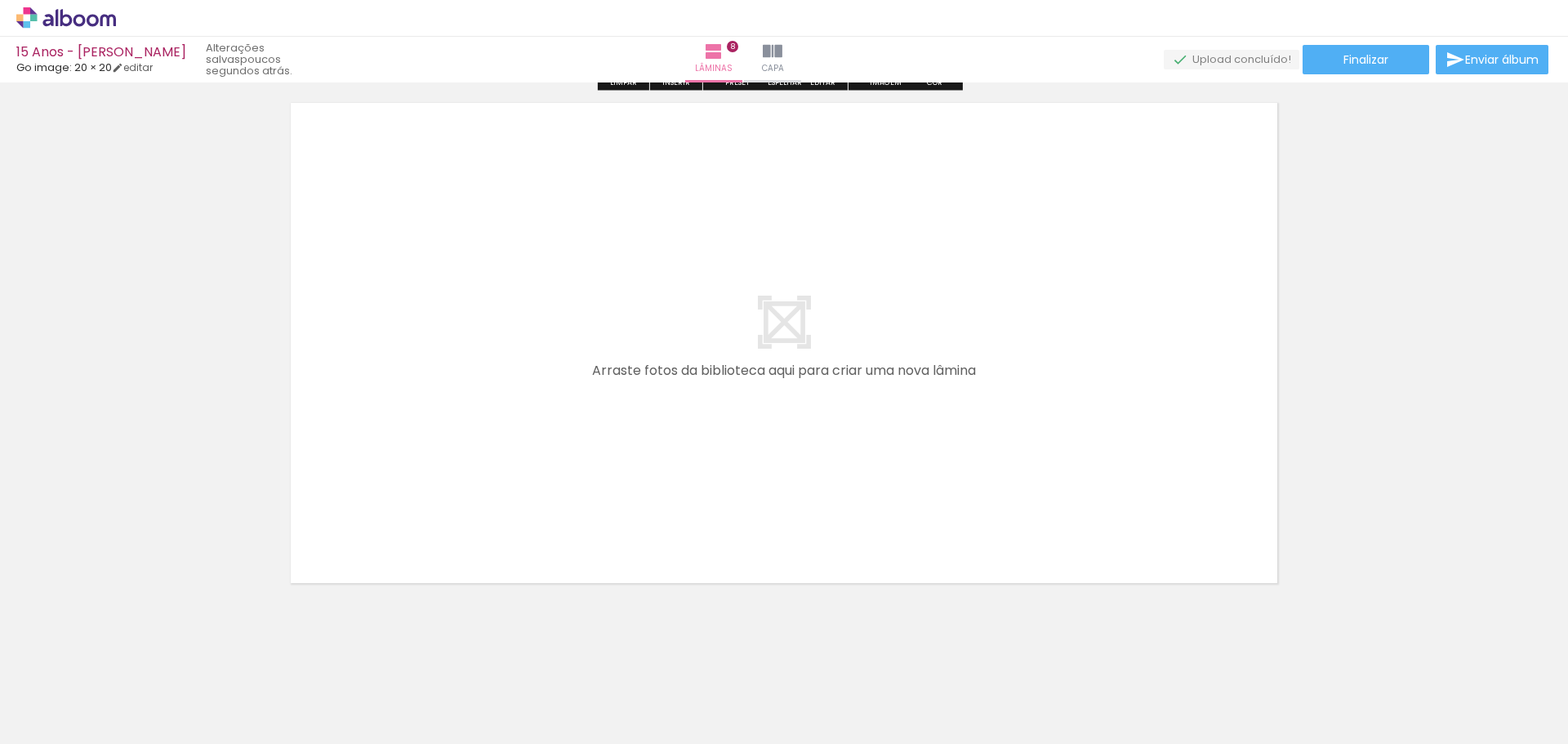
scroll to position [4431, 0]
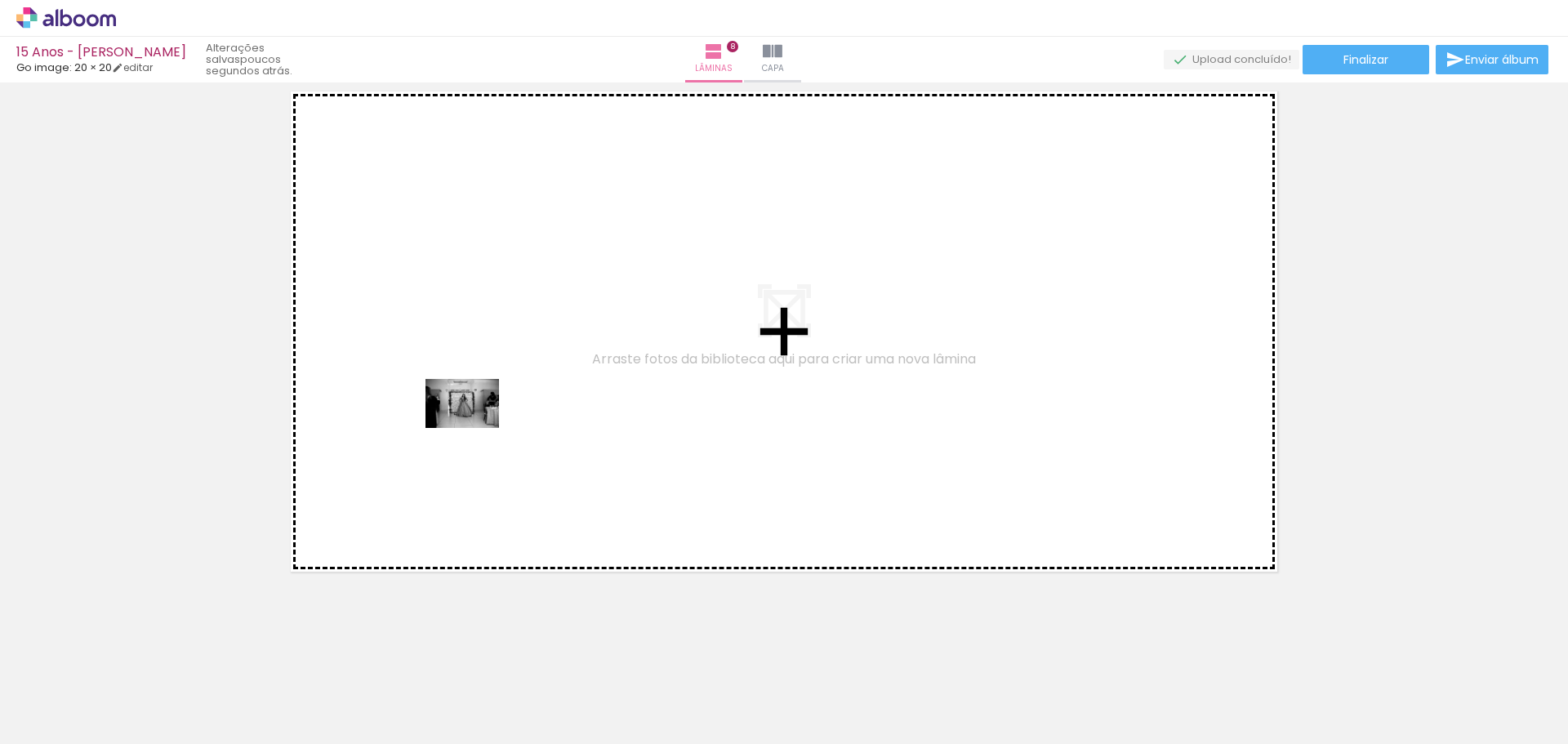
drag, startPoint x: 258, startPoint y: 713, endPoint x: 475, endPoint y: 428, distance: 358.2
click at [475, 428] on quentale-workspace at bounding box center [784, 372] width 1568 height 744
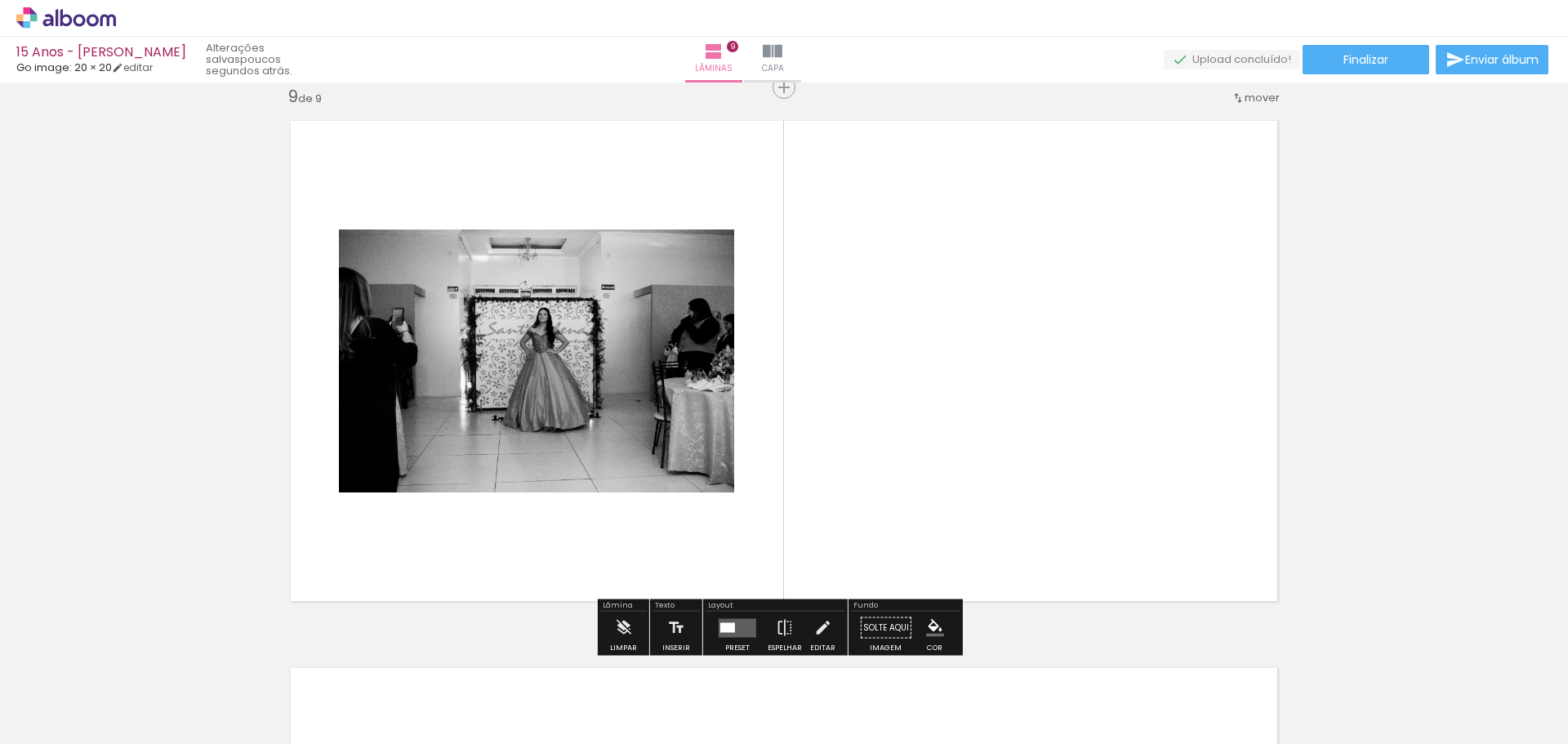
scroll to position [4400, 0]
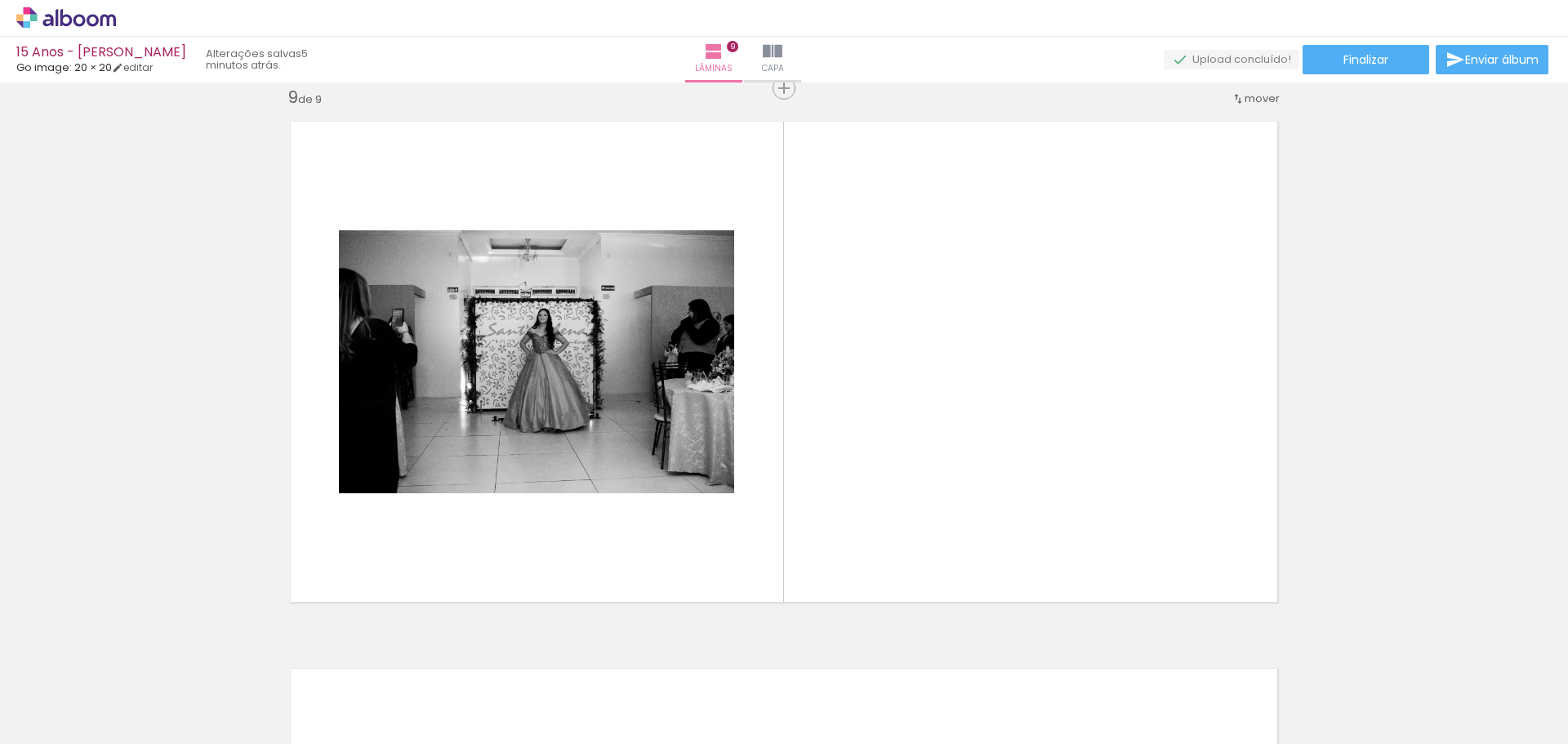
scroll to position [0, 2583]
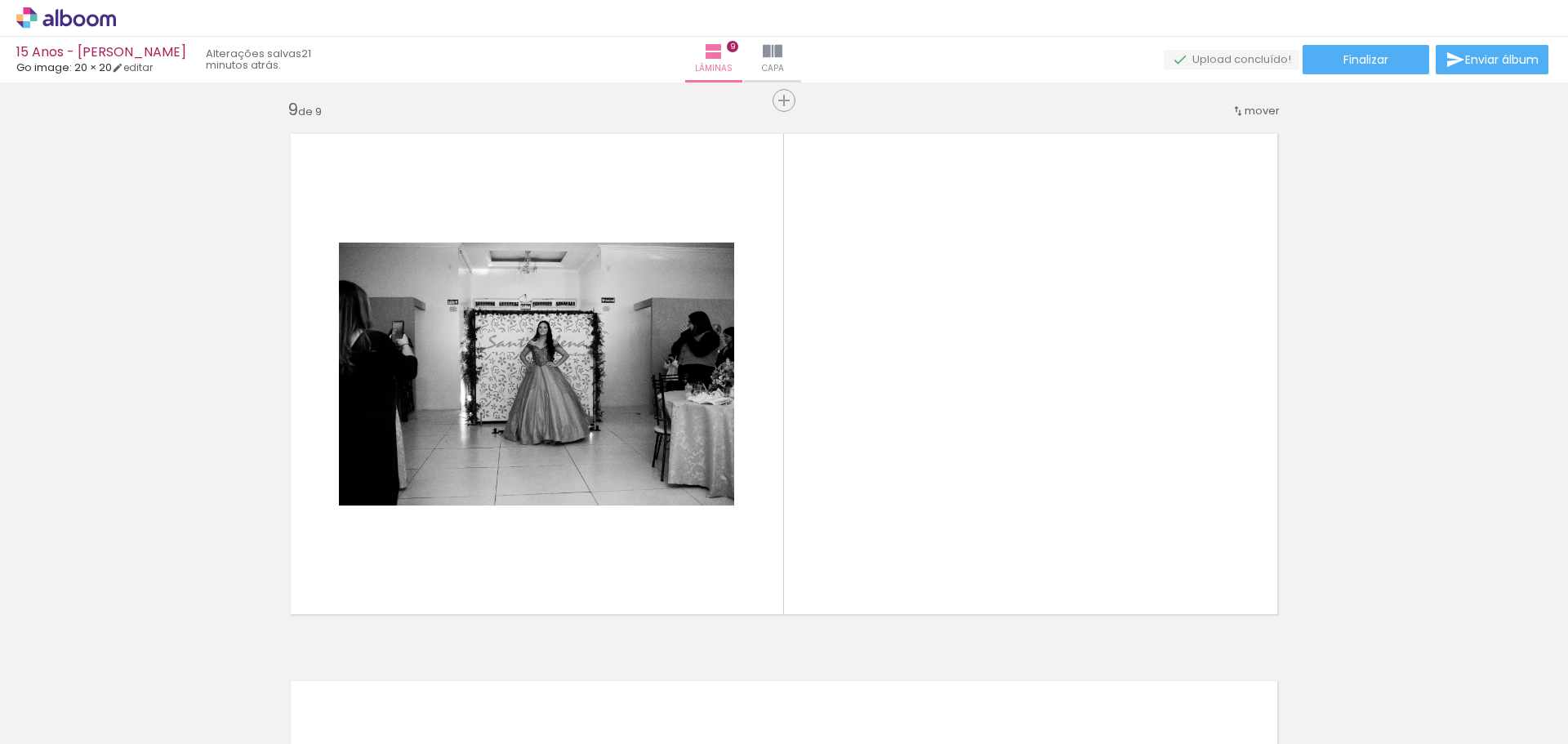
scroll to position [4319, 0]
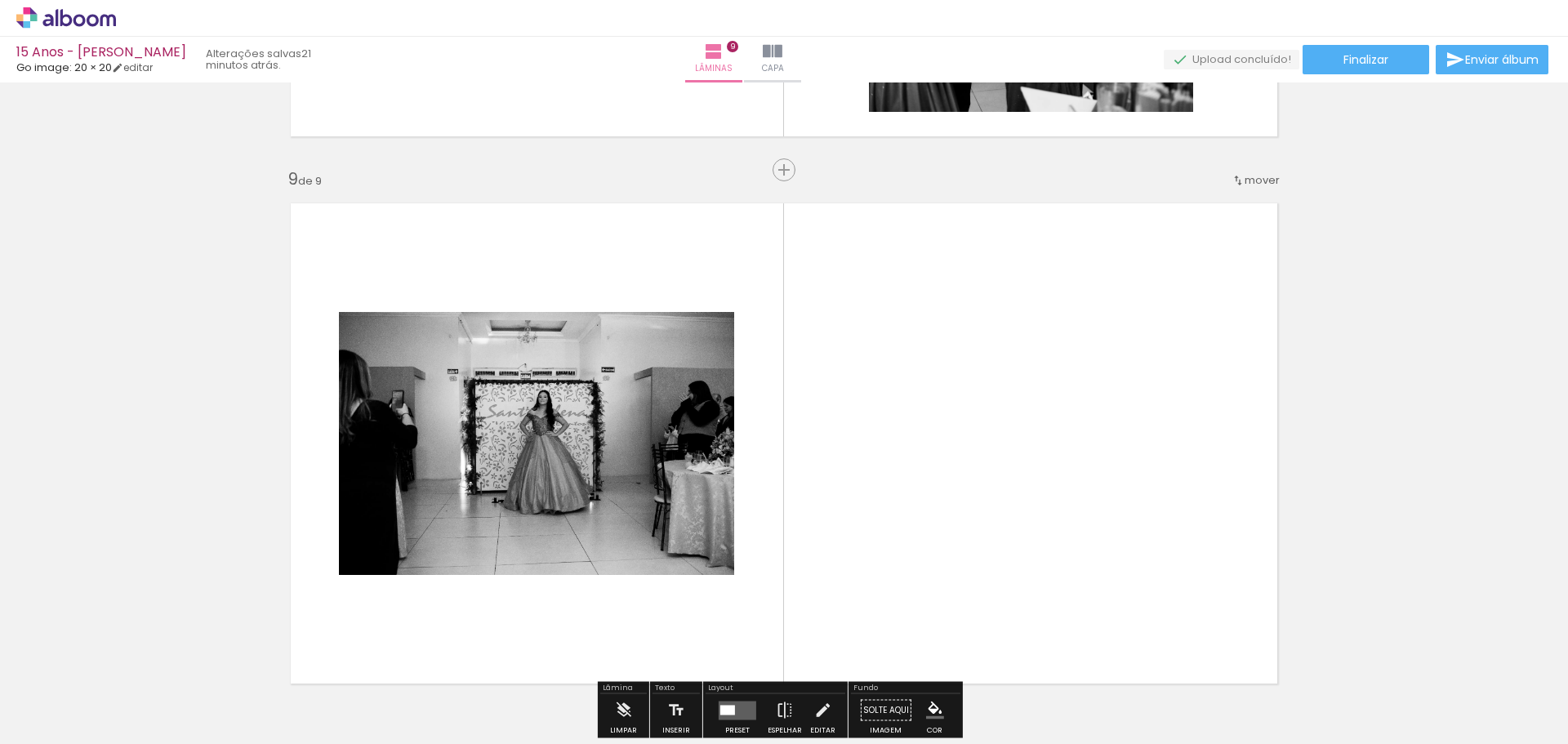
scroll to position [0, 2583]
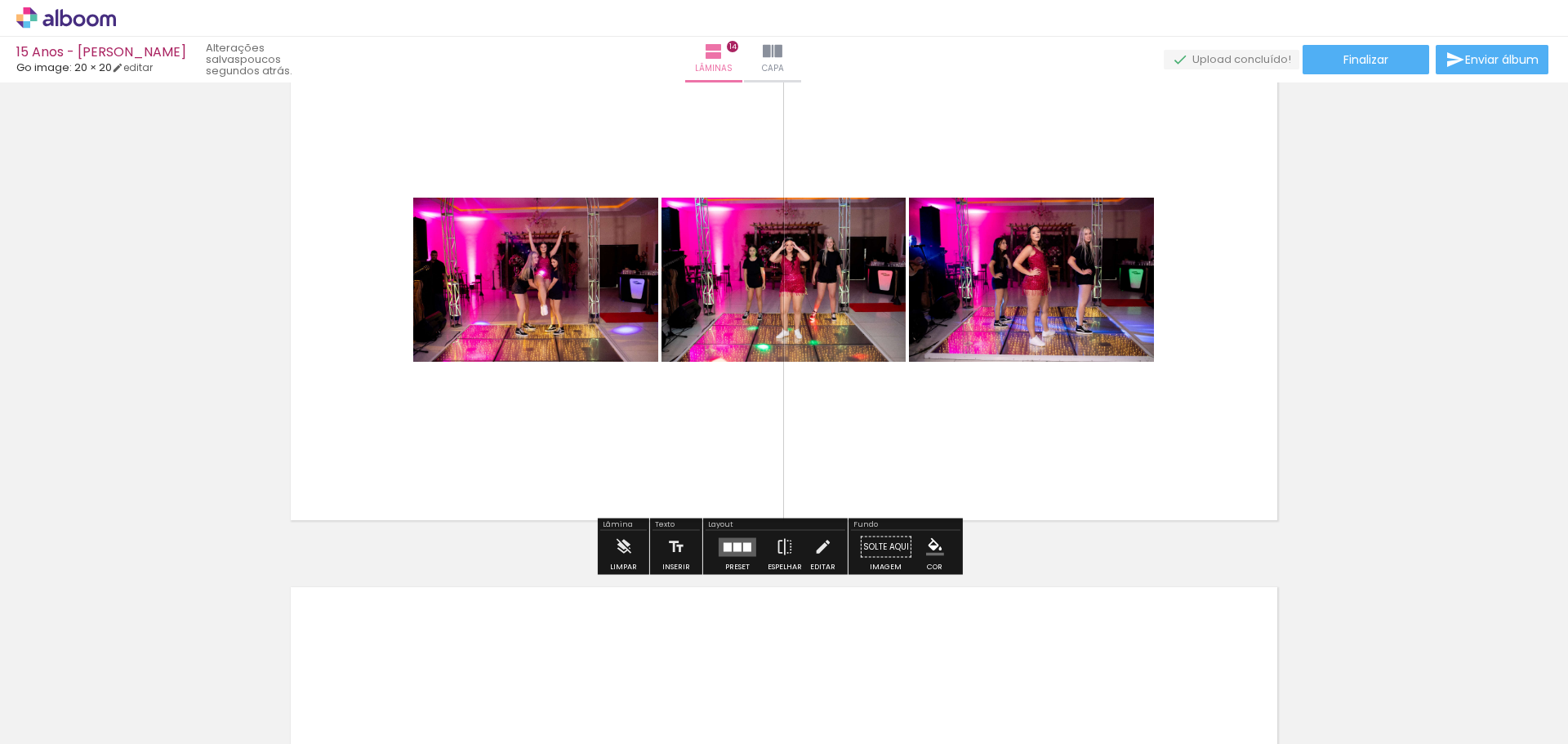
scroll to position [0, 3968]
click at [734, 550] on div at bounding box center [738, 546] width 8 height 9
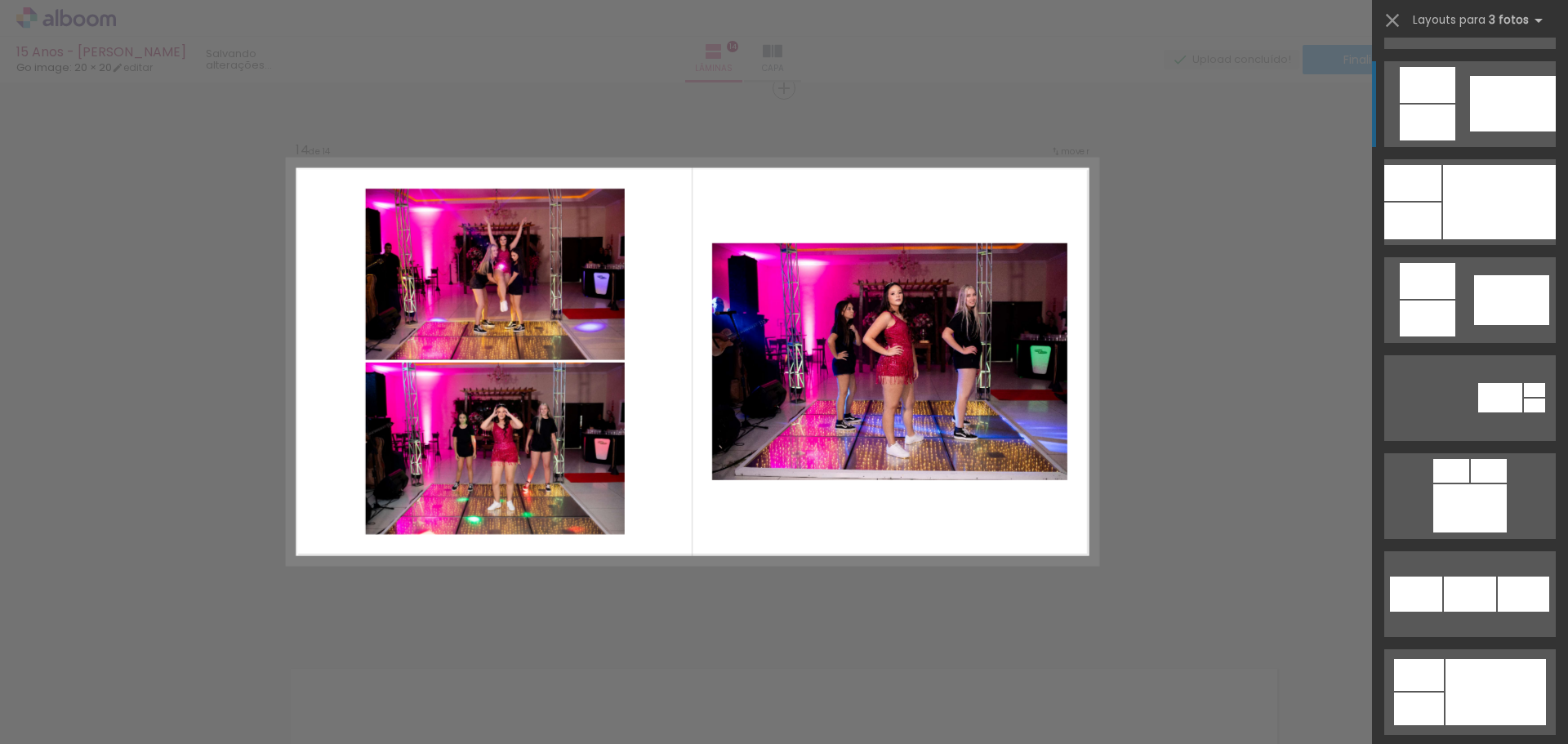
scroll to position [898, 0]
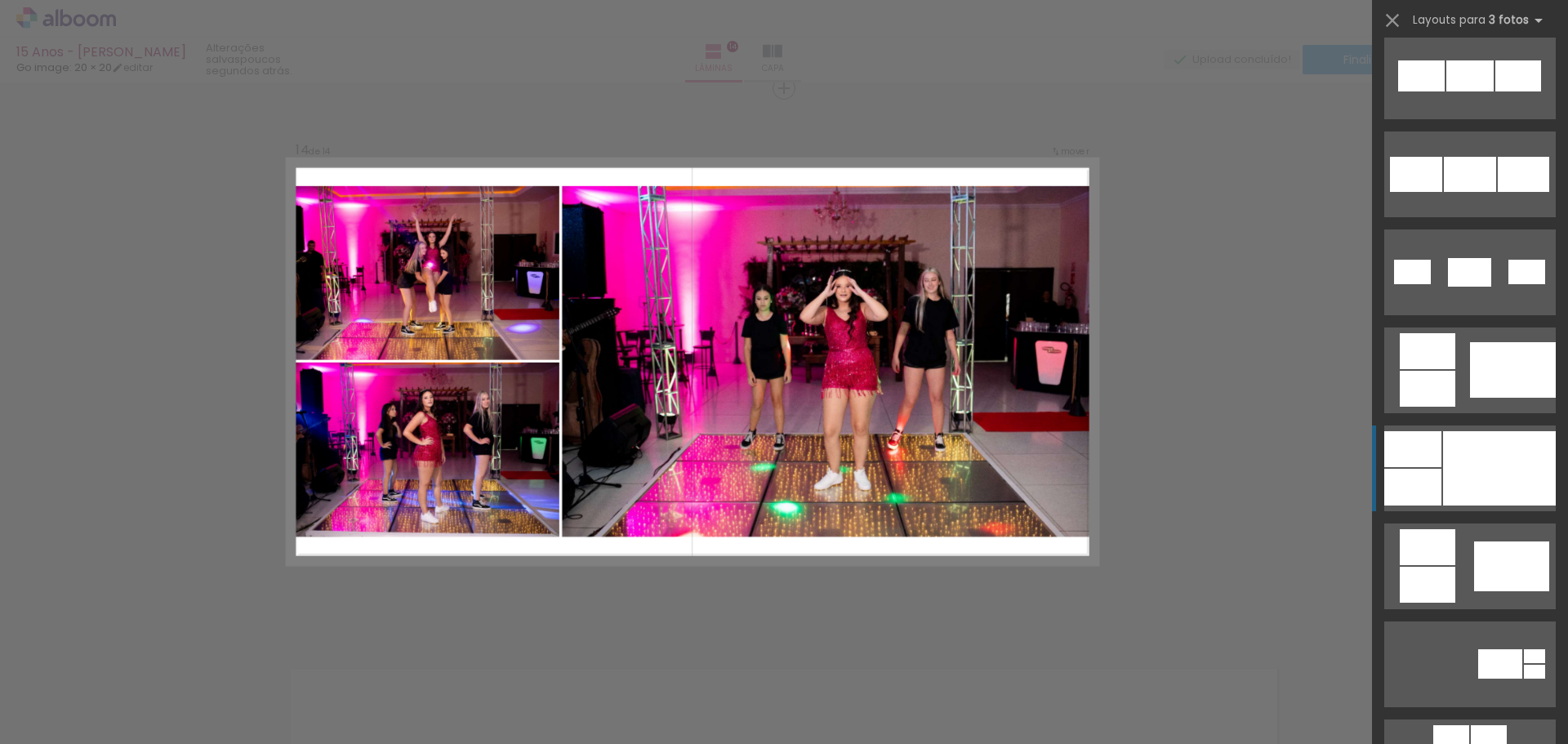
click at [1483, 468] on div at bounding box center [1500, 469] width 113 height 75
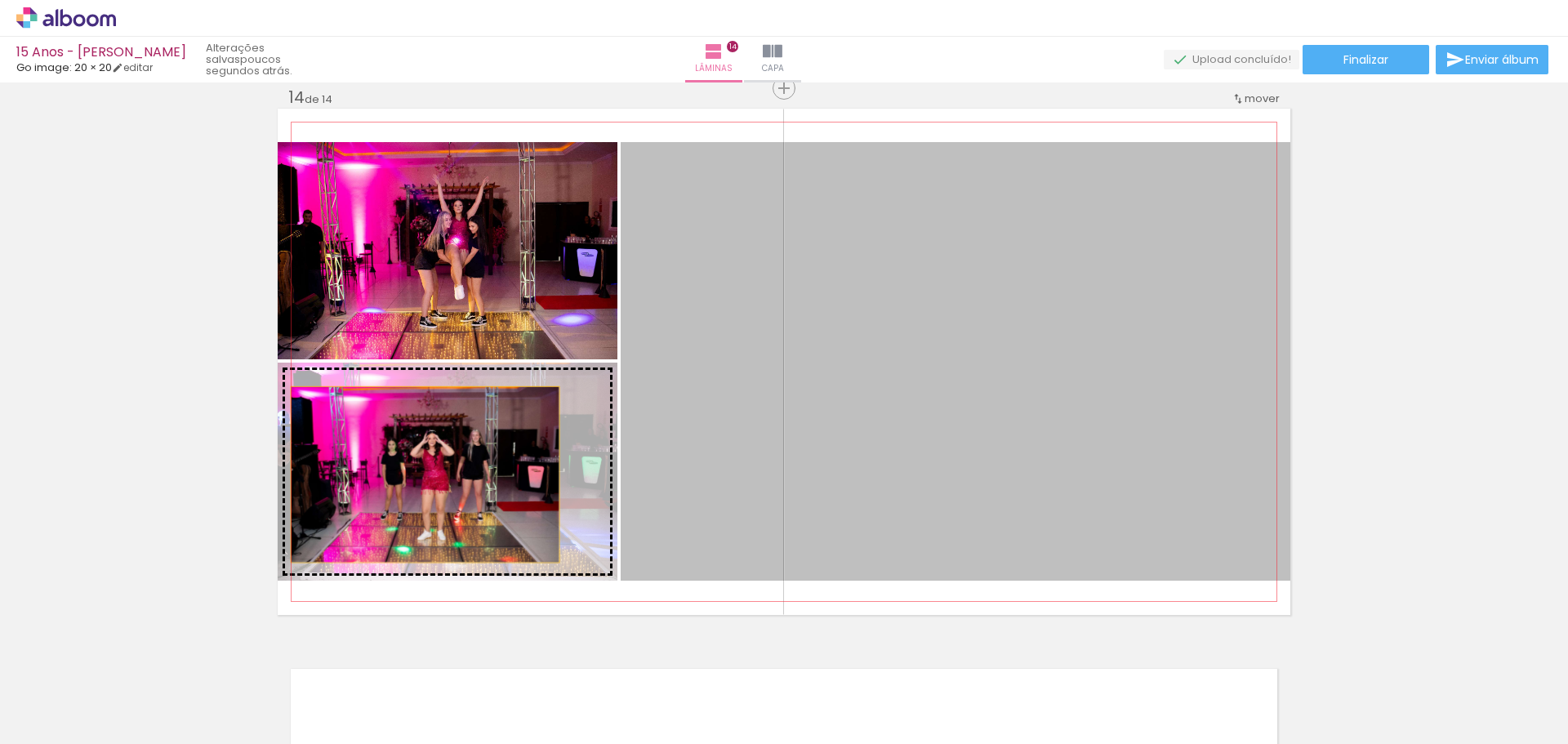
drag, startPoint x: 892, startPoint y: 399, endPoint x: 388, endPoint y: 458, distance: 507.4
click at [0, 0] on slot at bounding box center [0, 0] width 0 height 0
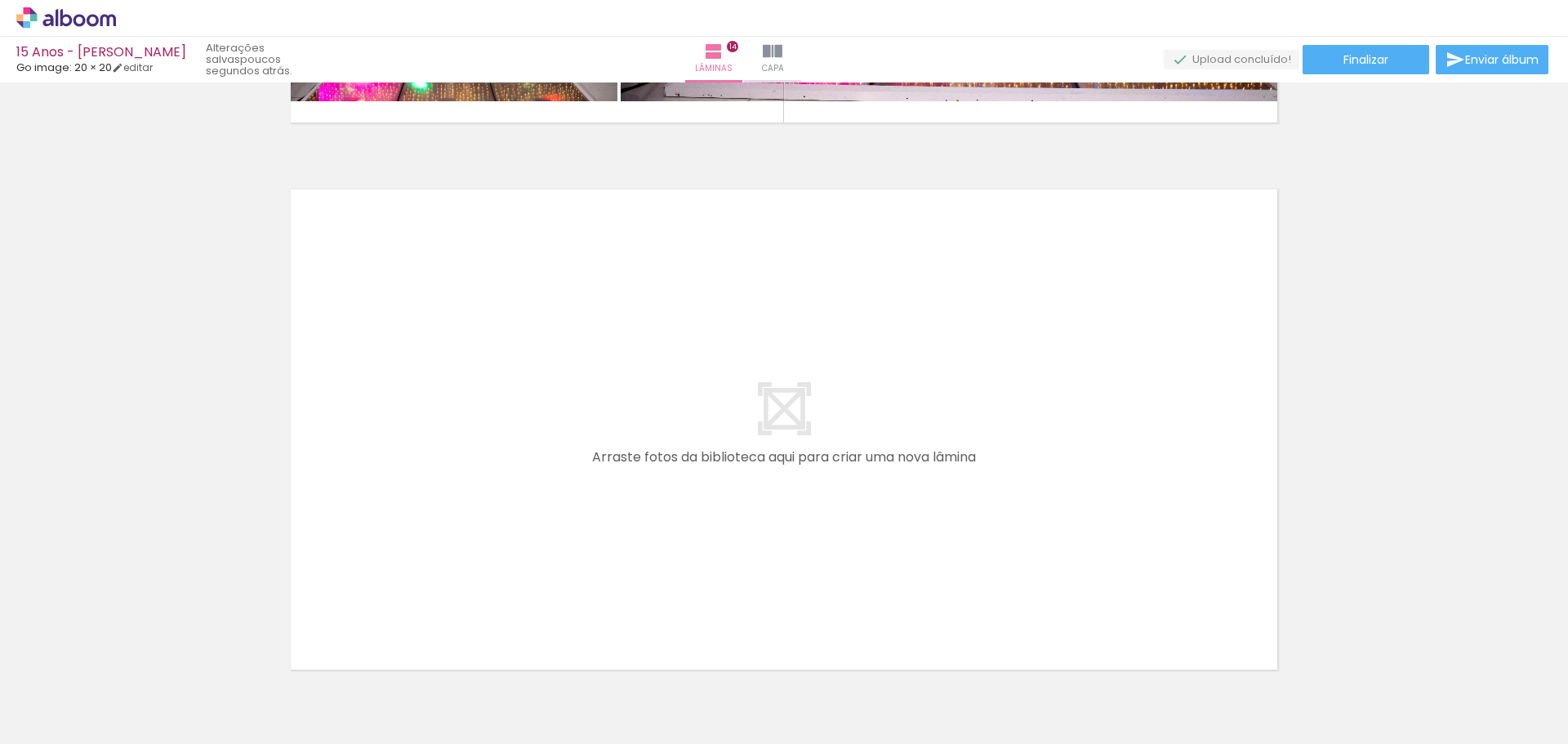
scroll to position [7628, 0]
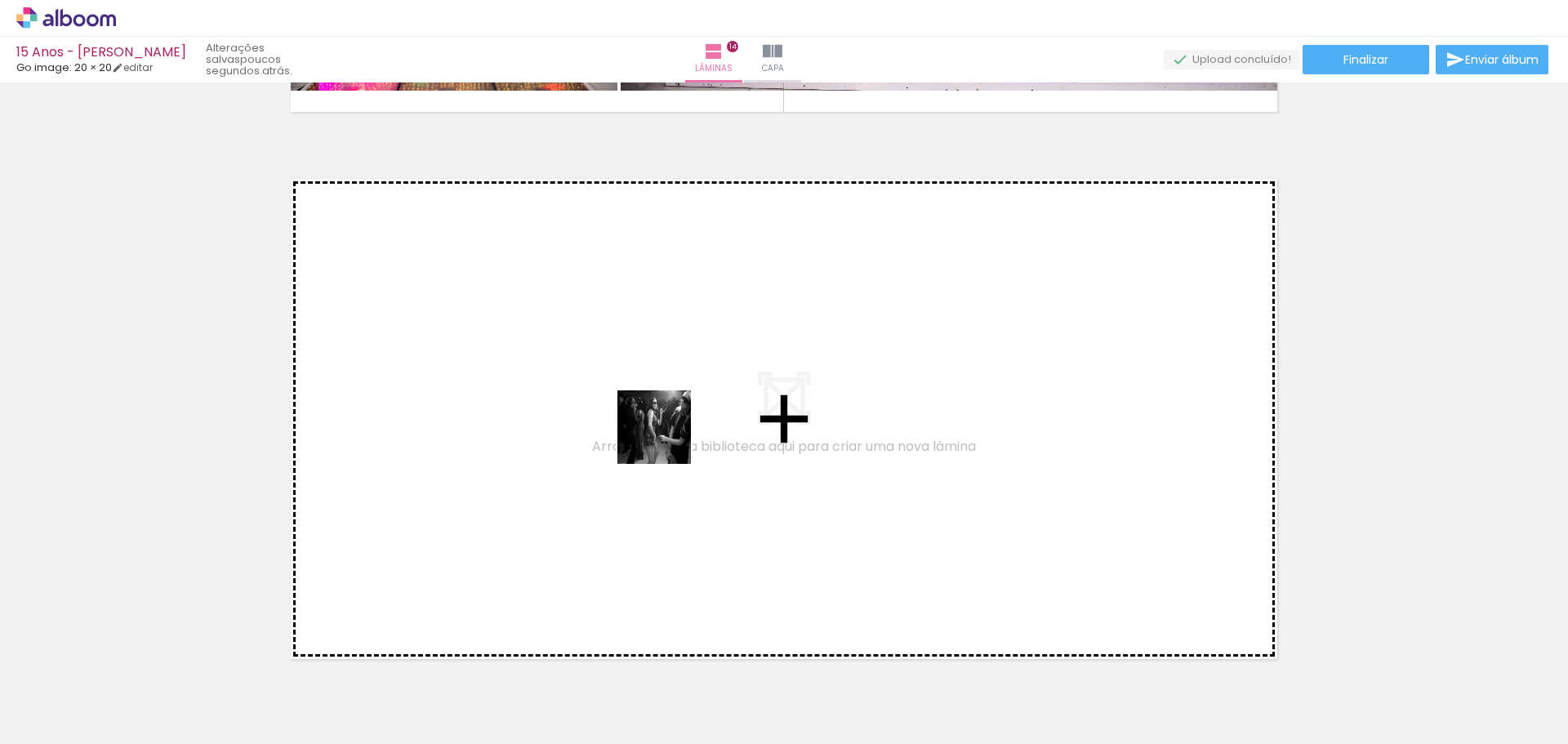
drag, startPoint x: 965, startPoint y: 705, endPoint x: 654, endPoint y: 433, distance: 413.2
click at [654, 433] on quentale-workspace at bounding box center [784, 372] width 1568 height 744
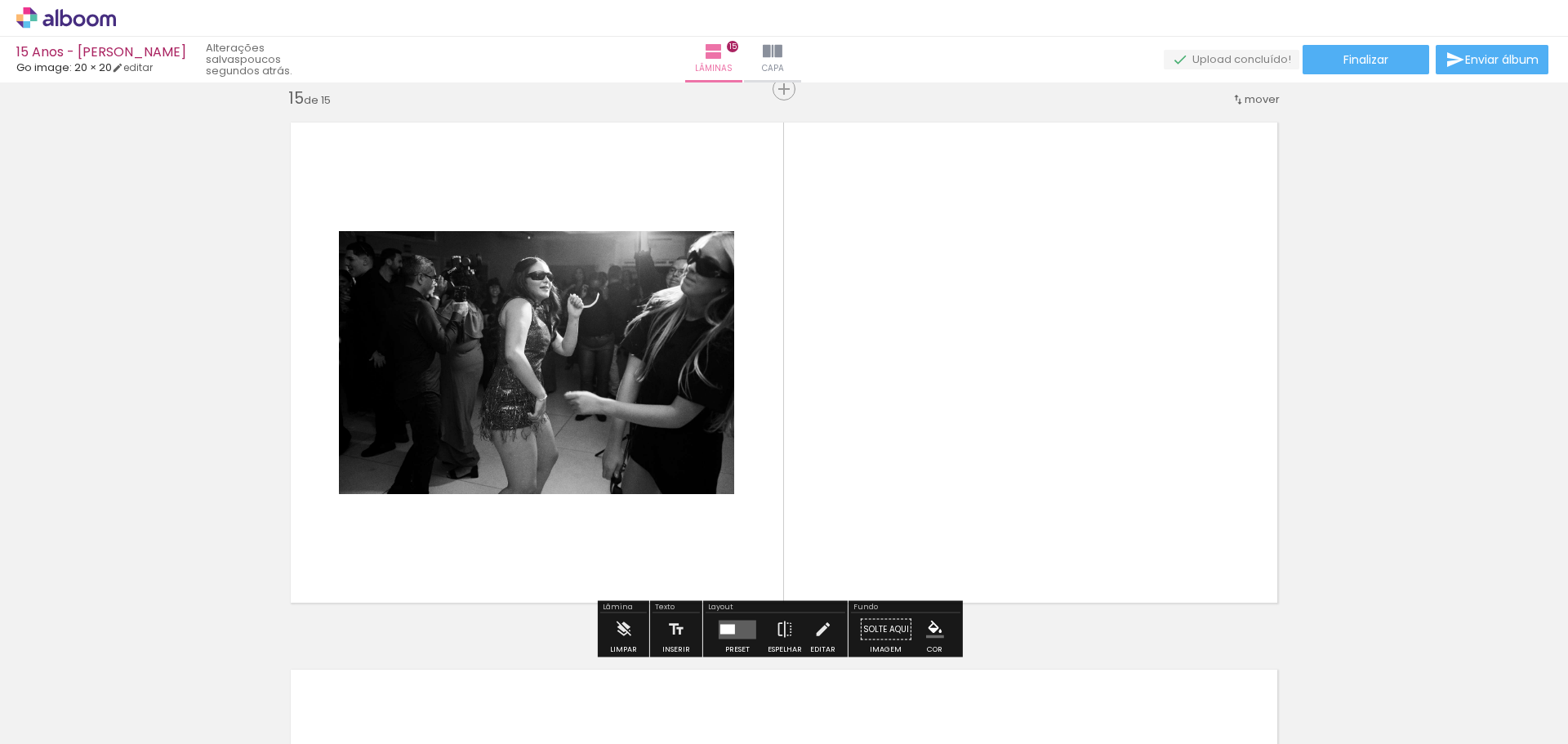
scroll to position [7685, 0]
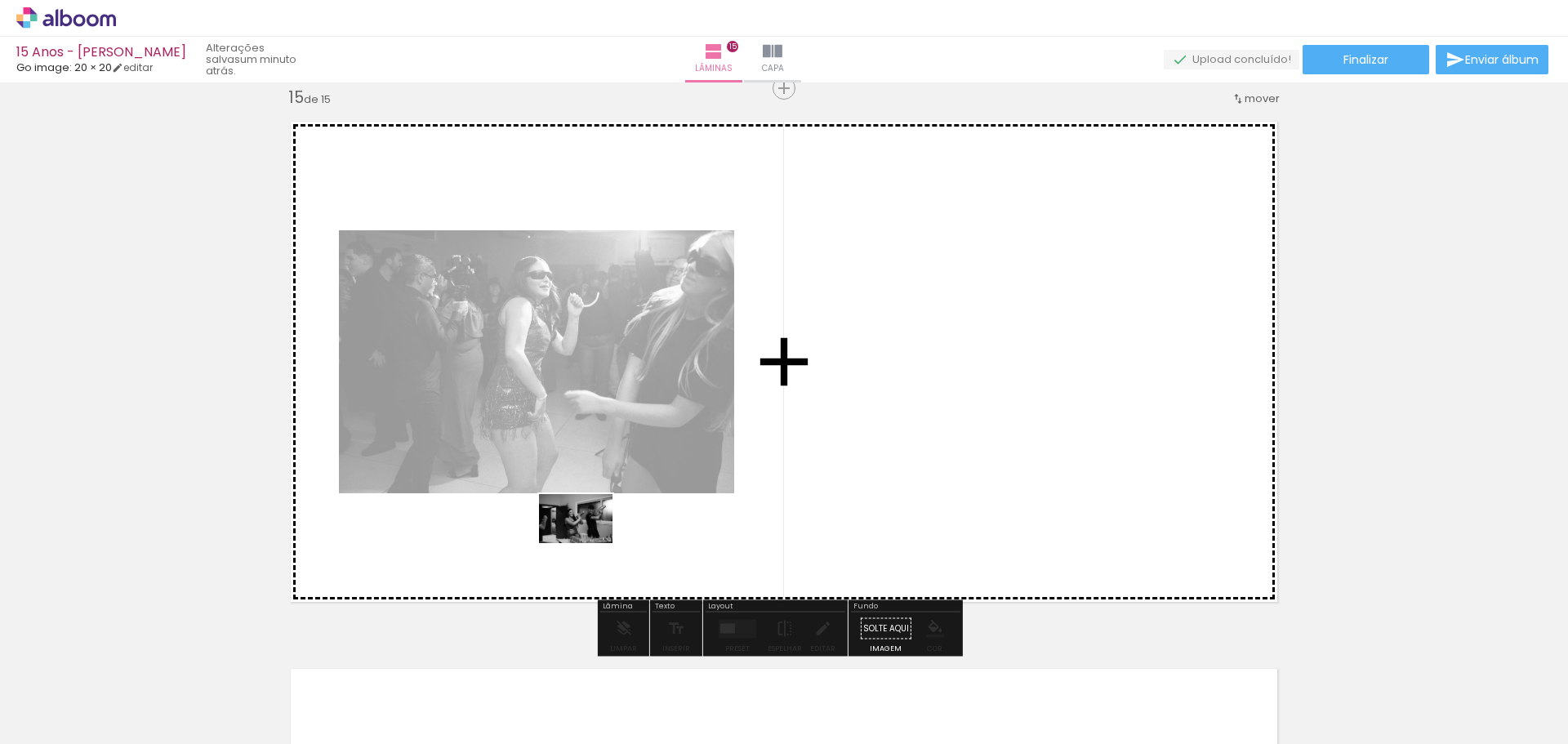
drag, startPoint x: 1068, startPoint y: 711, endPoint x: 582, endPoint y: 541, distance: 514.9
click at [587, 543] on quentale-workspace at bounding box center [784, 372] width 1568 height 744
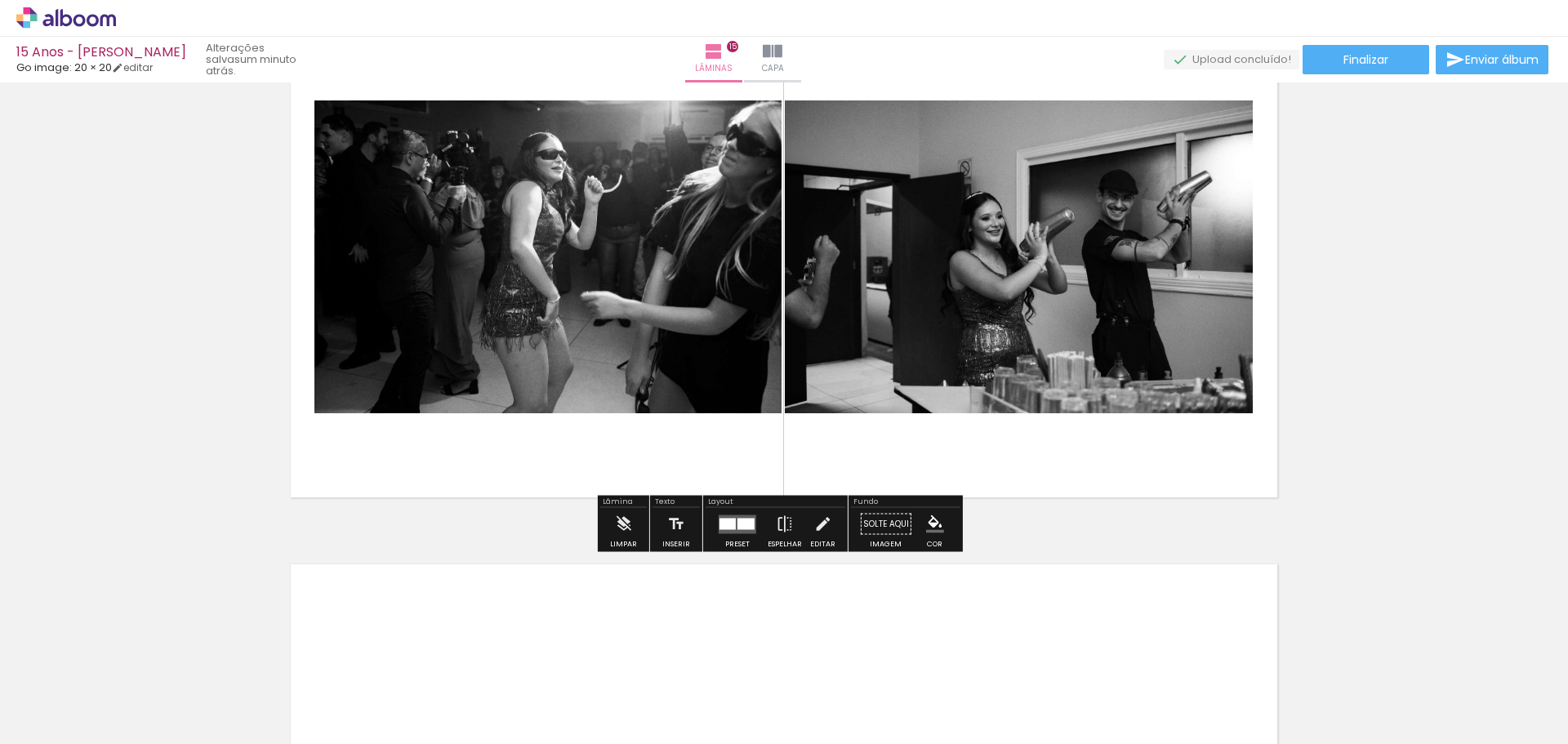
scroll to position [7849, 0]
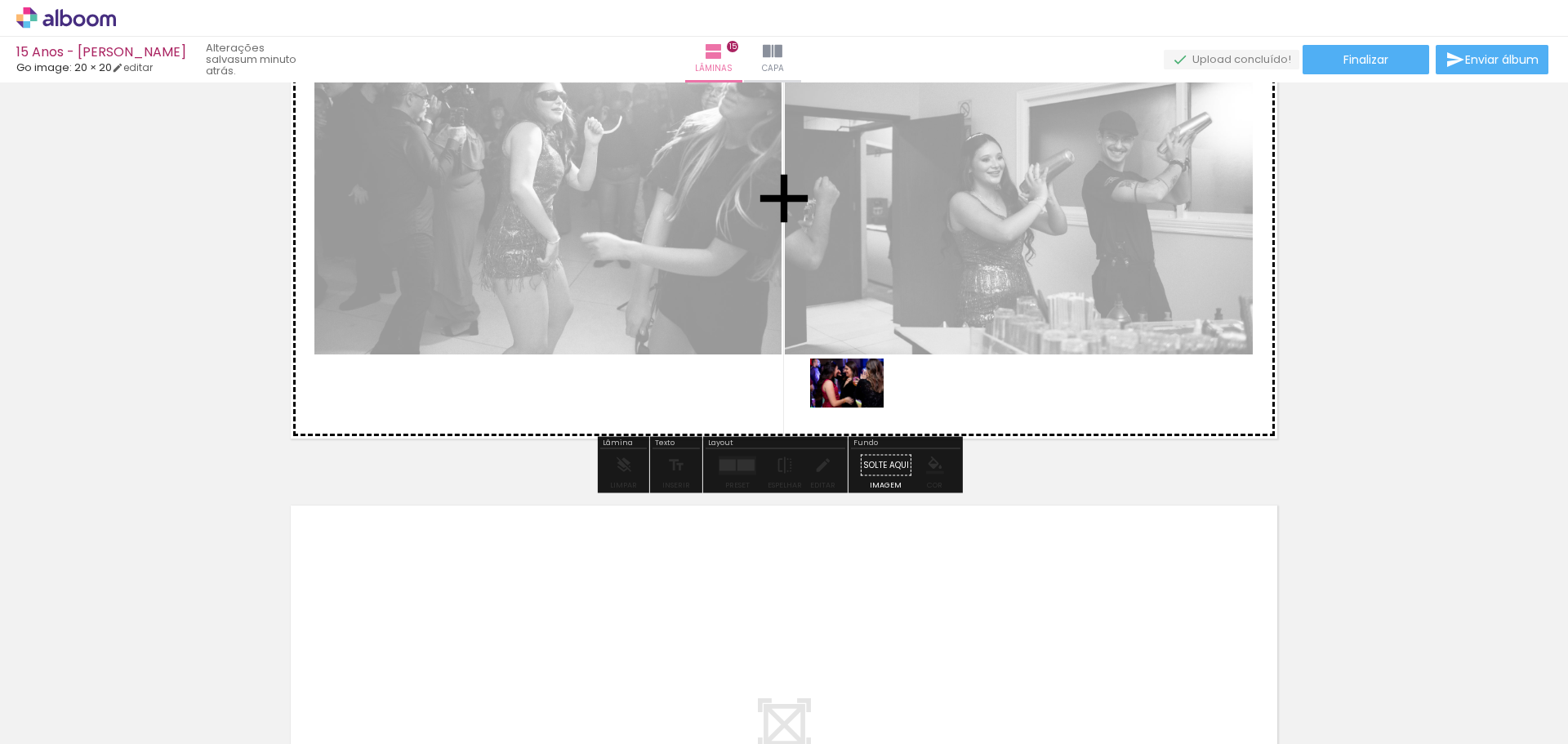
drag, startPoint x: 1141, startPoint y: 711, endPoint x: 859, endPoint y: 408, distance: 413.9
click at [859, 408] on quentale-workspace at bounding box center [784, 372] width 1568 height 744
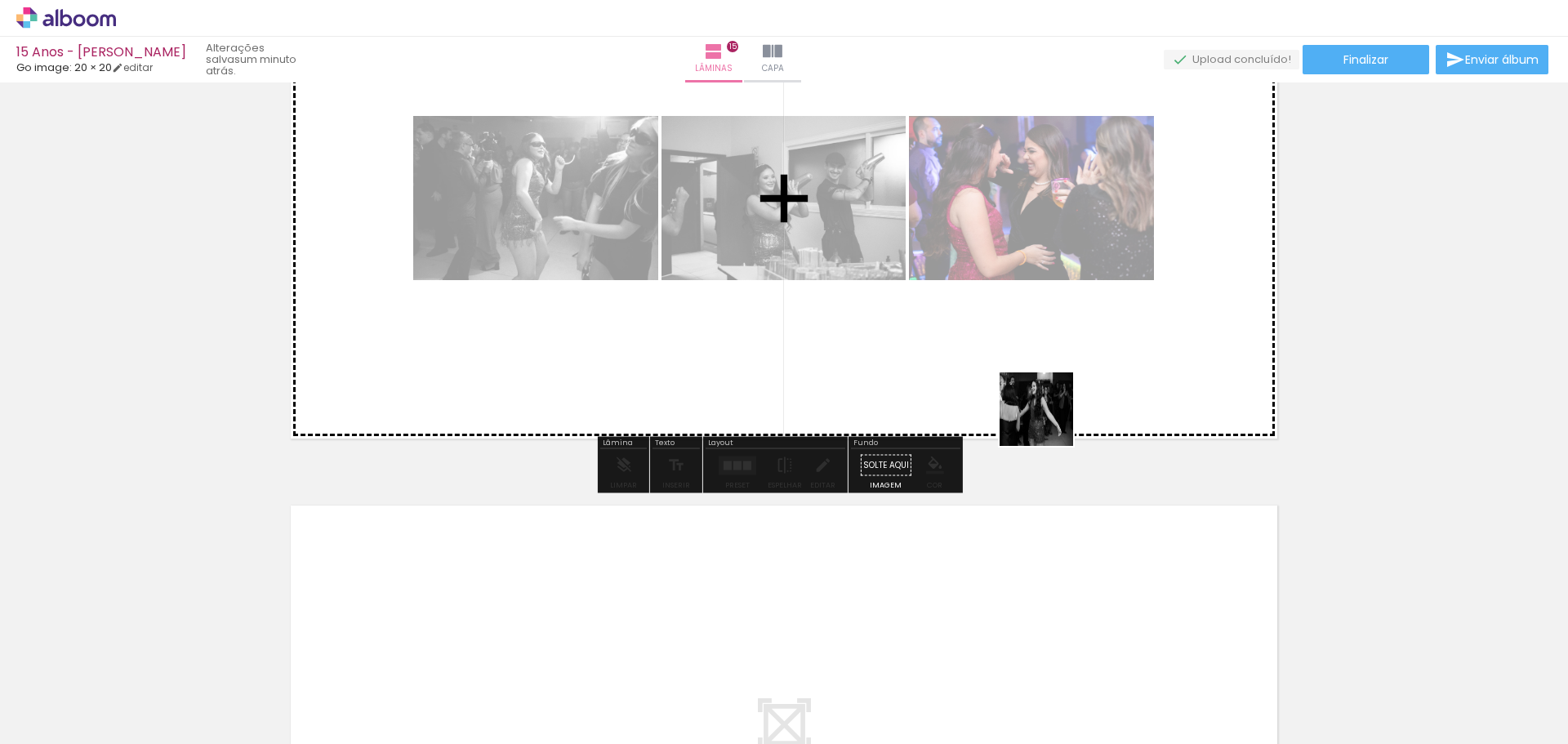
drag, startPoint x: 1194, startPoint y: 629, endPoint x: 1018, endPoint y: 378, distance: 306.6
click at [1017, 378] on quentale-workspace at bounding box center [784, 372] width 1568 height 744
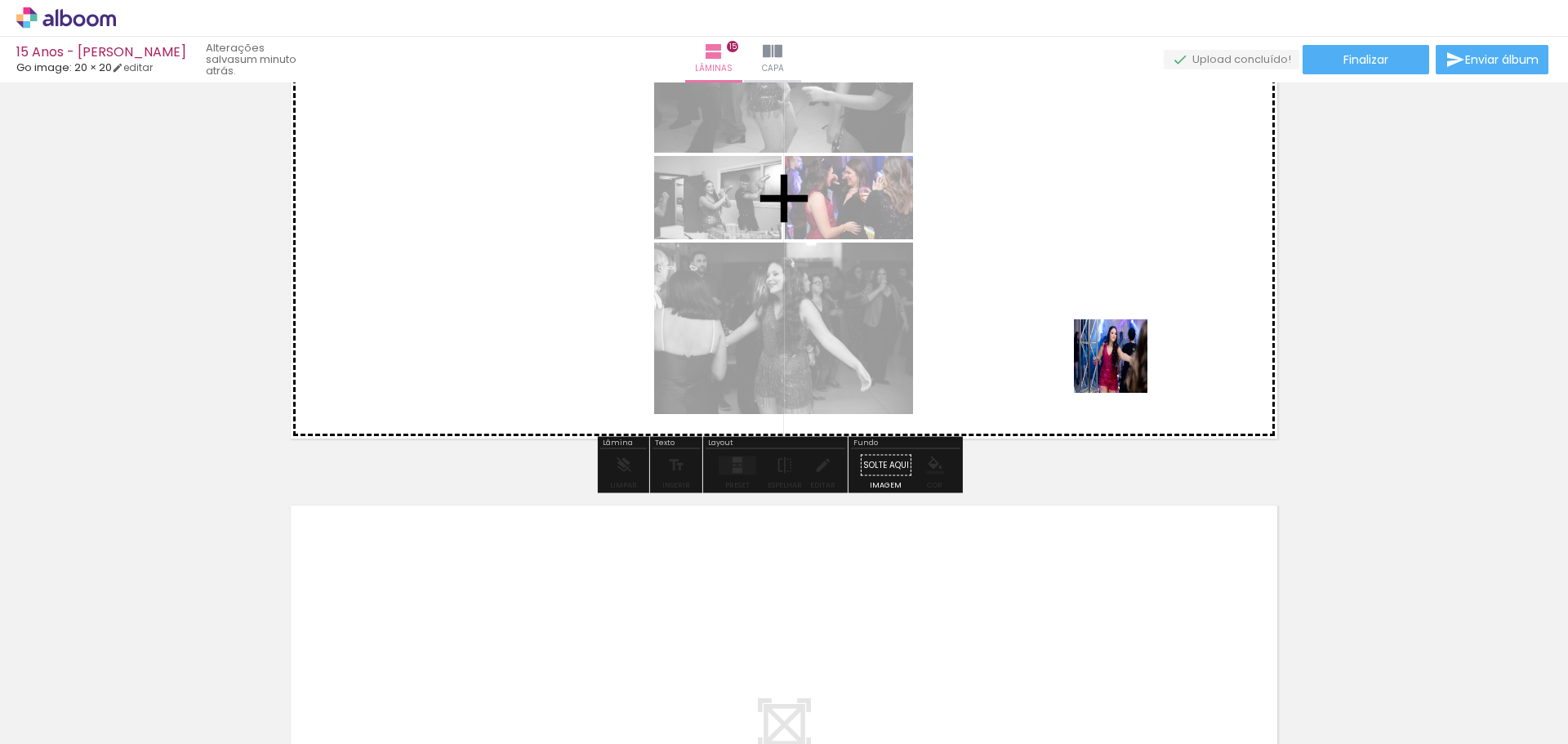
drag, startPoint x: 1319, startPoint y: 693, endPoint x: 1119, endPoint y: 357, distance: 391.0
click at [1119, 357] on quentale-workspace at bounding box center [784, 372] width 1568 height 744
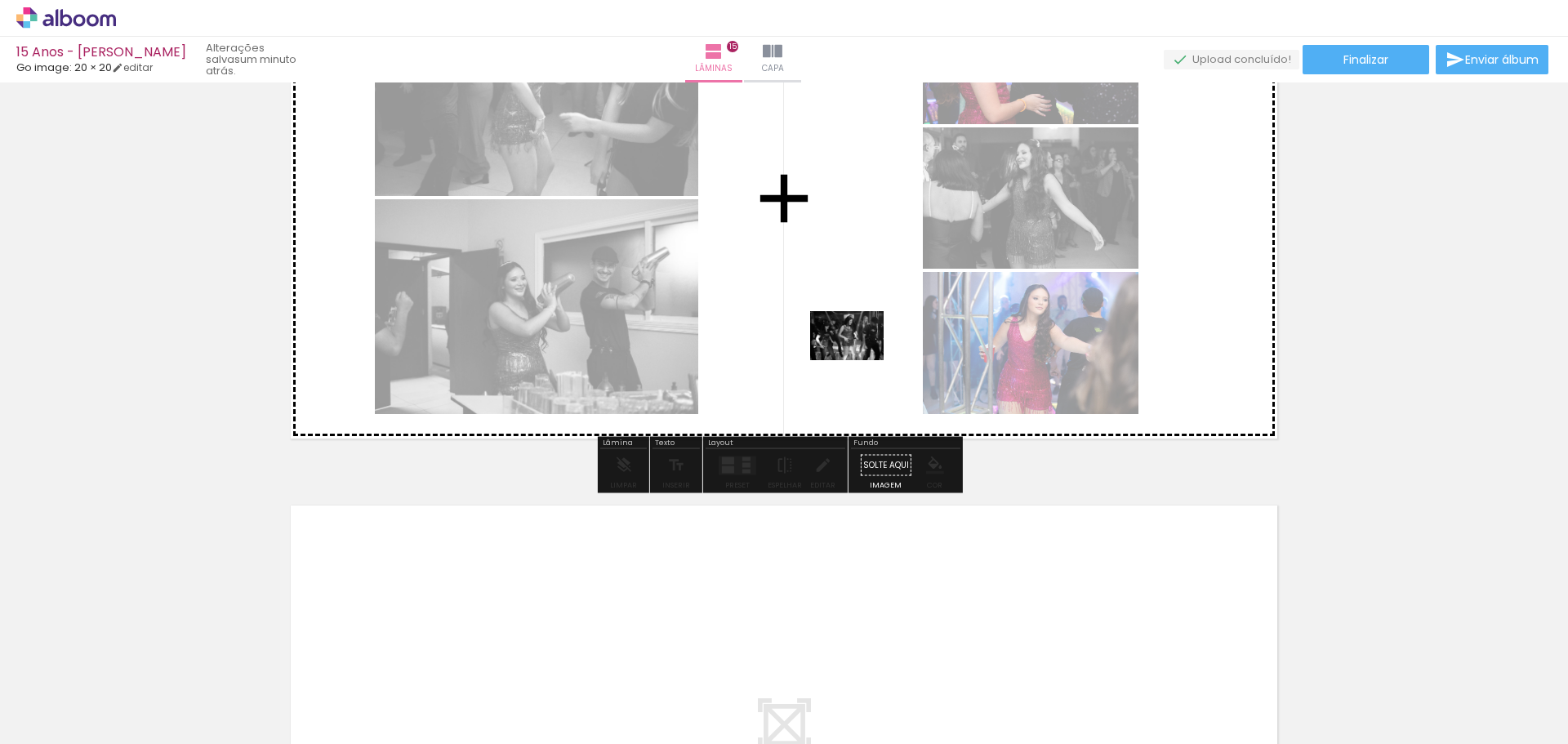
drag, startPoint x: 1392, startPoint y: 691, endPoint x: 860, endPoint y: 353, distance: 630.3
click at [860, 353] on quentale-workspace at bounding box center [784, 372] width 1568 height 744
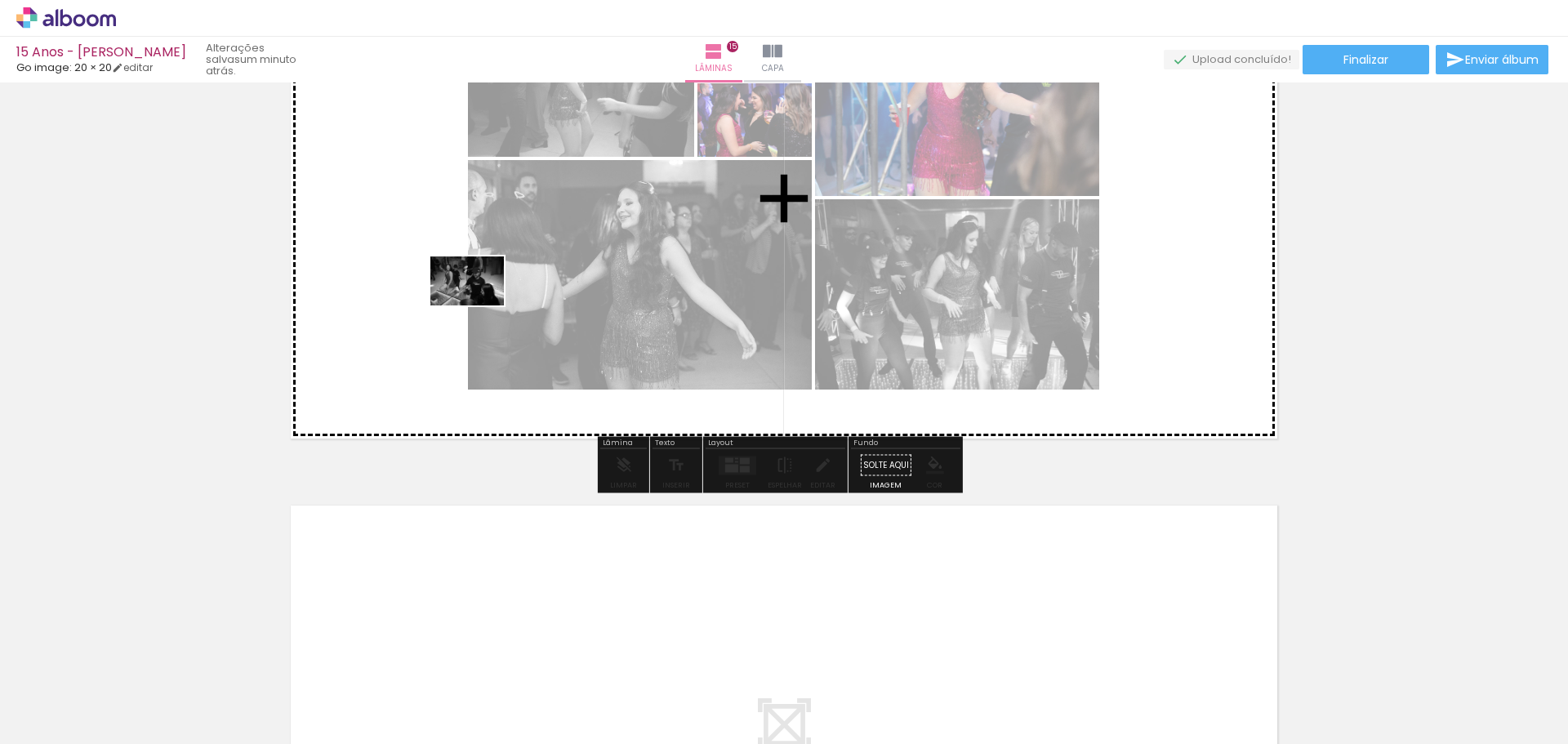
drag, startPoint x: 1519, startPoint y: 702, endPoint x: 443, endPoint y: 301, distance: 1148.3
click at [445, 301] on quentale-workspace at bounding box center [784, 372] width 1568 height 744
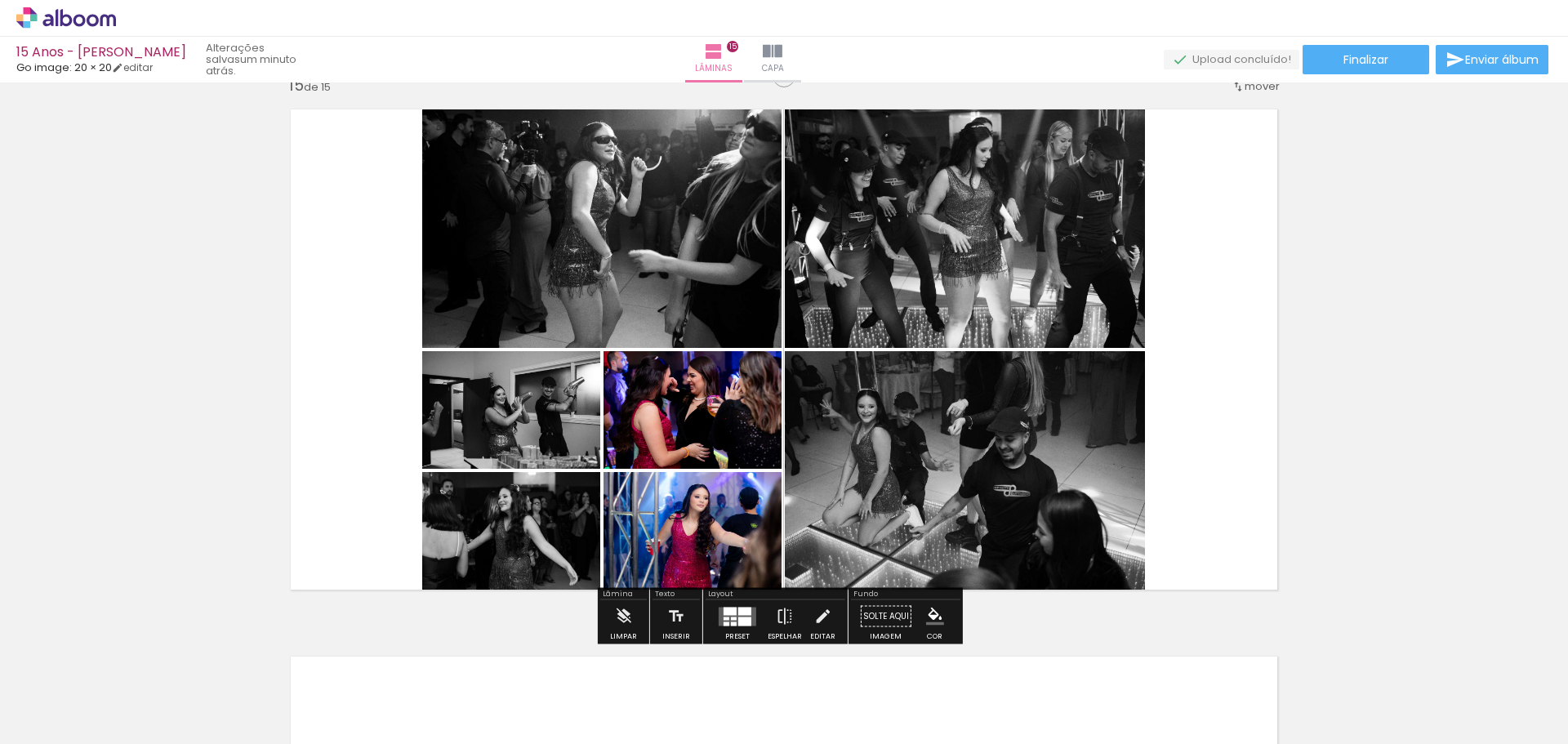
scroll to position [7685, 0]
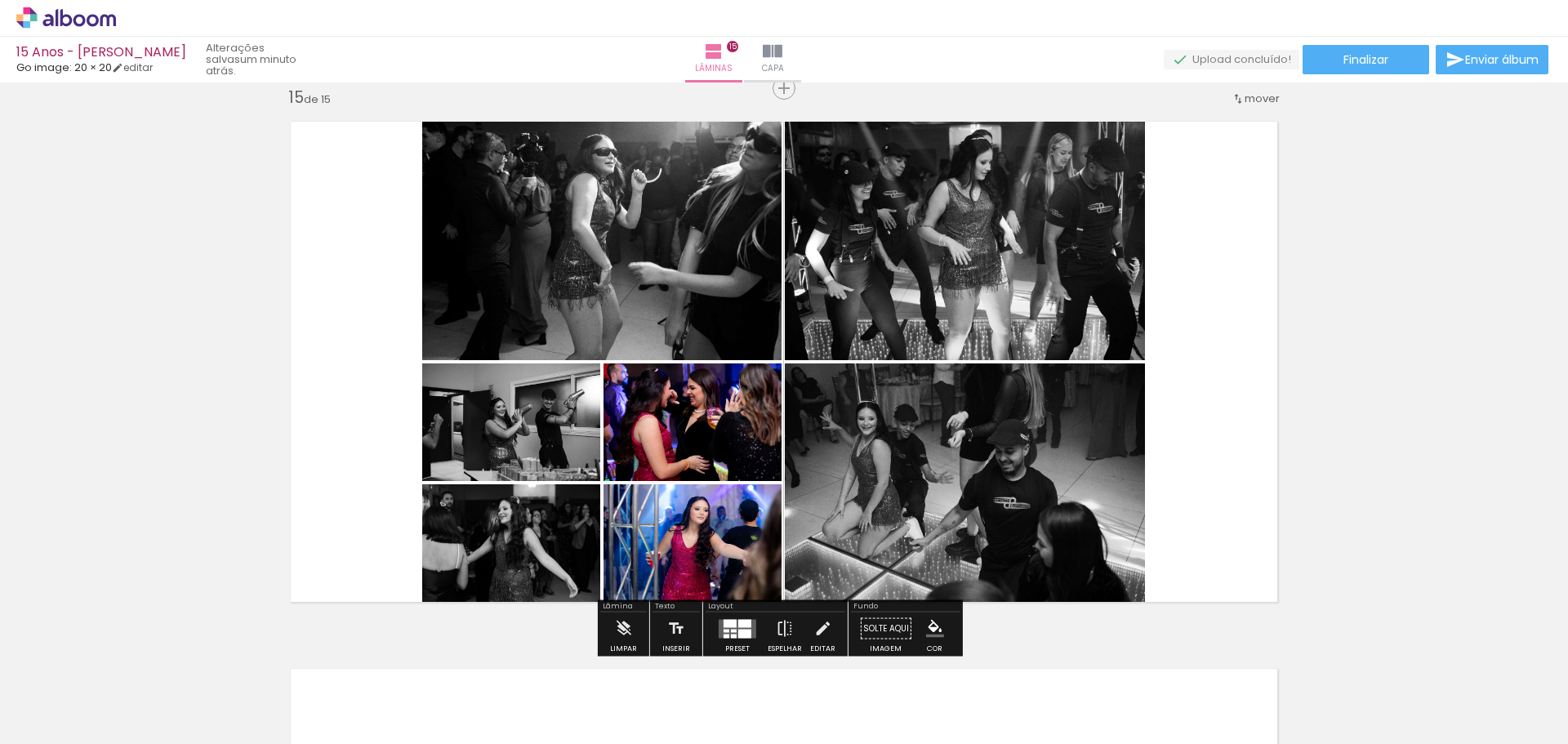
click at [738, 626] on div at bounding box center [745, 624] width 13 height 8
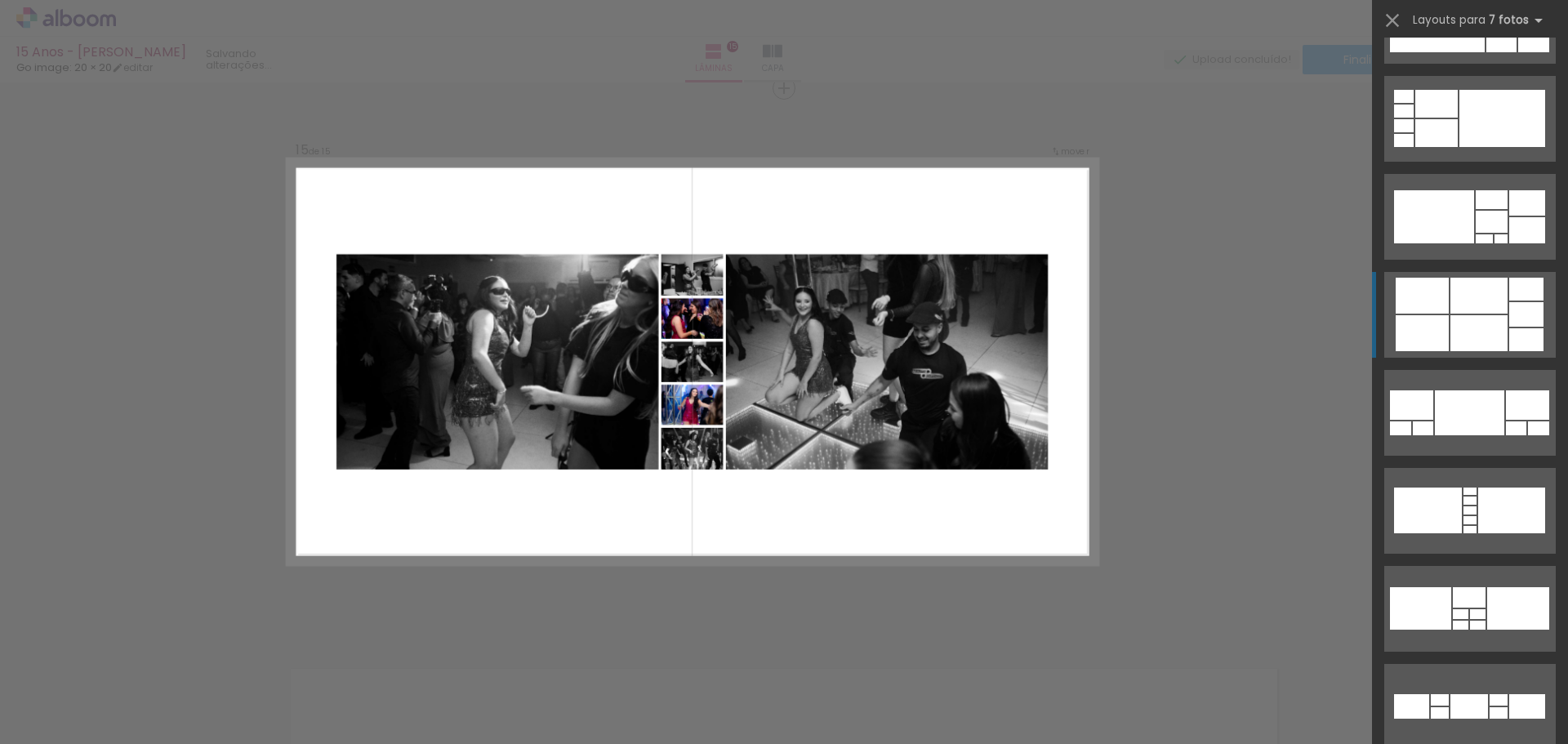
scroll to position [1144, 0]
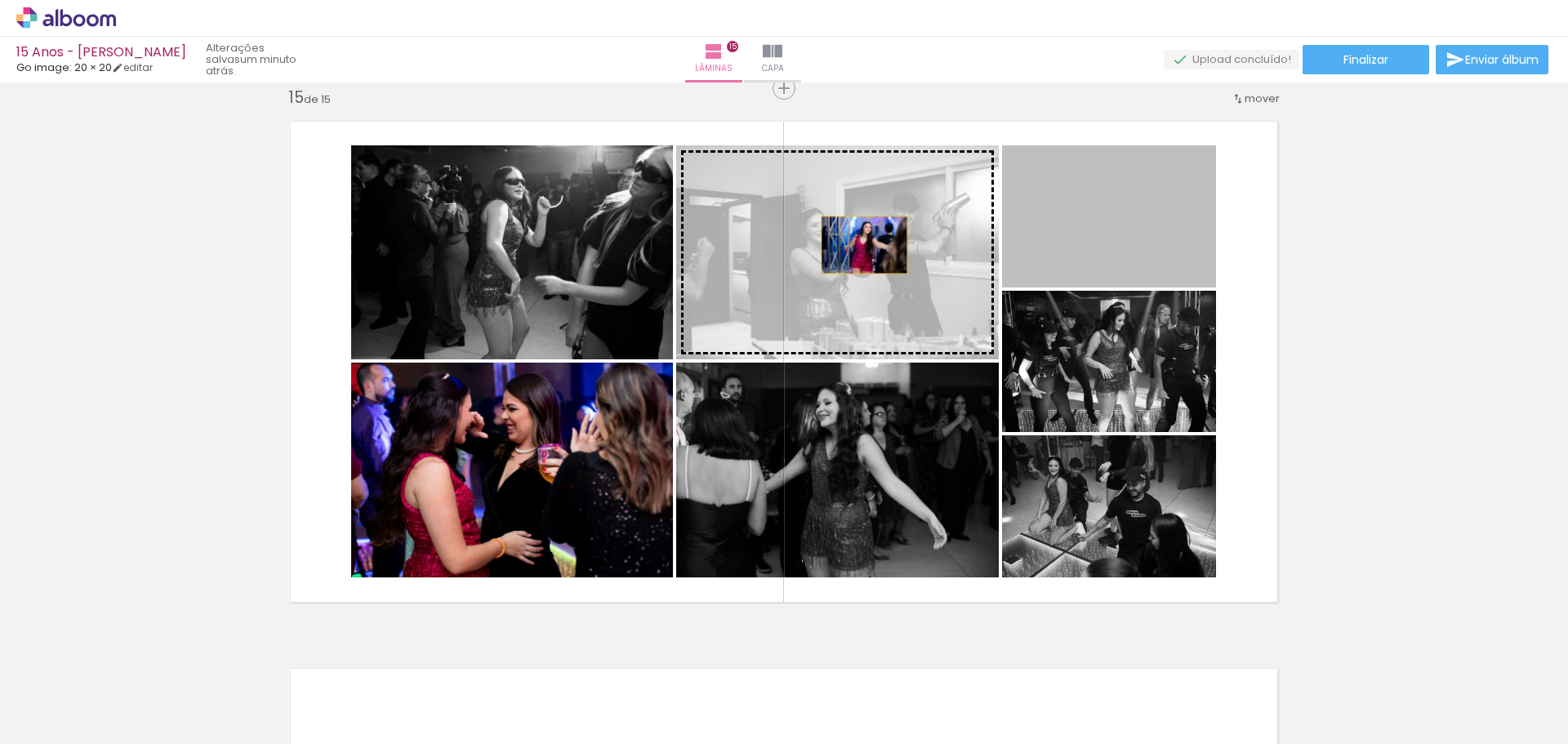
drag, startPoint x: 1130, startPoint y: 235, endPoint x: 844, endPoint y: 250, distance: 286.4
click at [0, 0] on slot at bounding box center [0, 0] width 0 height 0
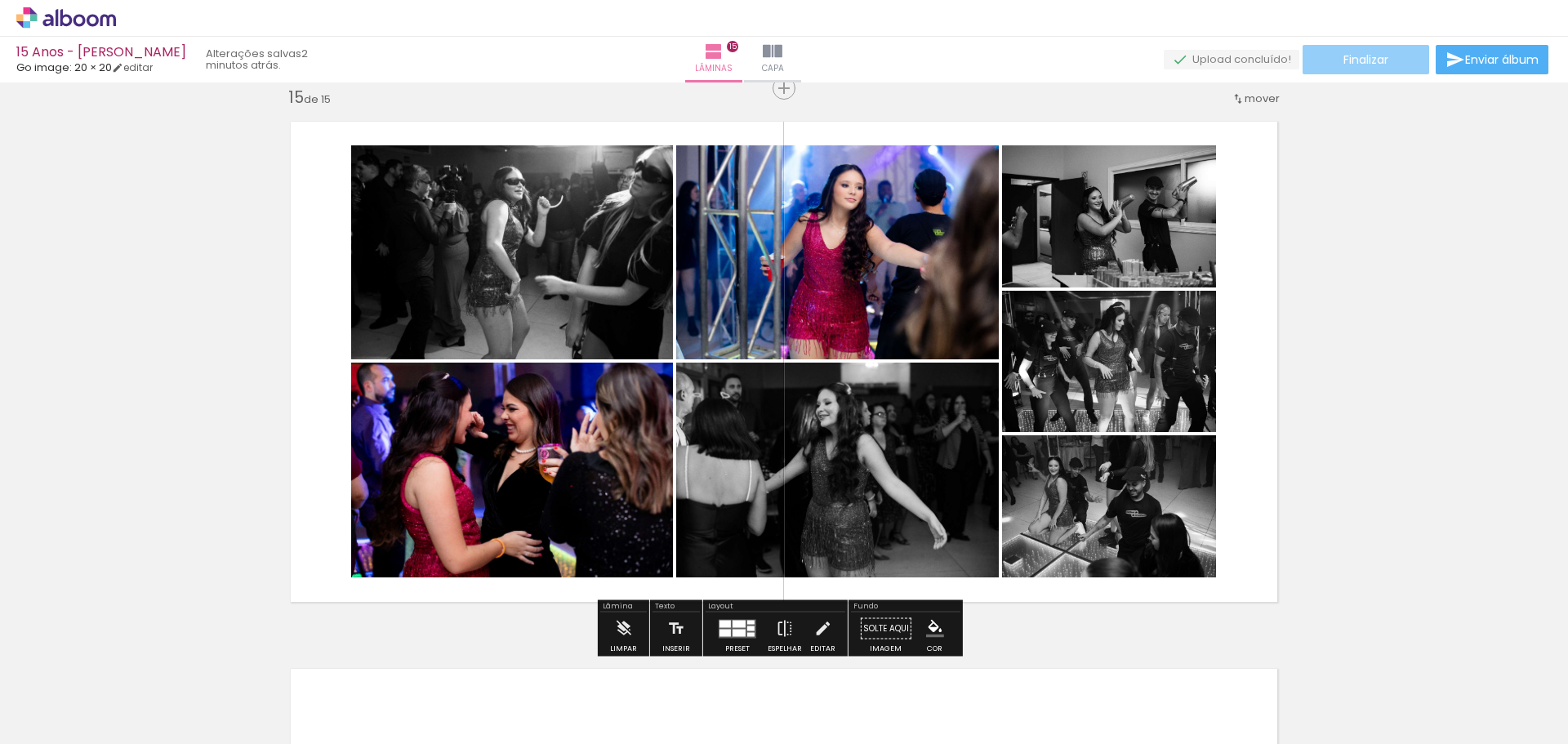
click at [1351, 66] on span "Finalizar" at bounding box center [1366, 60] width 45 height 12
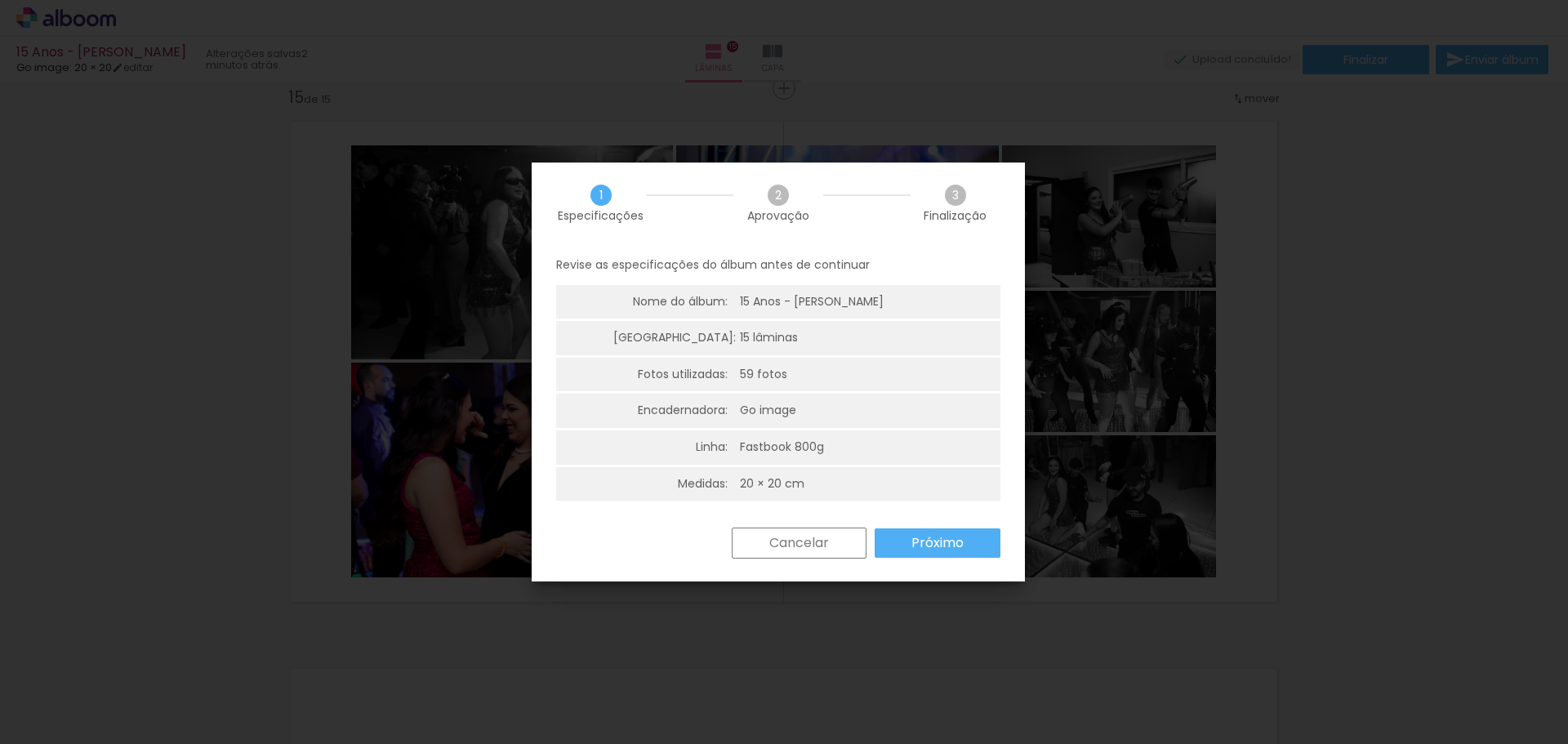
scroll to position [4, 0]
click at [0, 0] on slot "Próximo" at bounding box center [0, 0] width 0 height 0
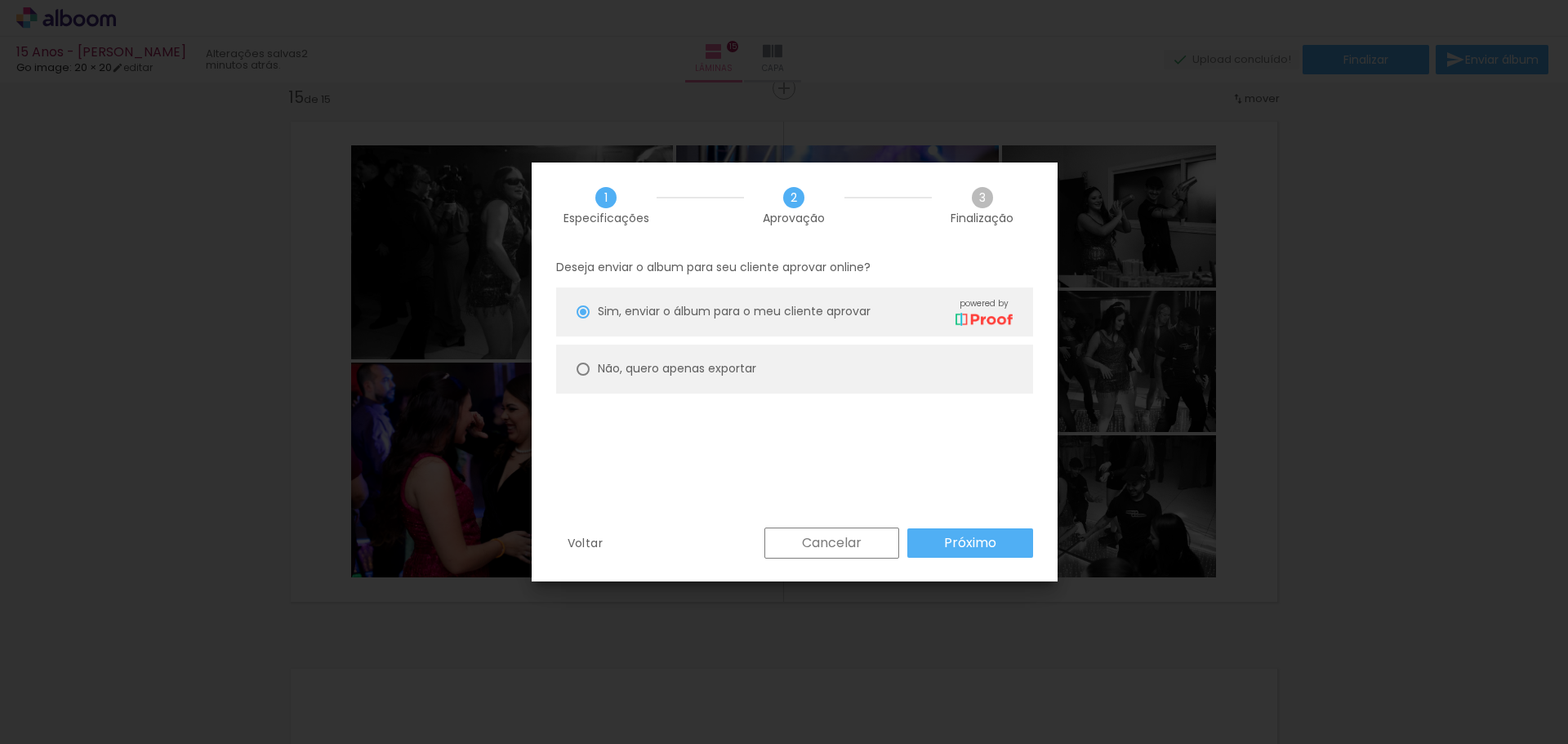
click at [0, 0] on slot "Não, quero apenas exportar" at bounding box center [0, 0] width 0 height 0
type paper-radio-button "on"
click at [0, 0] on slot "Próximo" at bounding box center [0, 0] width 0 height 0
type input "Alta, 300 DPI"
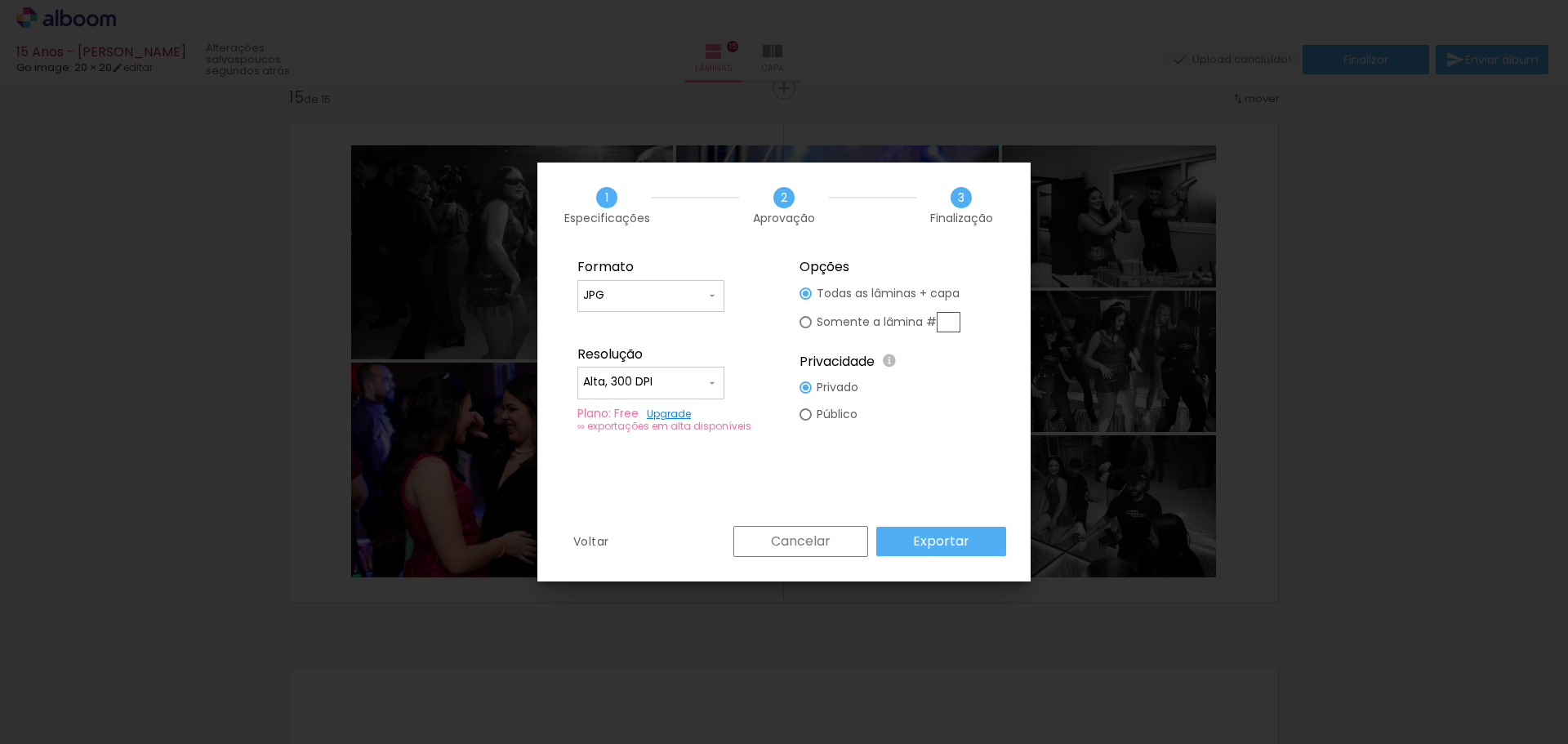
click at [0, 0] on slot "Exportar" at bounding box center [0, 0] width 0 height 0
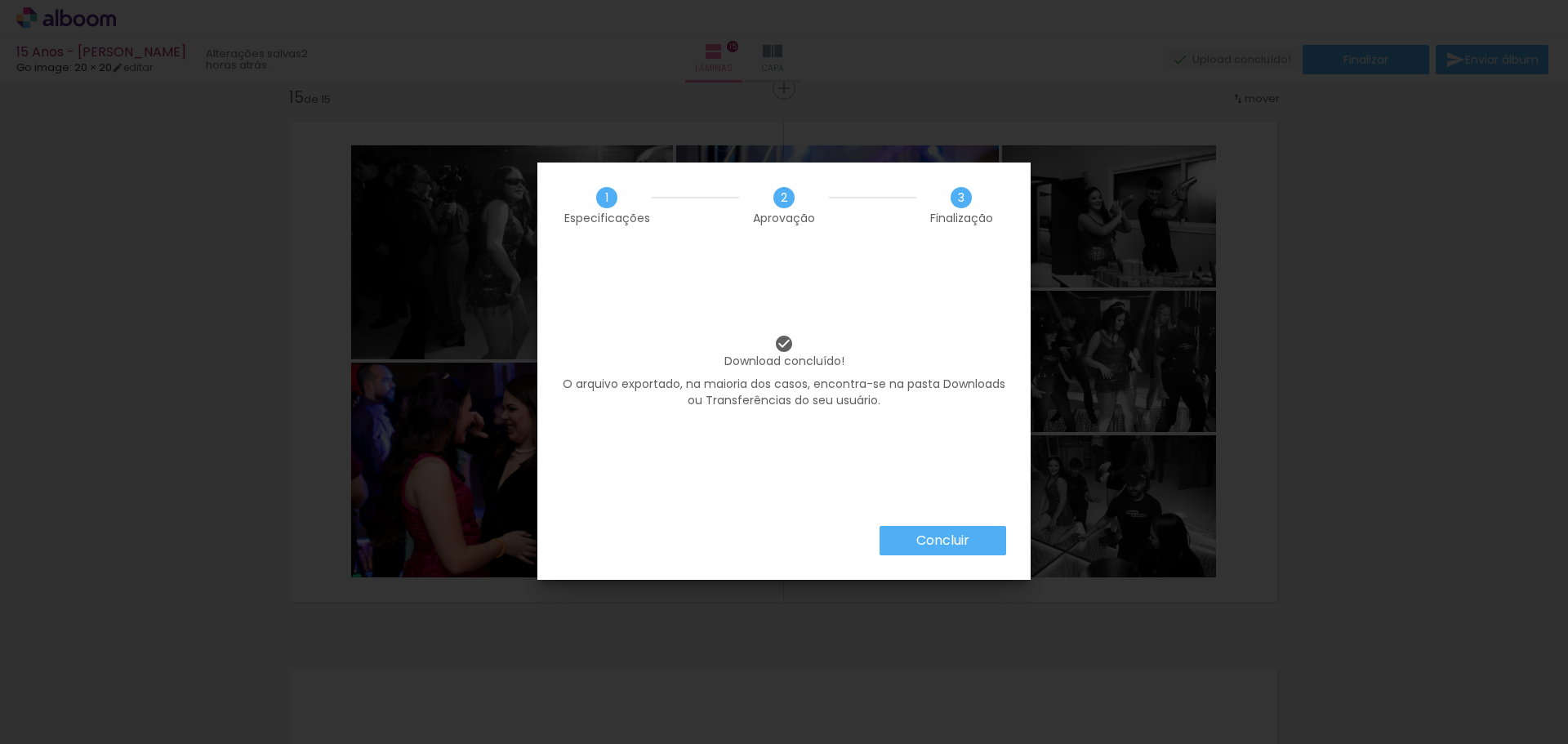
scroll to position [0, 3968]
click at [945, 551] on paper-button "Concluir" at bounding box center [943, 541] width 127 height 29
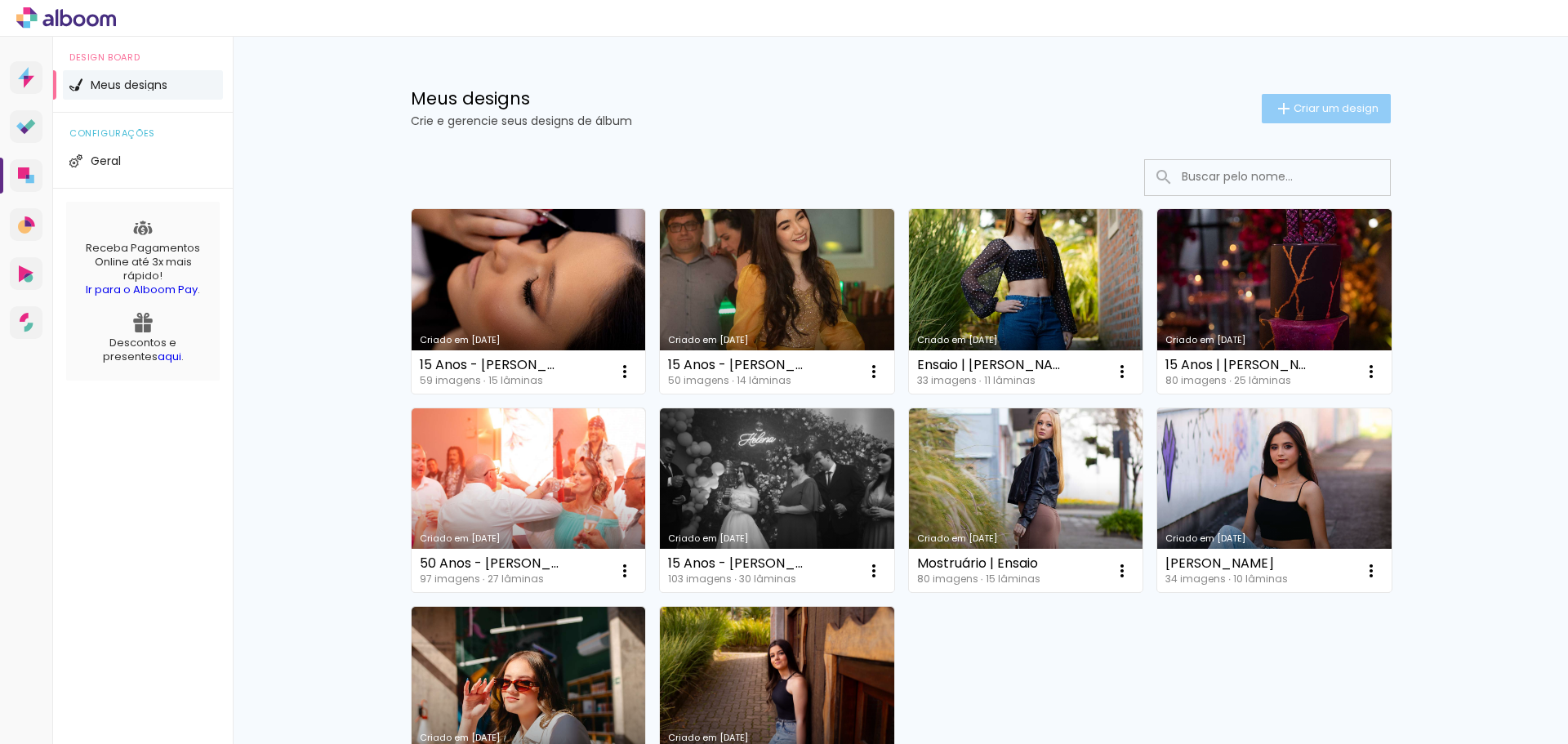
click at [1302, 100] on paper-button "Criar um design" at bounding box center [1326, 108] width 129 height 29
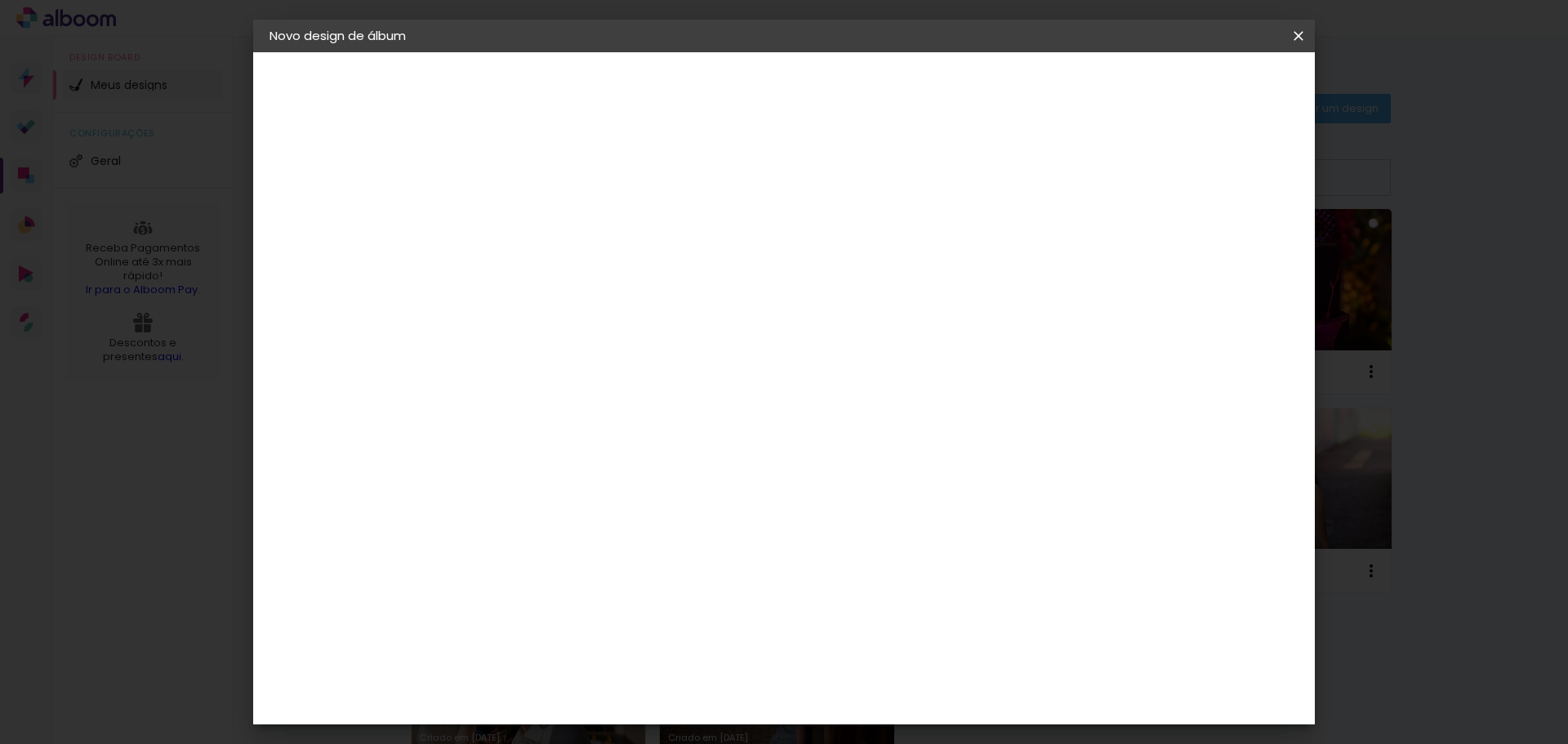
click at [536, 214] on input at bounding box center [536, 219] width 0 height 26
type input "Teste Tetão"
type paper-input "Teste Tetão"
click at [0, 0] on slot "Avançar" at bounding box center [0, 0] width 0 height 0
click at [577, 314] on input at bounding box center [578, 311] width 165 height 21
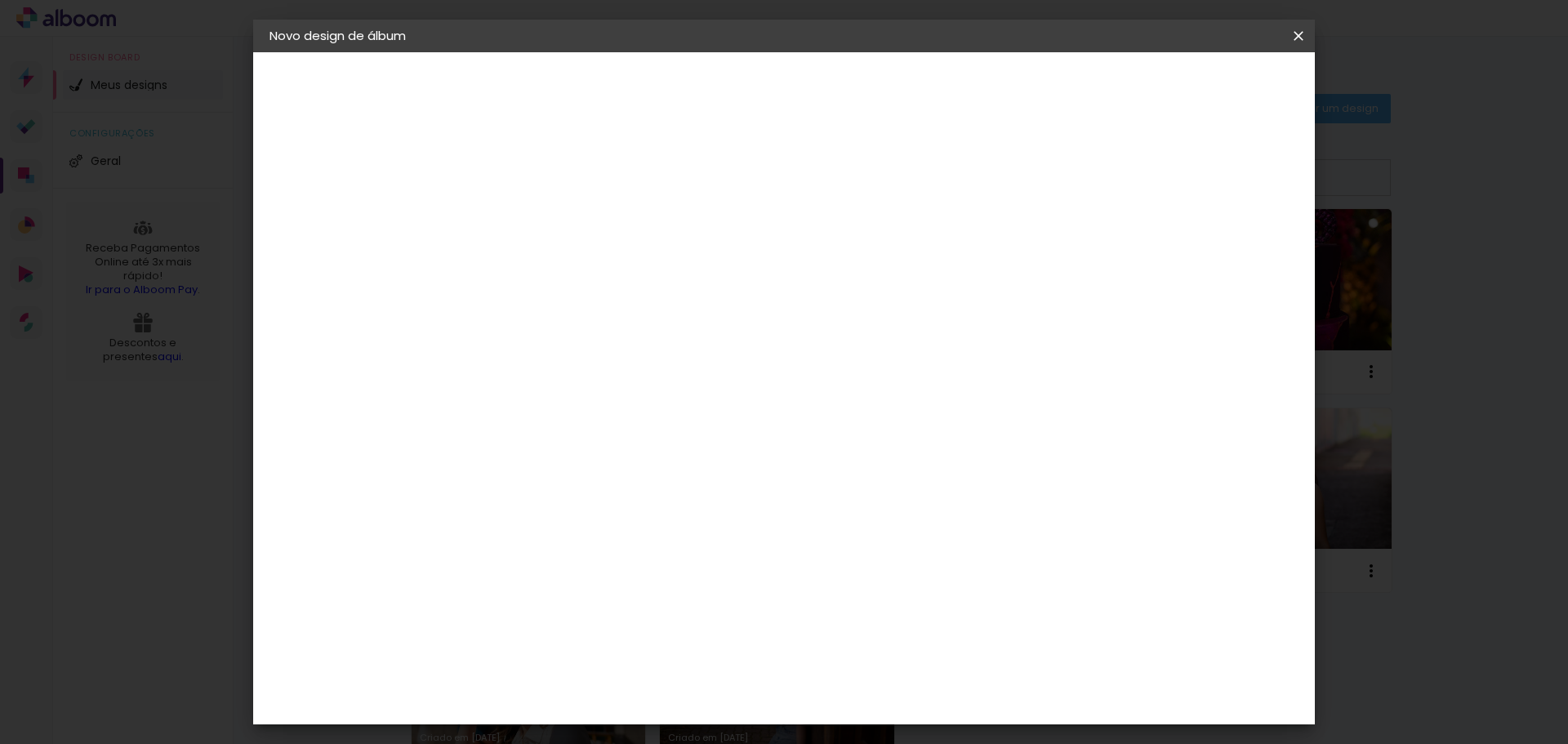
type input "go"
type paper-input "go"
click at [634, 386] on paper-item "Go image" at bounding box center [561, 372] width 144 height 42
click at [566, 370] on div "Go image" at bounding box center [546, 372] width 40 height 26
click at [0, 0] on slot "Avançar" at bounding box center [0, 0] width 0 height 0
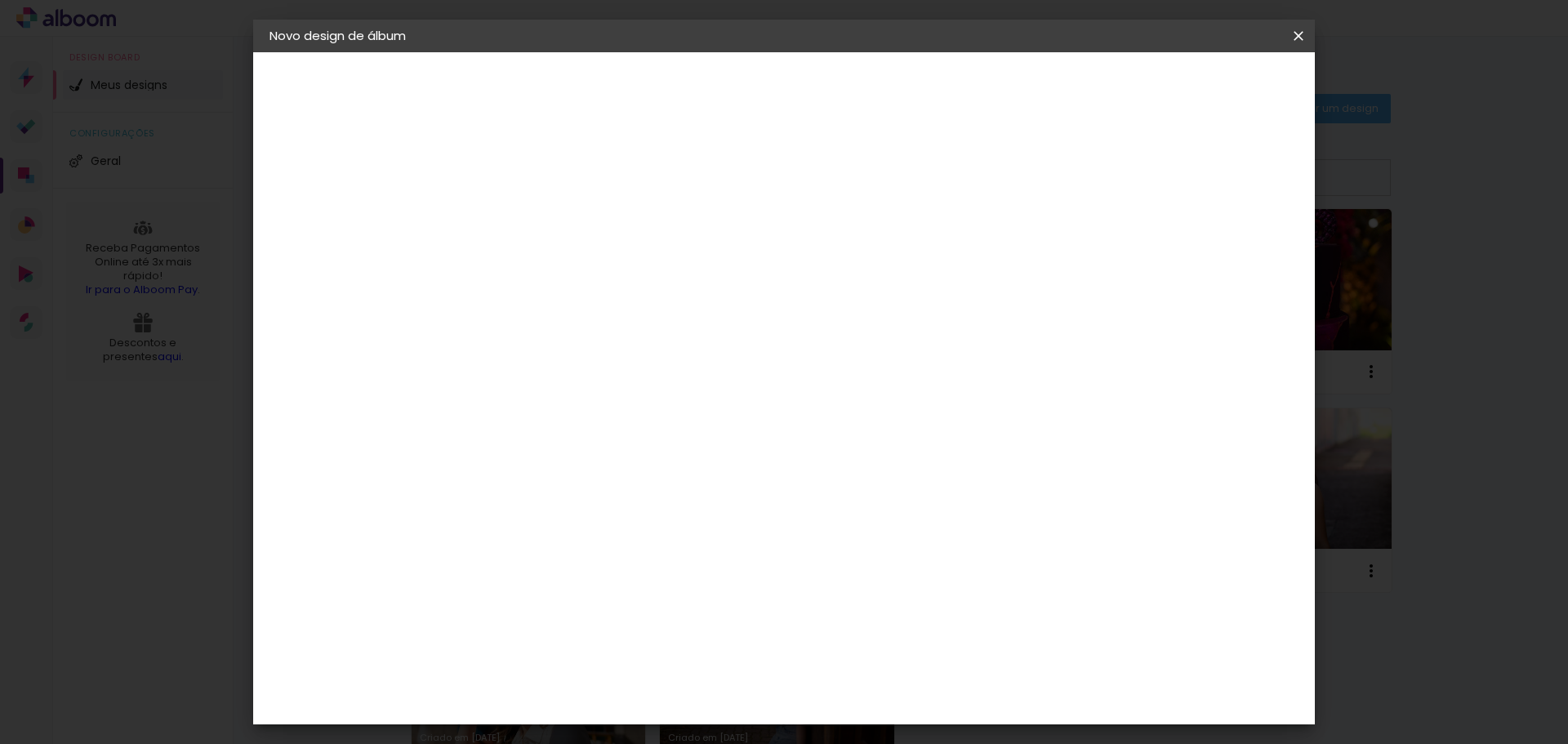
click at [600, 272] on input "text" at bounding box center [568, 285] width 64 height 26
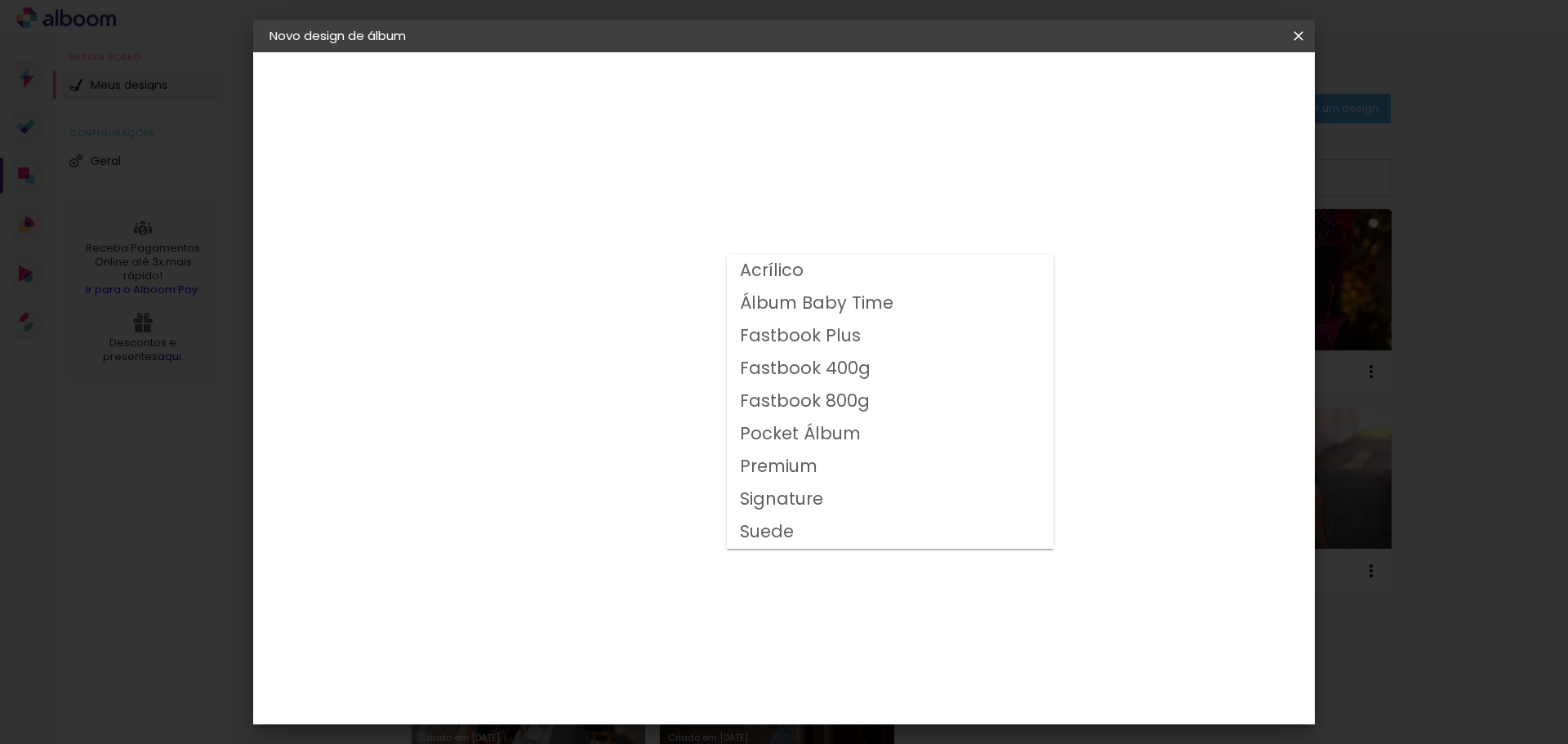
click at [0, 0] on slot "Fastbook 800g" at bounding box center [0, 0] width 0 height 0
type input "Fastbook 800g"
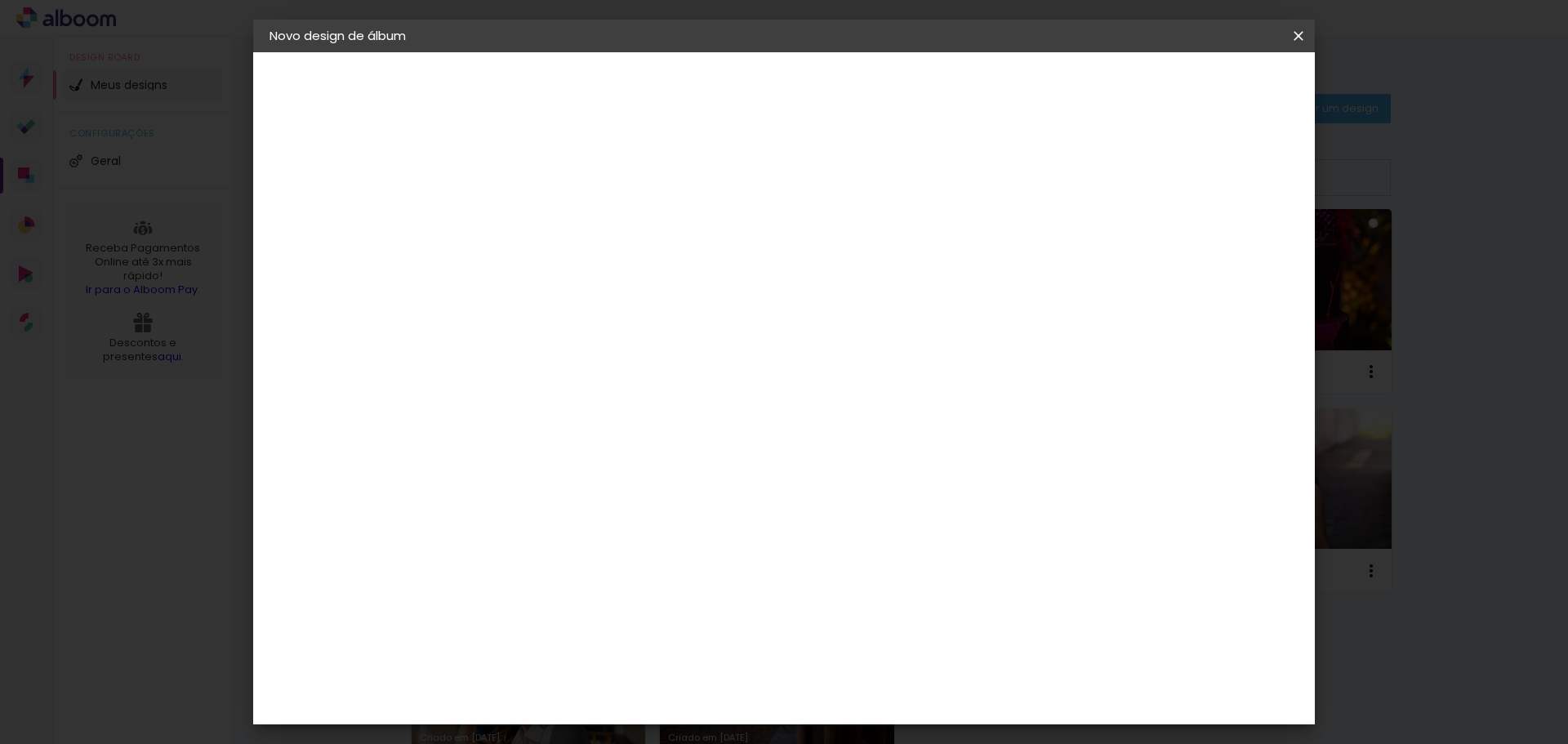
scroll to position [285, 0]
click at [647, 521] on span "30 × 30" at bounding box center [609, 548] width 76 height 53
click at [0, 0] on slot "Avançar" at bounding box center [0, 0] width 0 height 0
click at [545, 154] on div "mm Mostrar sangria 30.48 cm Largura da página 30.48 cm Altura 60.96 cm Largura …" at bounding box center [852, 121] width 772 height 139
click at [521, 175] on input "2" at bounding box center [524, 176] width 56 height 21
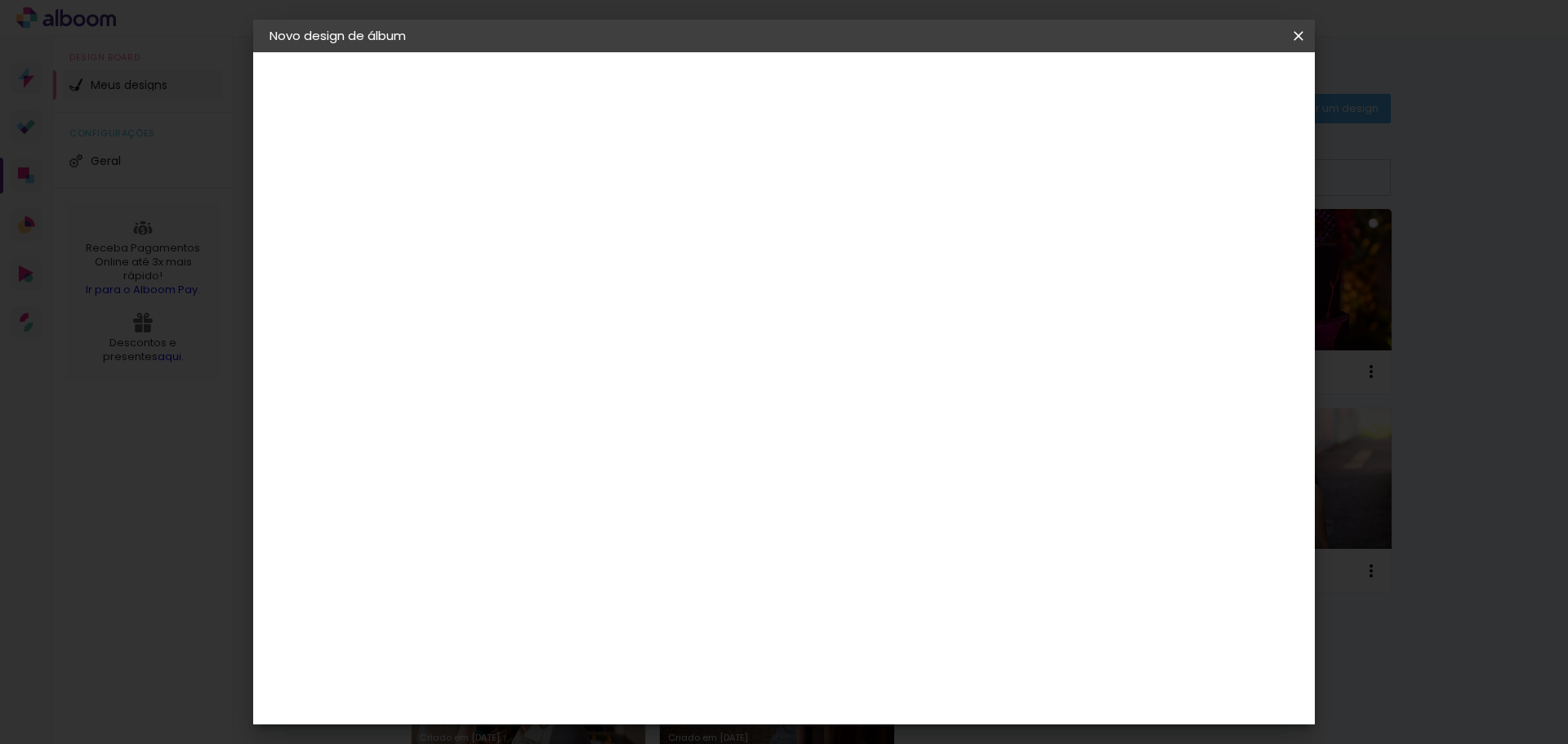
type input "1"
type paper-input "1"
click at [1196, 92] on span "Iniciar design" at bounding box center [1160, 86] width 75 height 12
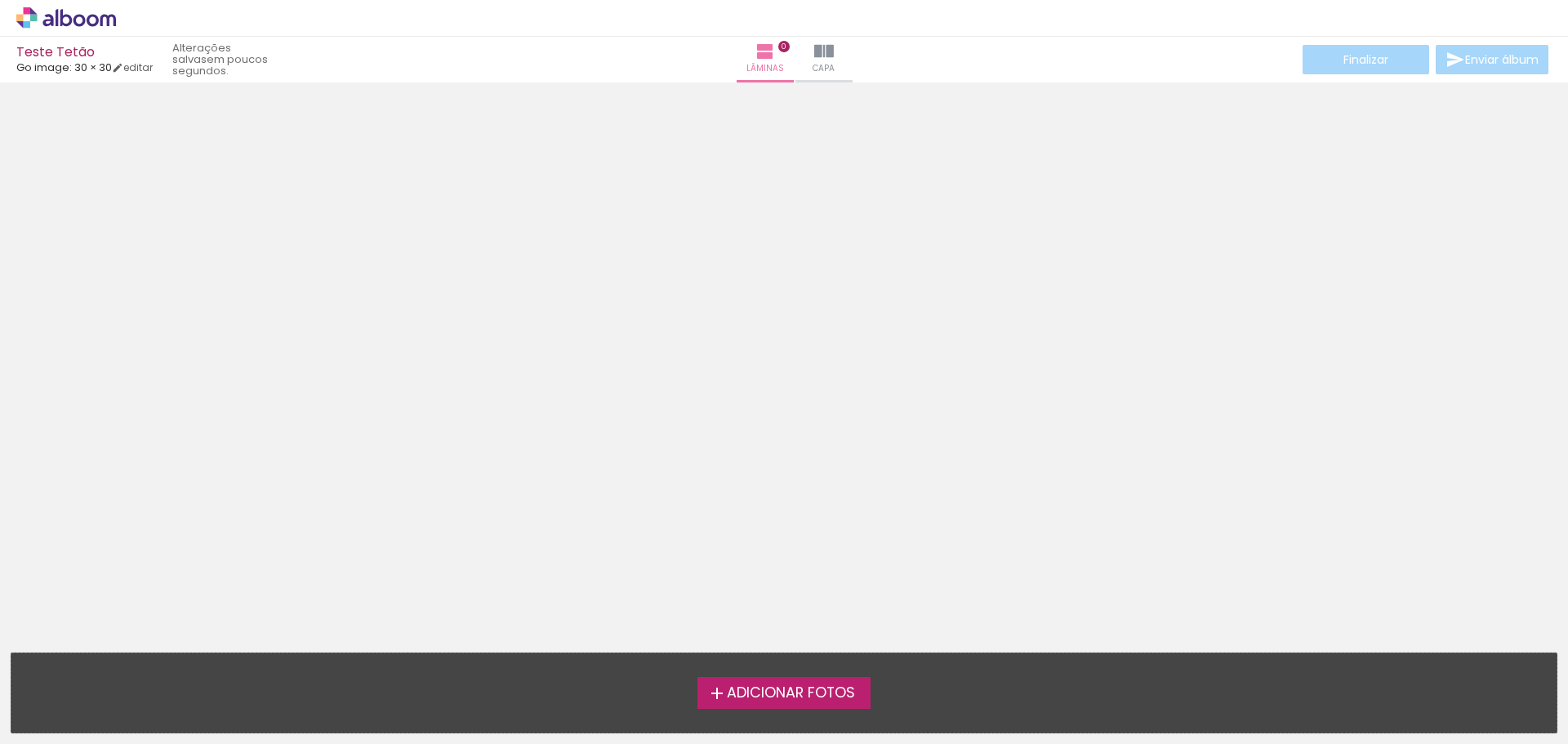
click at [771, 698] on span "Adicionar Fotos" at bounding box center [791, 694] width 128 height 15
click at [0, 0] on input "file" at bounding box center [0, 0] width 0 height 0
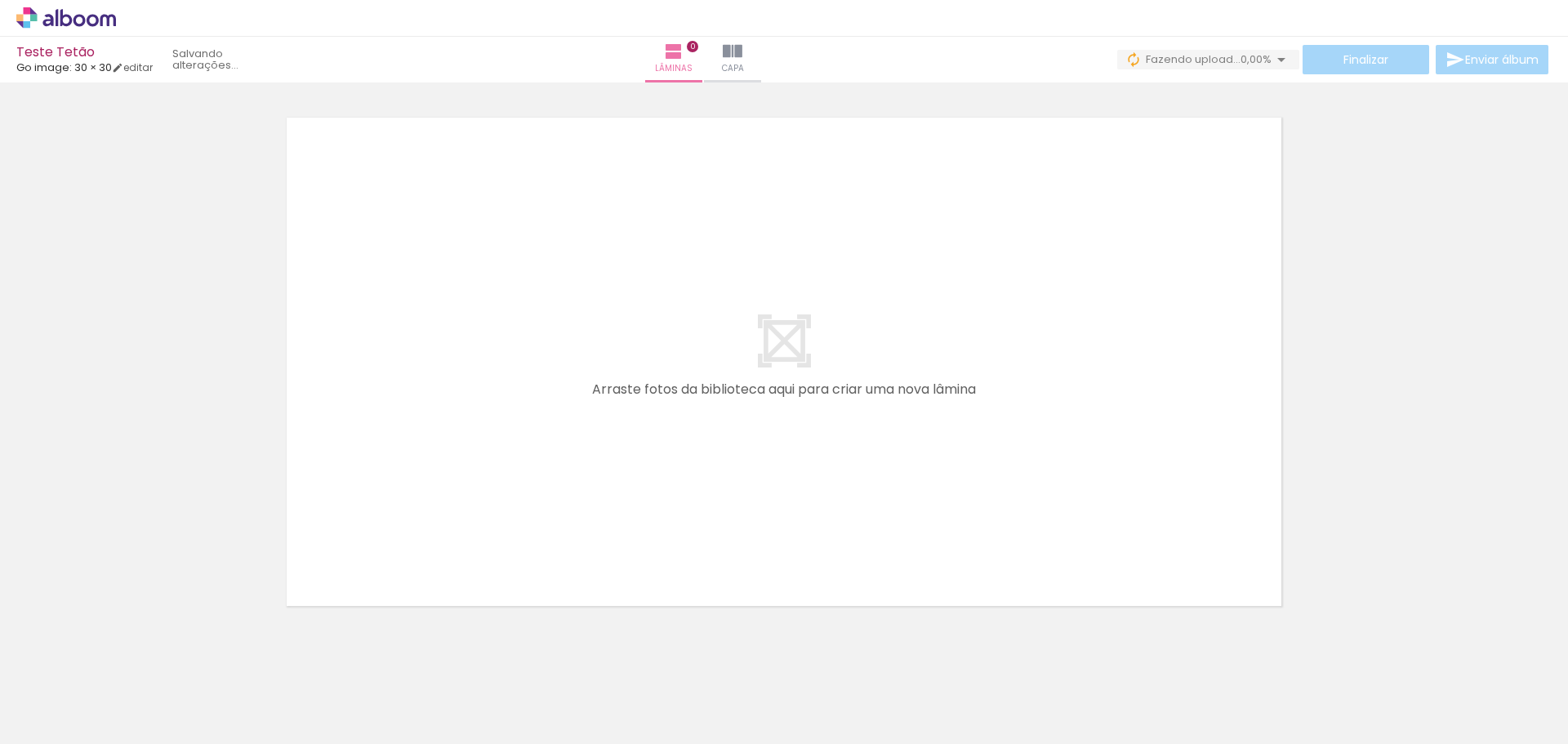
click at [171, 679] on div at bounding box center [163, 688] width 54 height 81
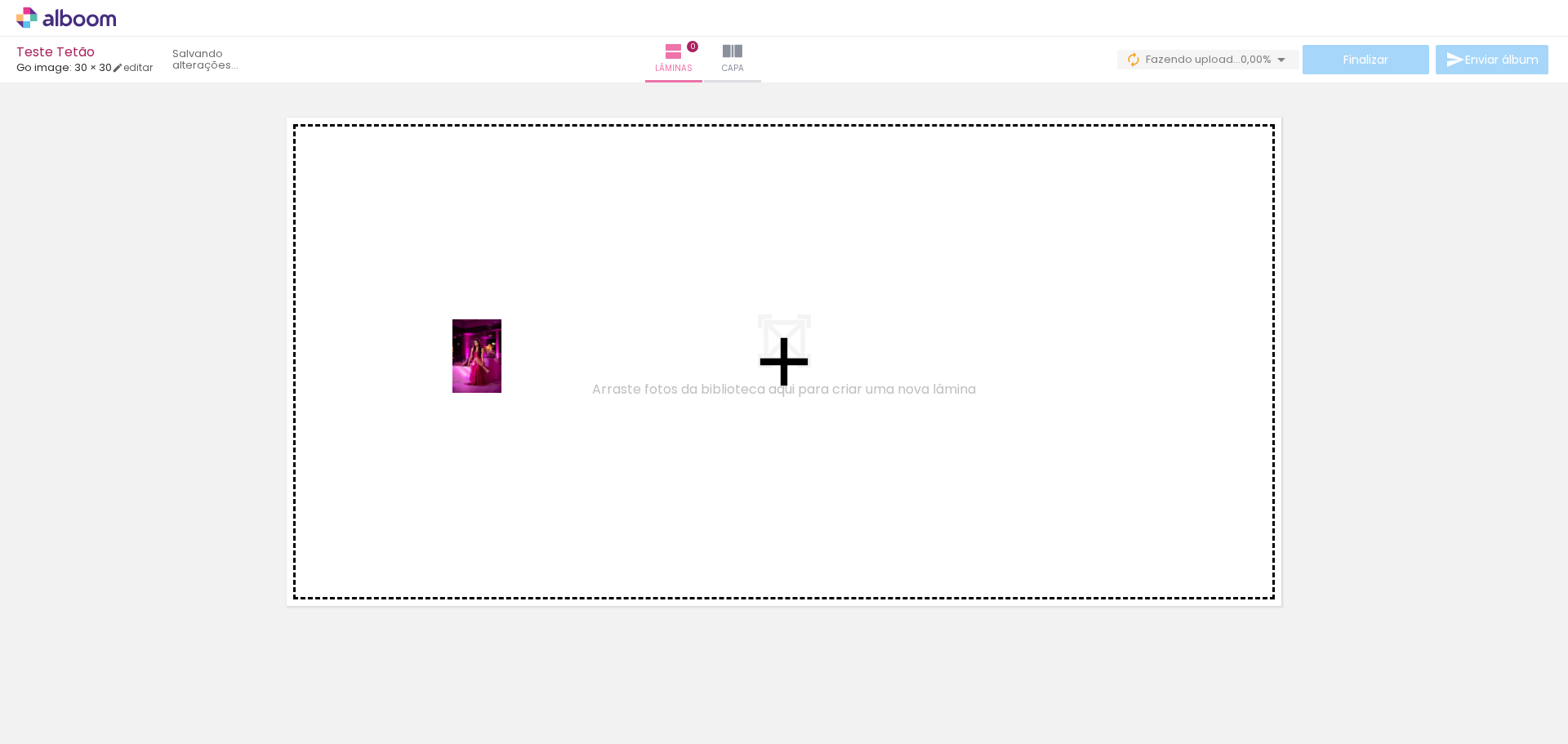
drag, startPoint x: 164, startPoint y: 698, endPoint x: 501, endPoint y: 369, distance: 471.0
click at [501, 369] on quentale-workspace at bounding box center [784, 372] width 1568 height 744
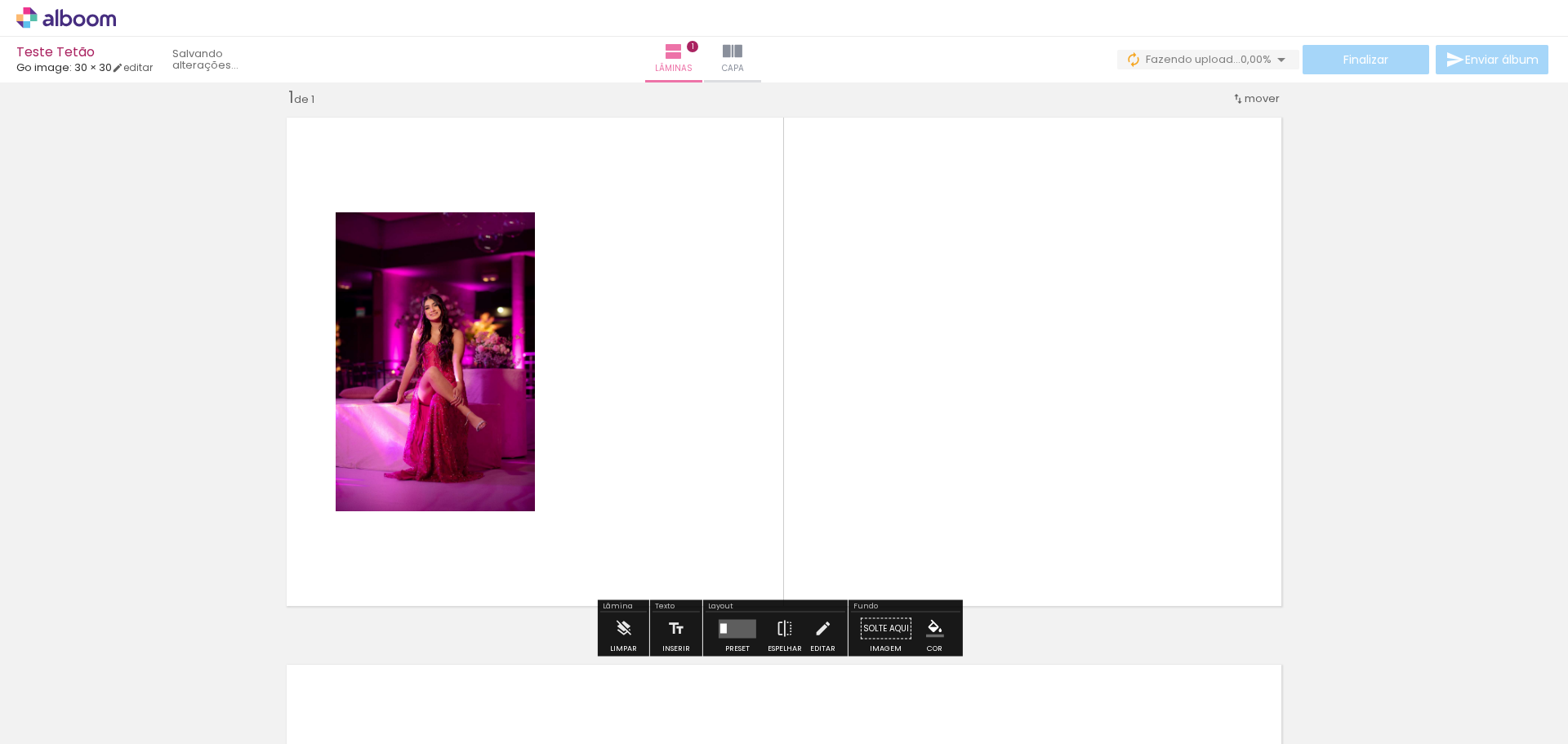
scroll to position [22, 0]
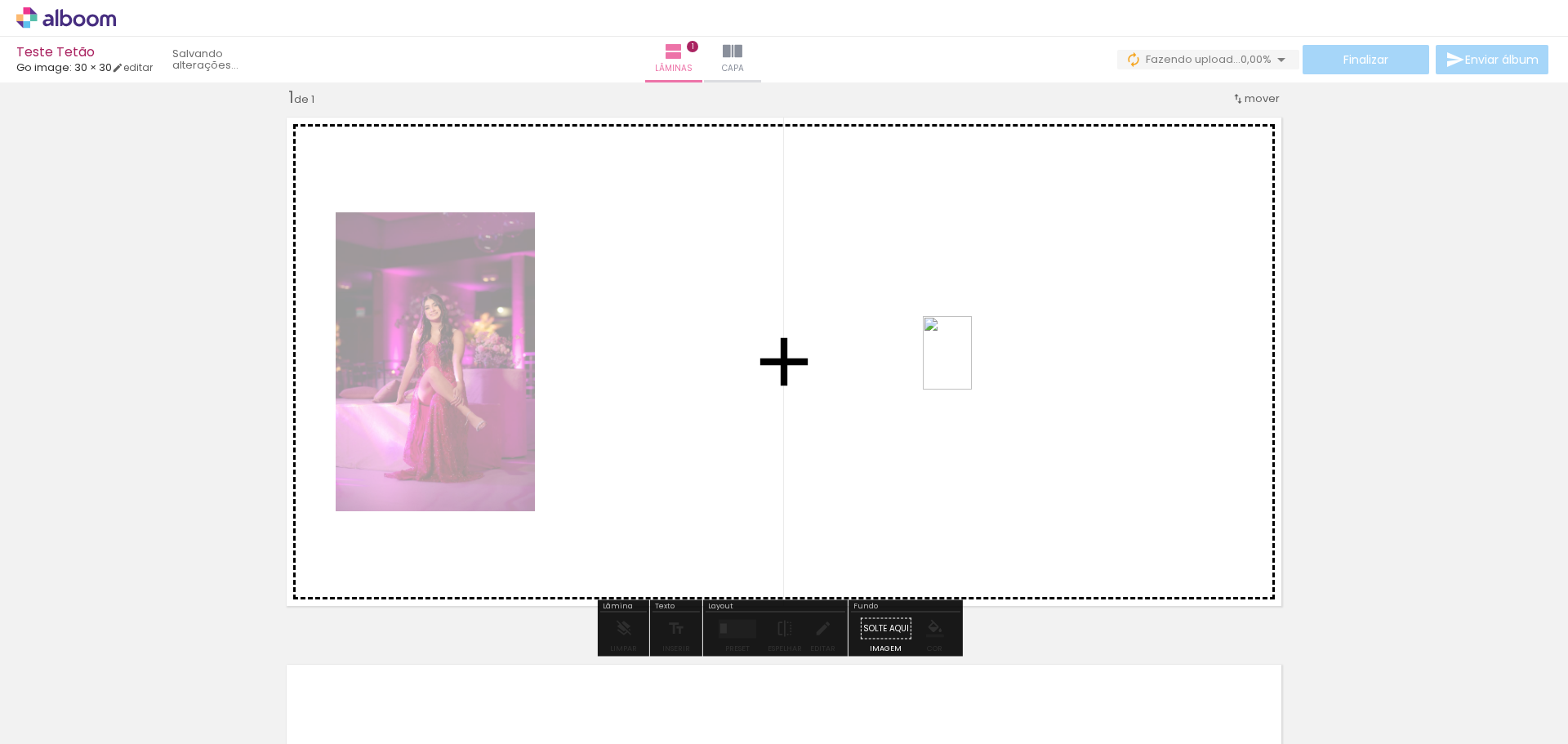
drag, startPoint x: 261, startPoint y: 693, endPoint x: 950, endPoint y: 428, distance: 738.2
click at [972, 365] on quentale-workspace at bounding box center [784, 372] width 1568 height 744
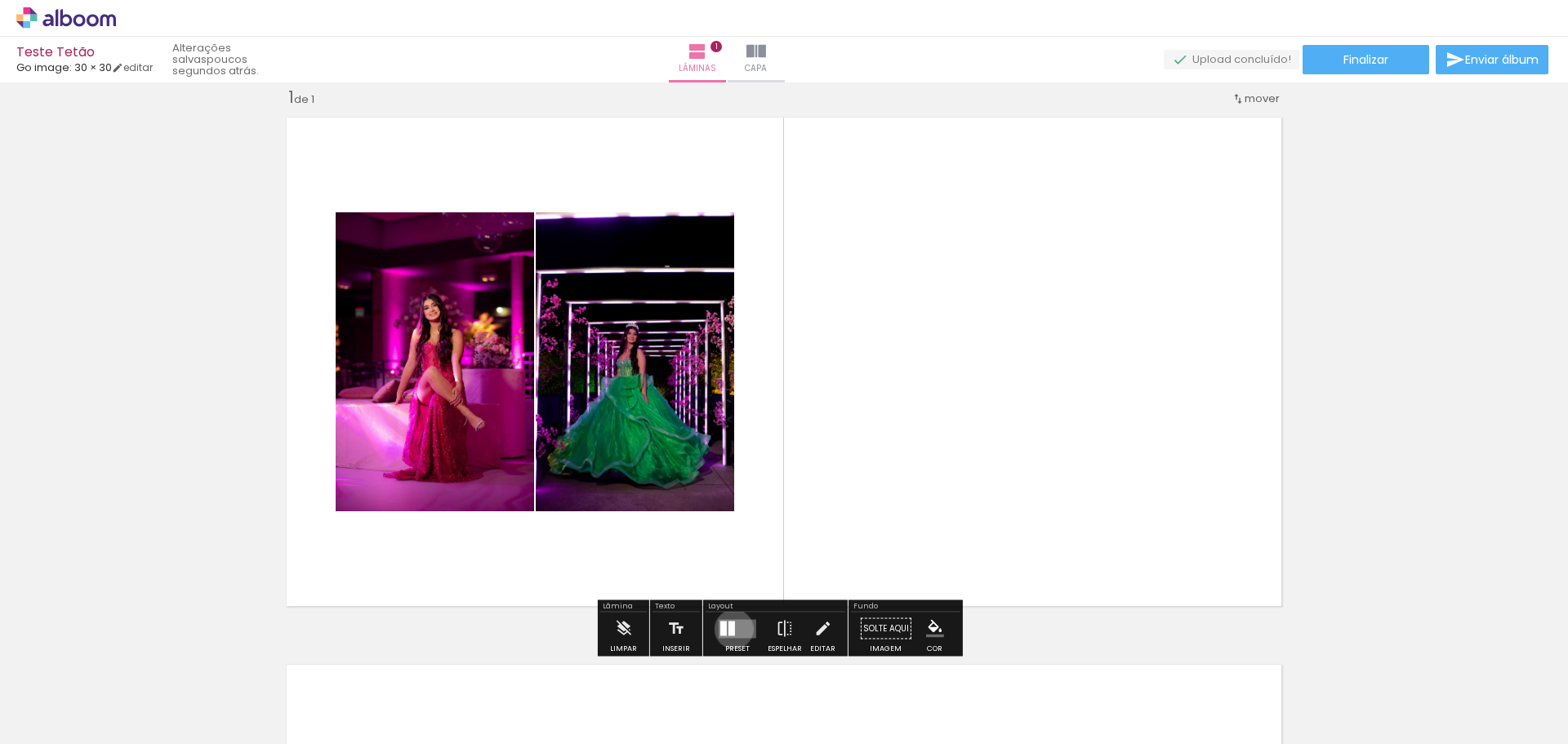
click at [730, 629] on div at bounding box center [732, 629] width 7 height 15
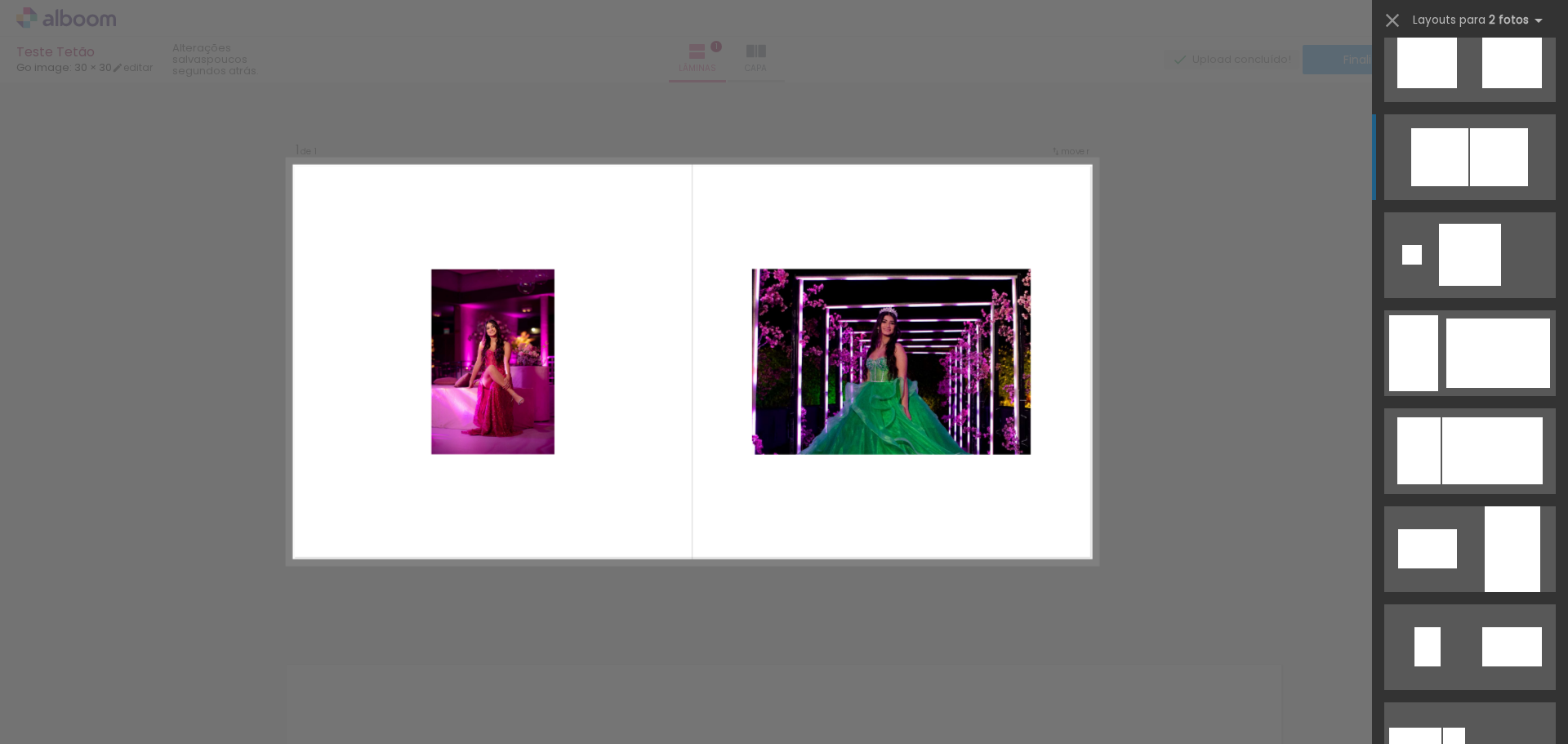
scroll to position [2288, 0]
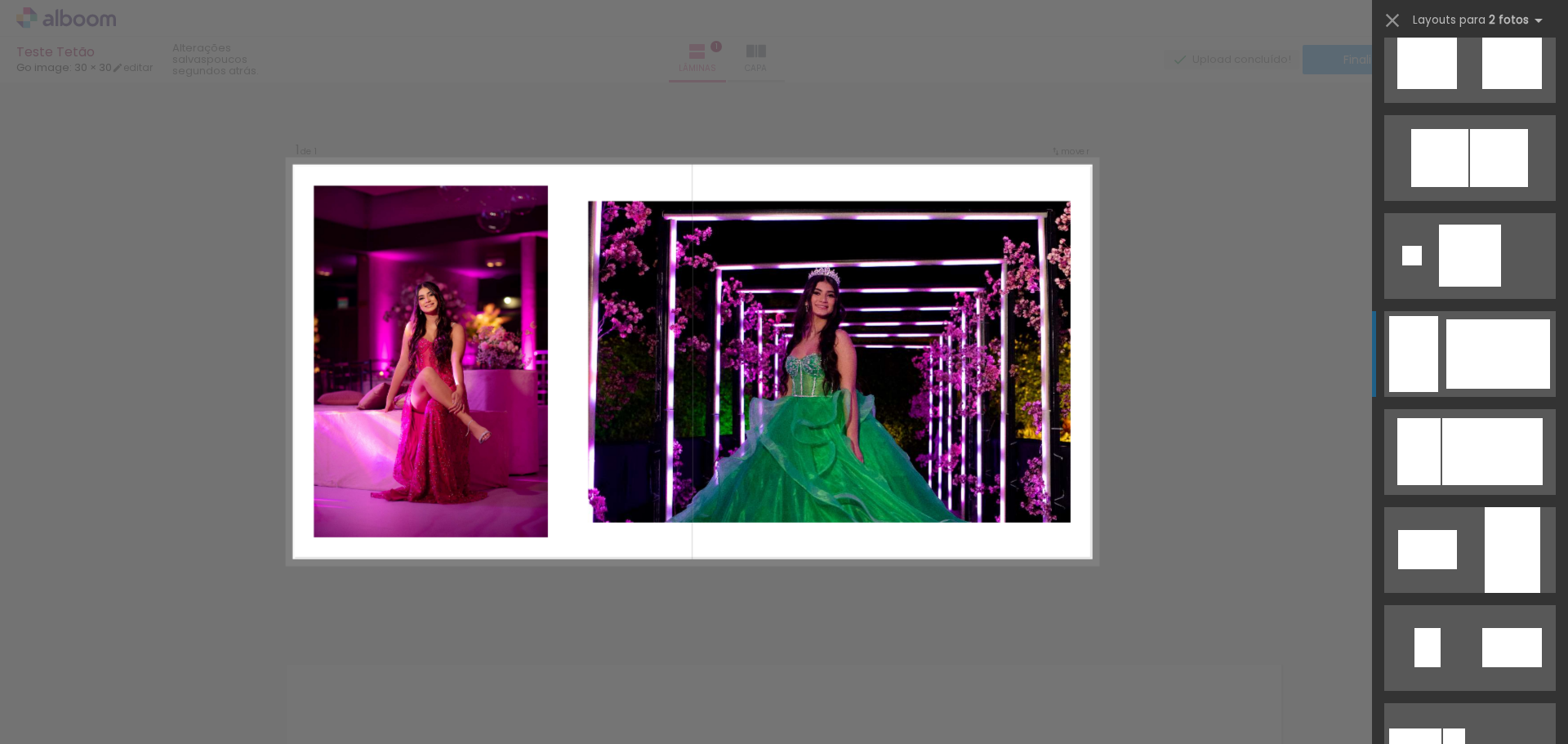
click at [1472, 286] on div at bounding box center [1470, 256] width 62 height 62
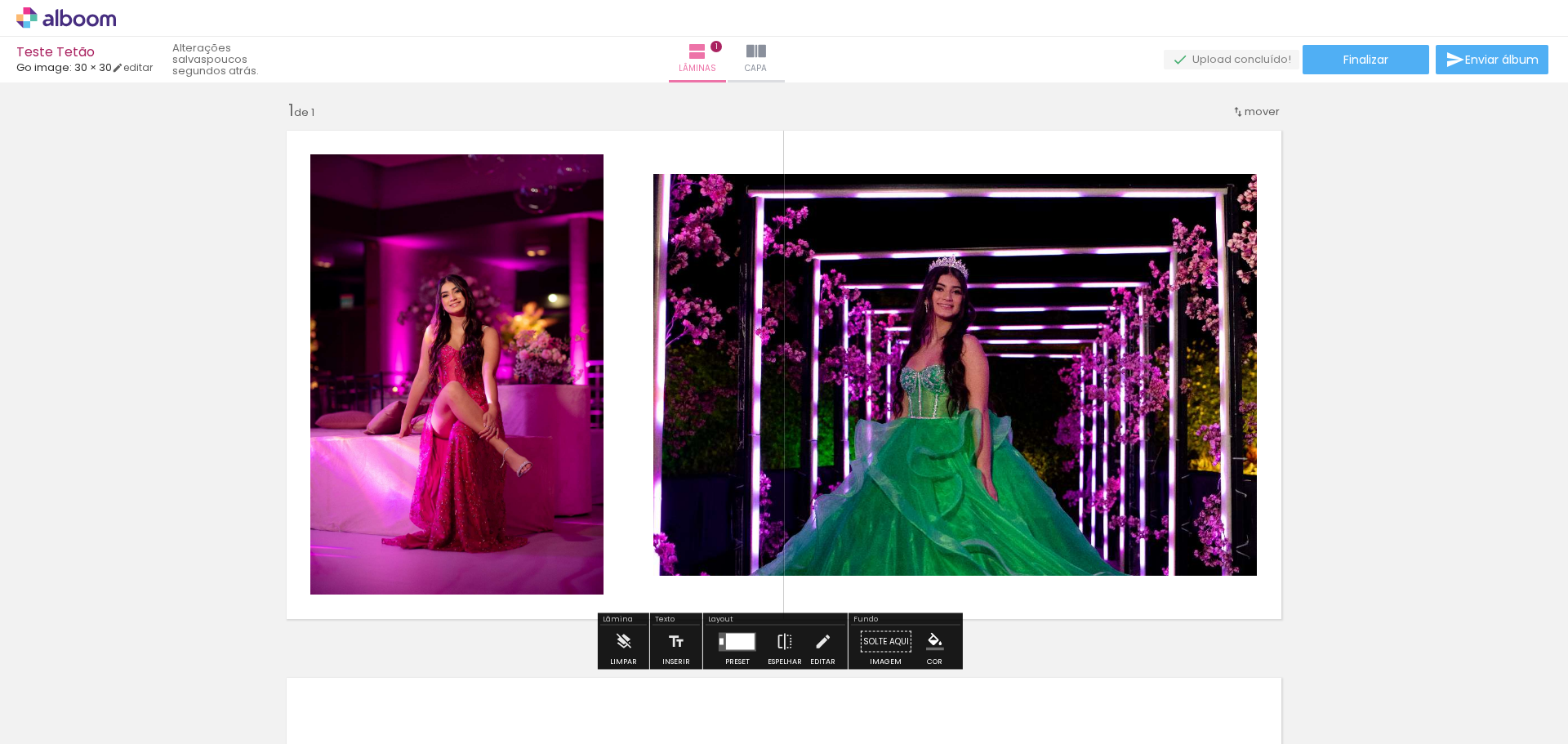
scroll to position [0, 0]
